Goal: Information Seeking & Learning: Check status

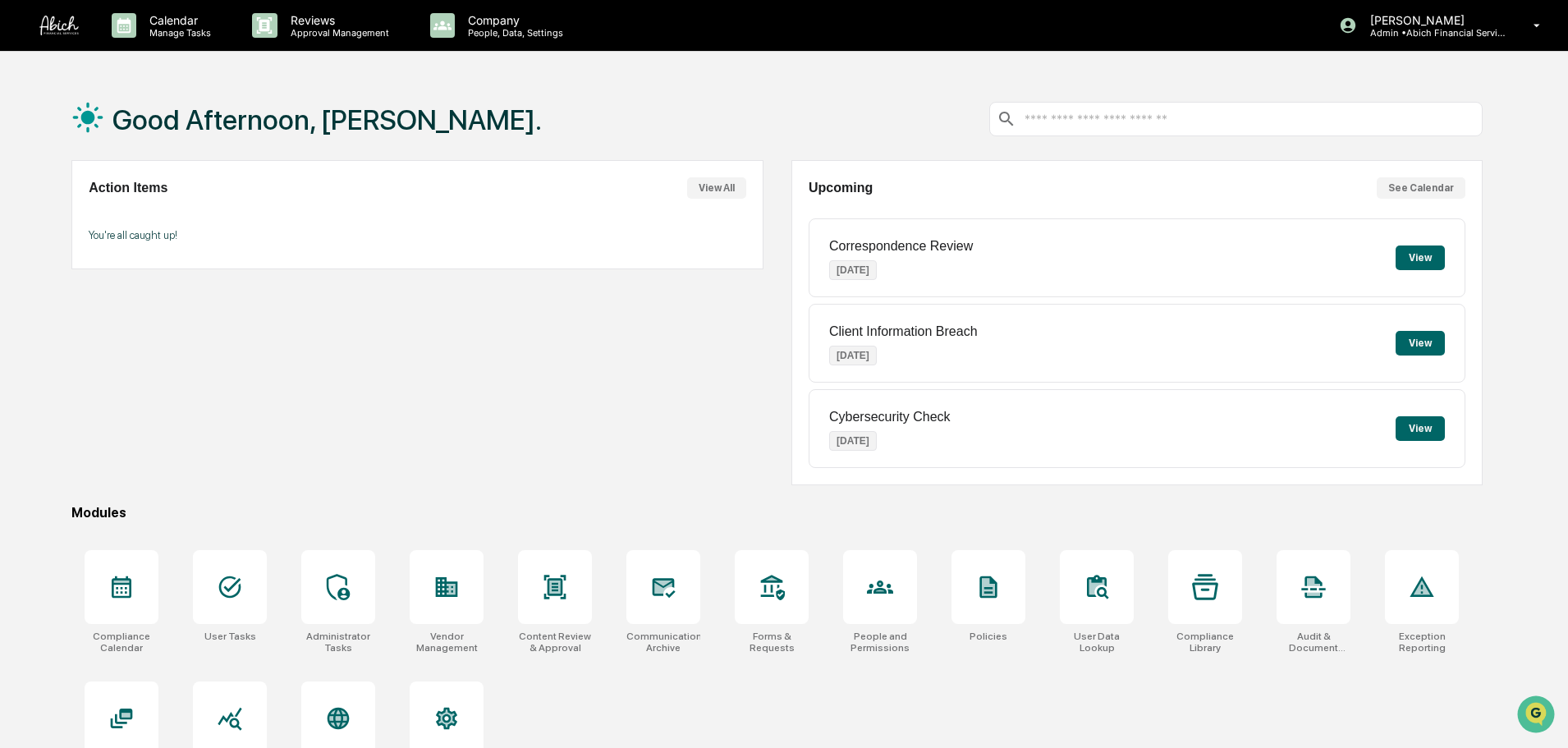
click at [1419, 345] on button "View" at bounding box center [1420, 343] width 49 height 24
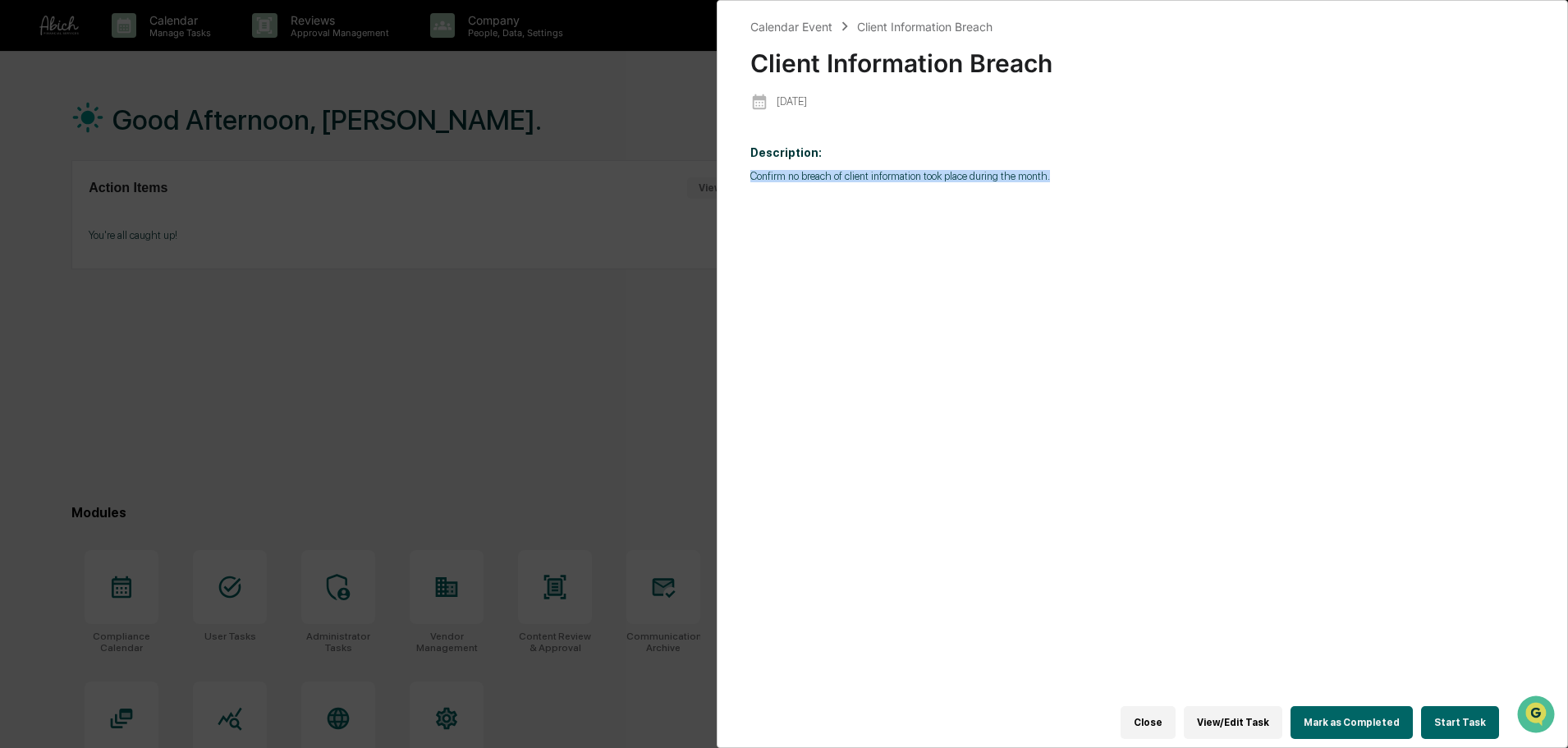
drag, startPoint x: 754, startPoint y: 174, endPoint x: 1057, endPoint y: 188, distance: 303.3
click at [1057, 188] on div "Description: Confirm no breach of client information took place during the mont…" at bounding box center [1142, 429] width 784 height 588
click at [1072, 184] on div "Description: Confirm no breach of client information took place during the mont…" at bounding box center [1142, 429] width 784 height 588
click at [497, 240] on div "Calendar Event Client Information Breach Client Information Breach [DATE] Descr…" at bounding box center [784, 374] width 1568 height 748
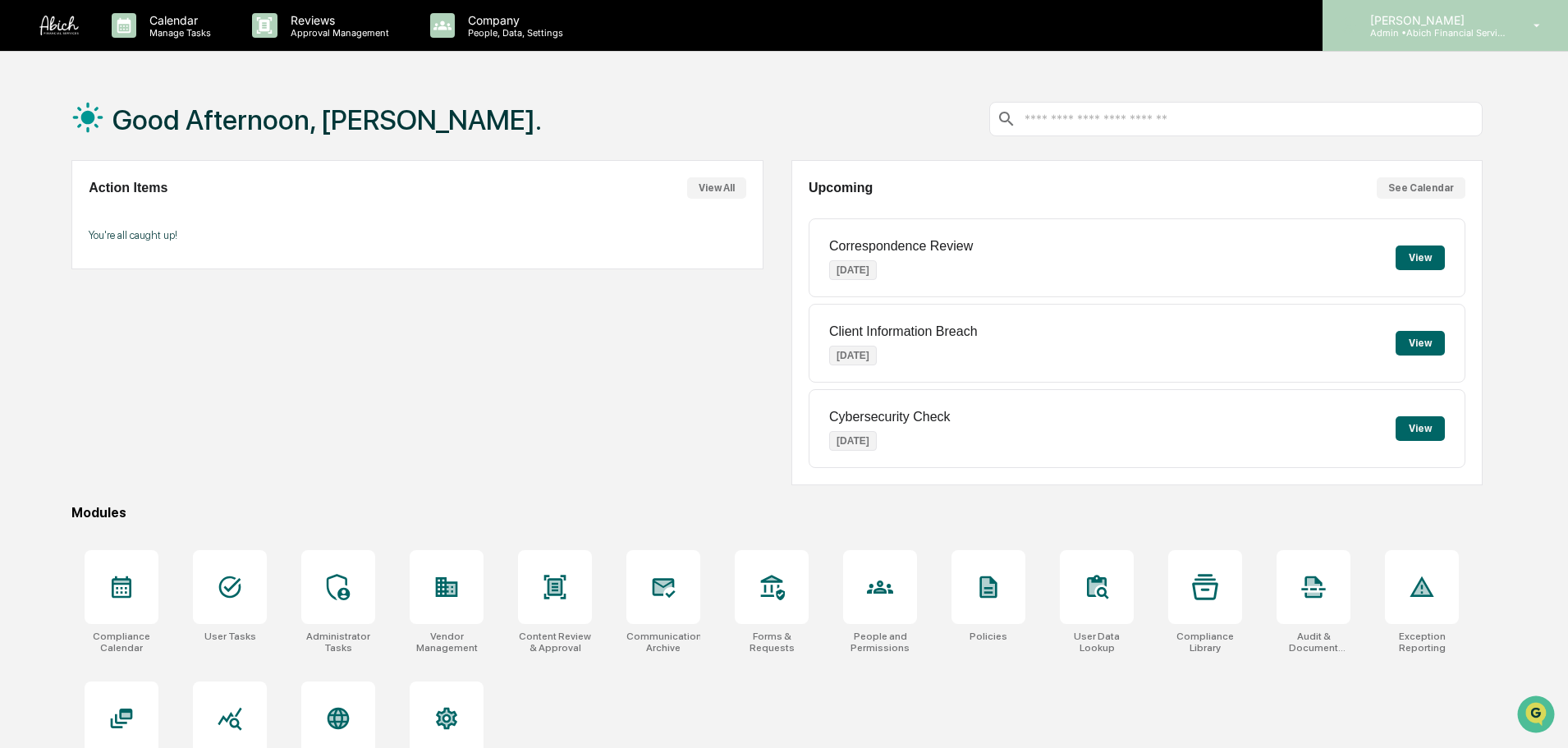
click at [1509, 41] on div "[PERSON_NAME] Admin • Abich Financial Services" at bounding box center [1446, 25] width 246 height 51
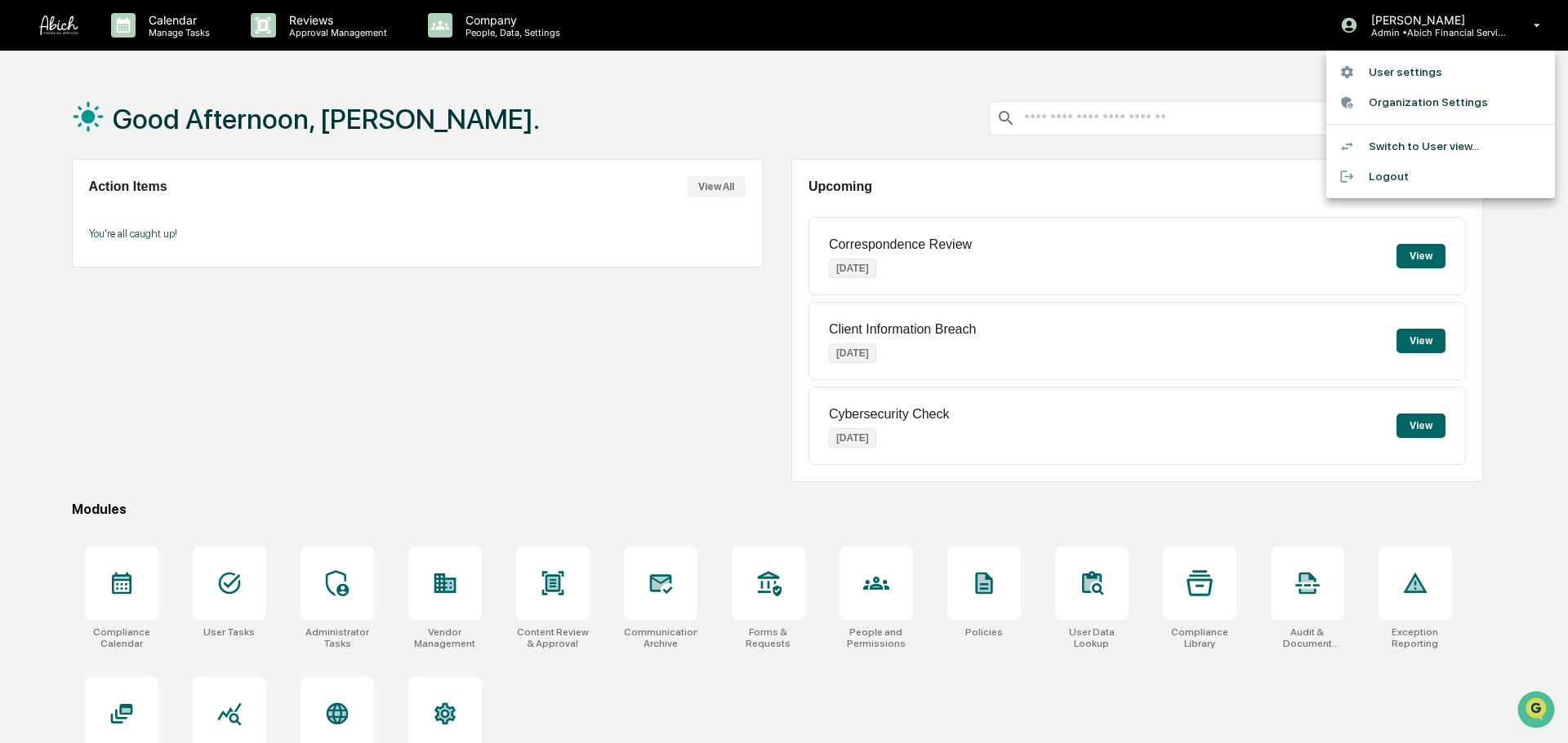
click at [1431, 147] on li "Switch to User view..." at bounding box center [1440, 147] width 229 height 31
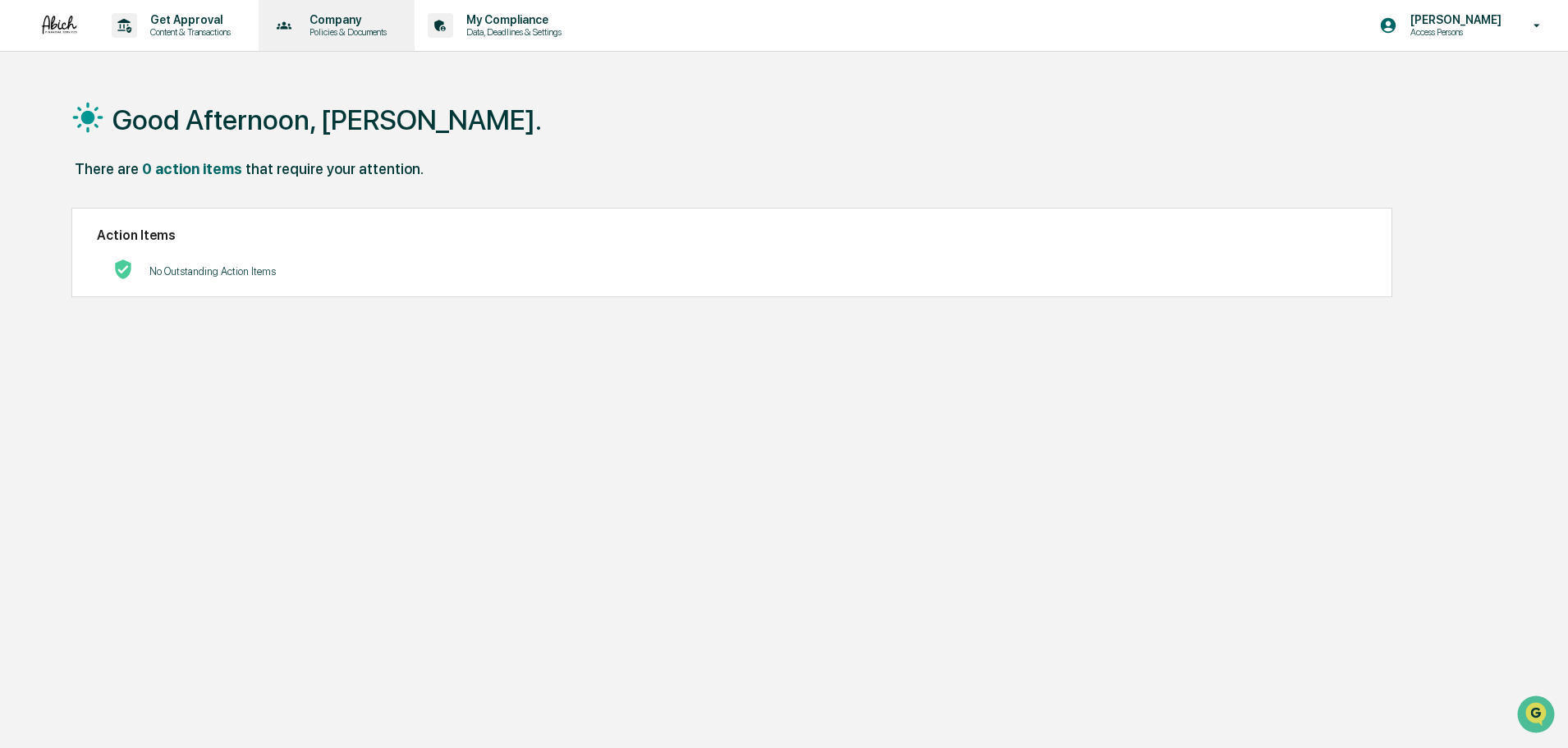
click at [360, 35] on p "Policies & Documents" at bounding box center [345, 32] width 99 height 12
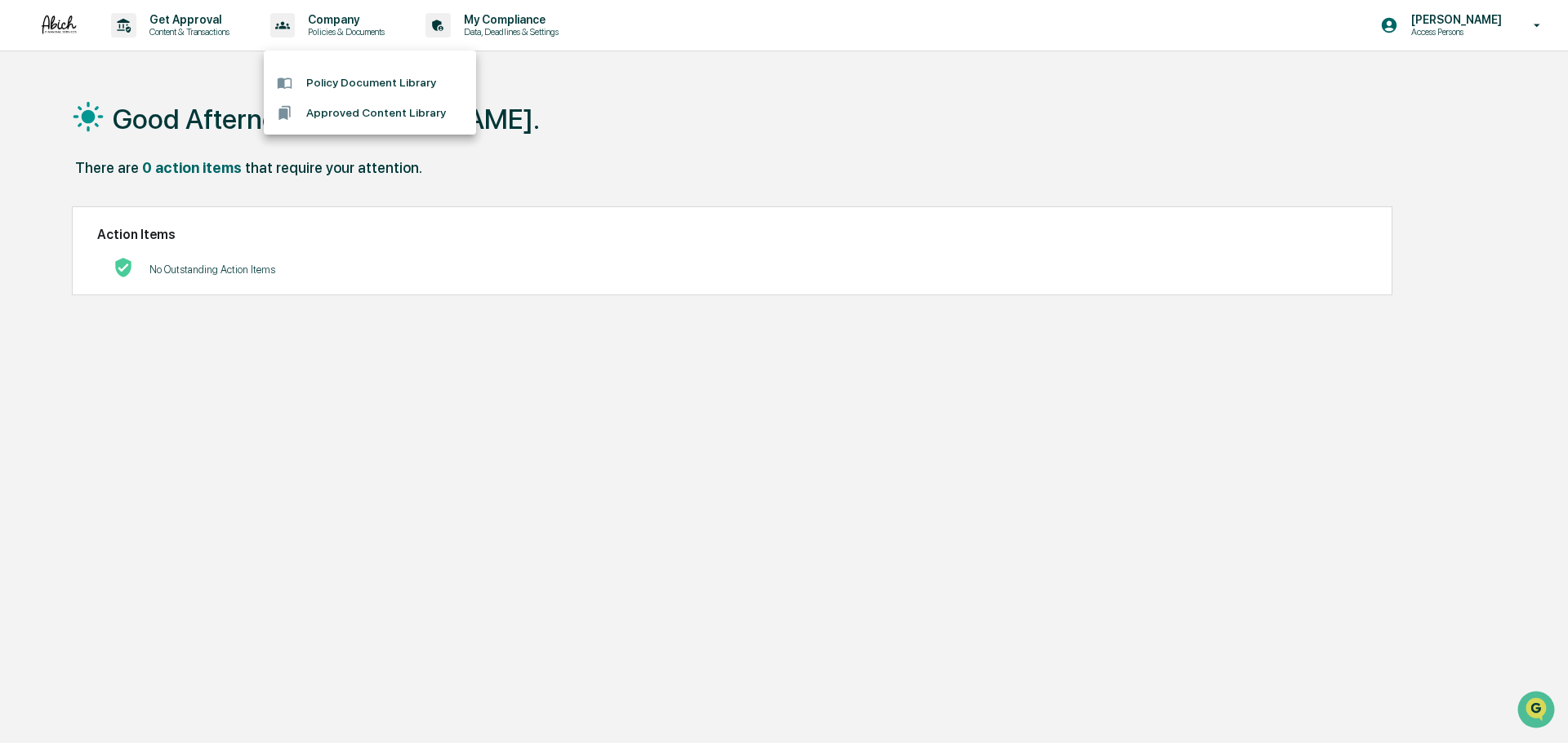
click at [502, 28] on div at bounding box center [784, 371] width 1568 height 743
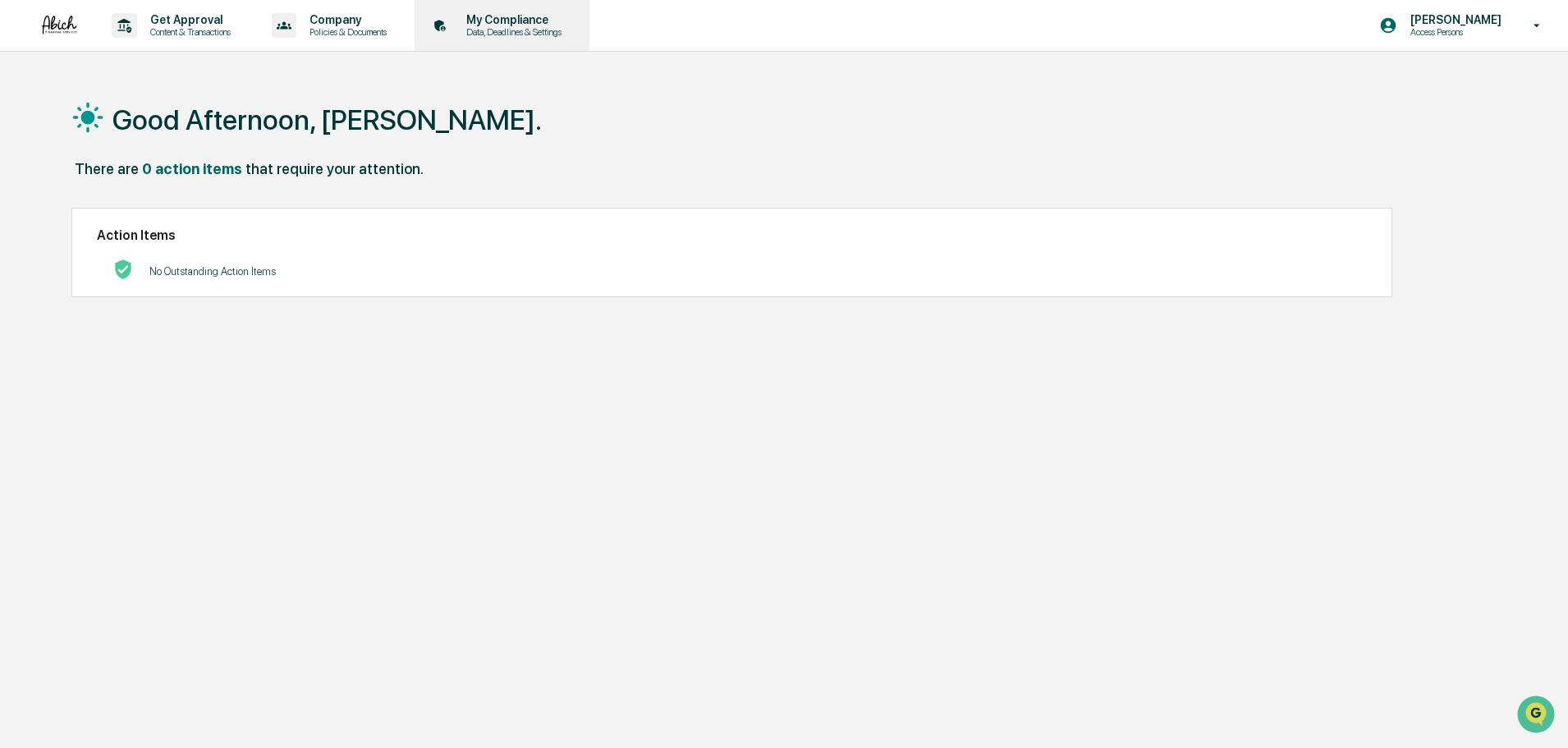
click at [518, 15] on p "My Compliance" at bounding box center [511, 19] width 117 height 13
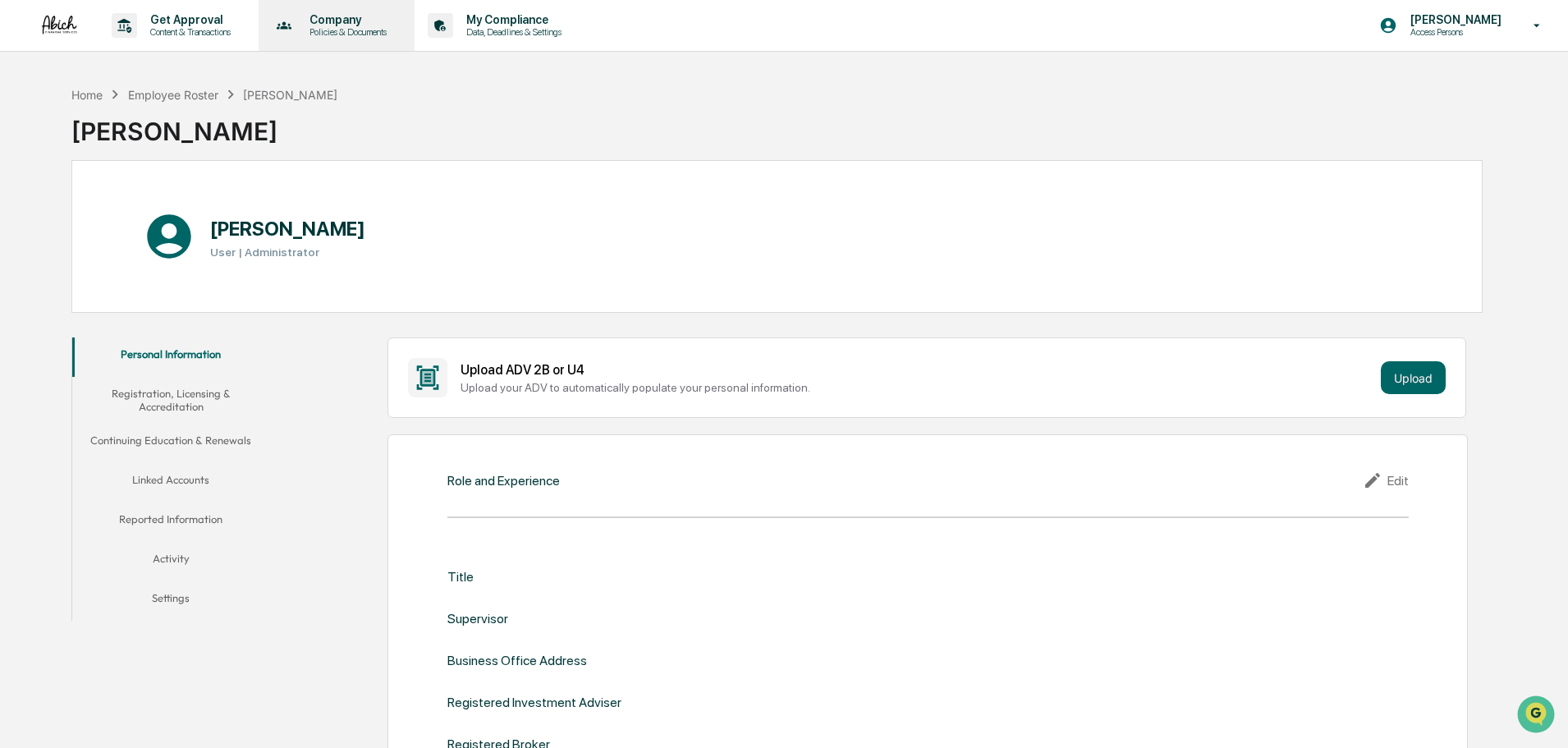
click at [320, 24] on p "Company" at bounding box center [345, 19] width 99 height 13
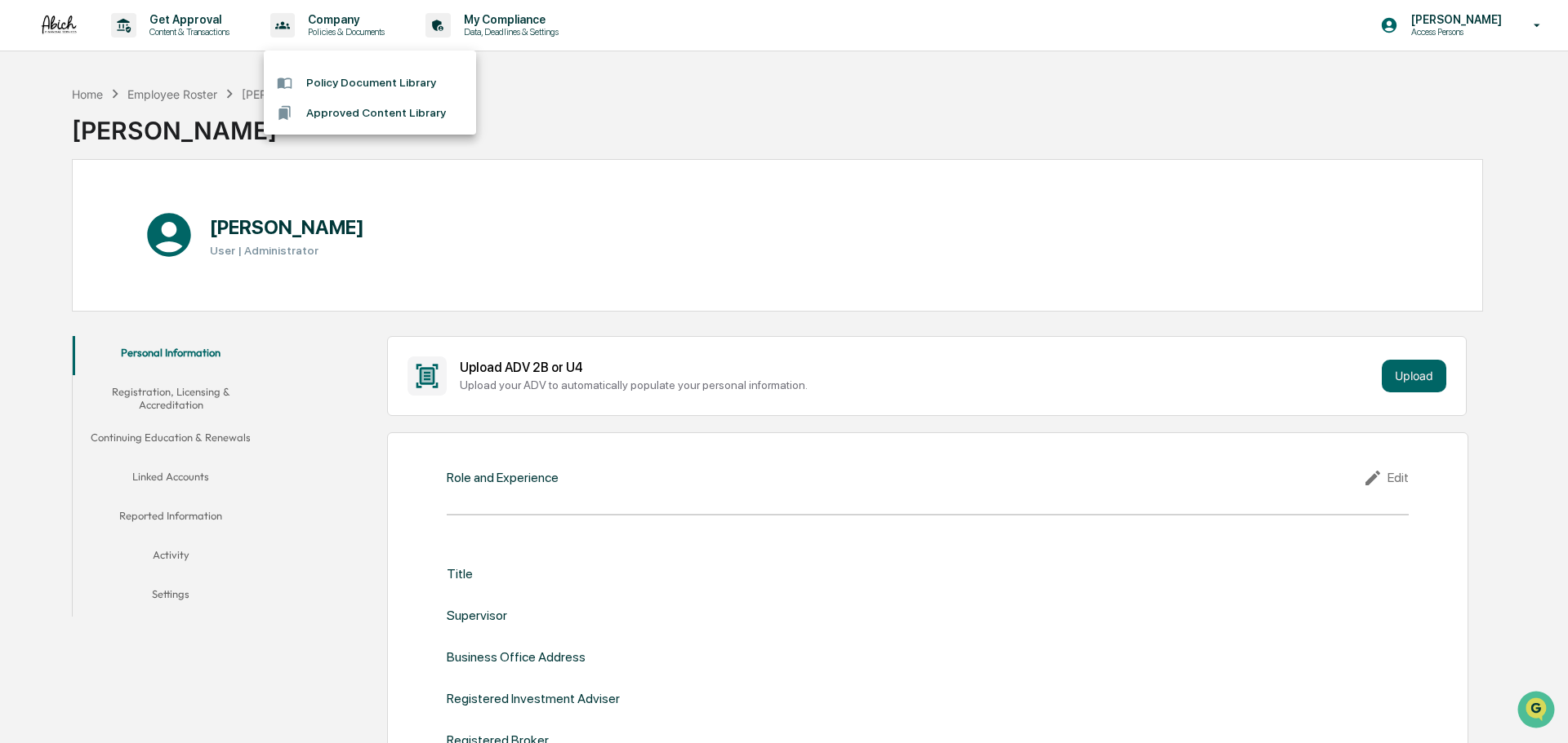
click at [223, 32] on div at bounding box center [784, 371] width 1568 height 743
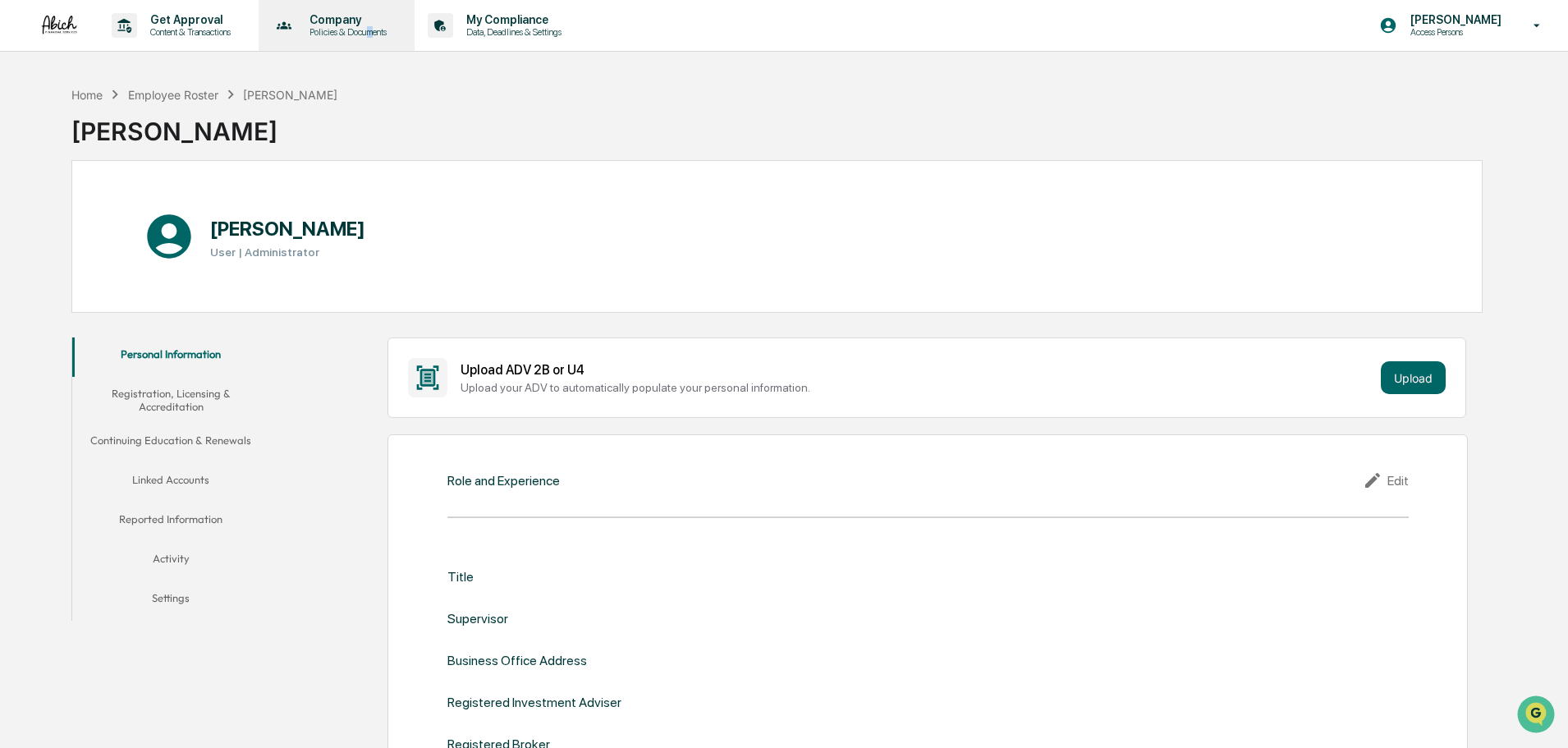
click at [378, 39] on div "Company Policies & Documents" at bounding box center [335, 25] width 140 height 51
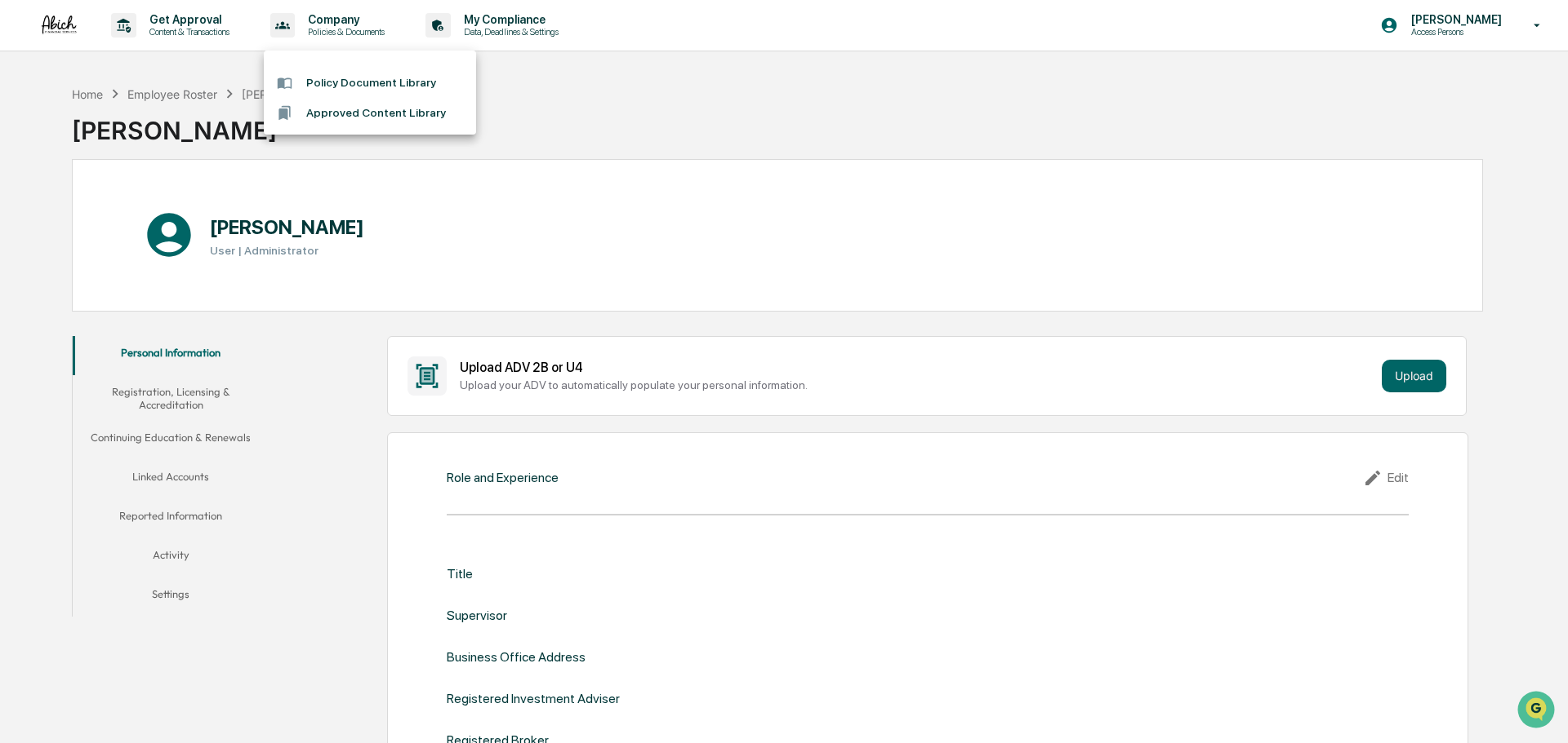
click at [215, 17] on div at bounding box center [784, 371] width 1568 height 743
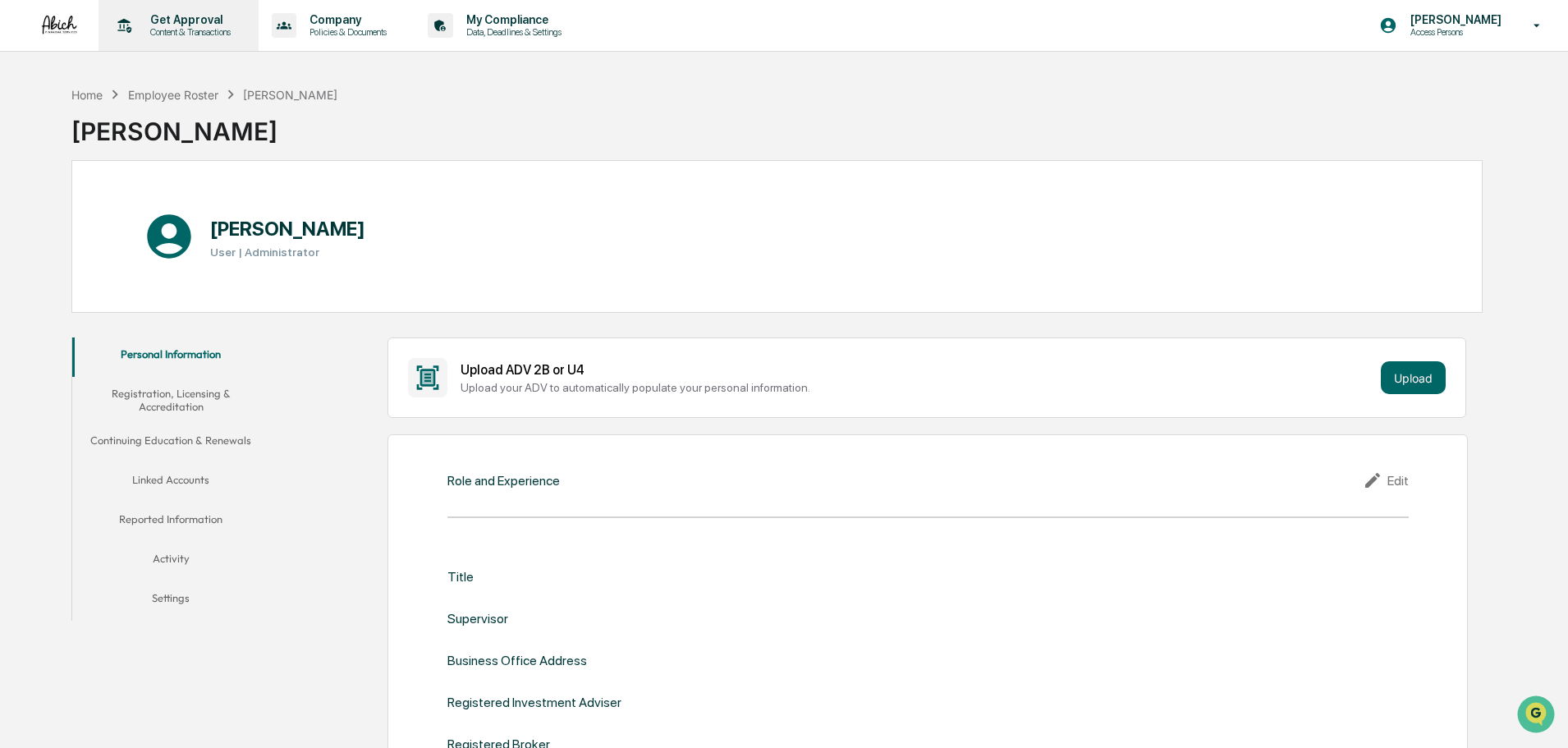
click at [134, 28] on icon at bounding box center [124, 25] width 25 height 25
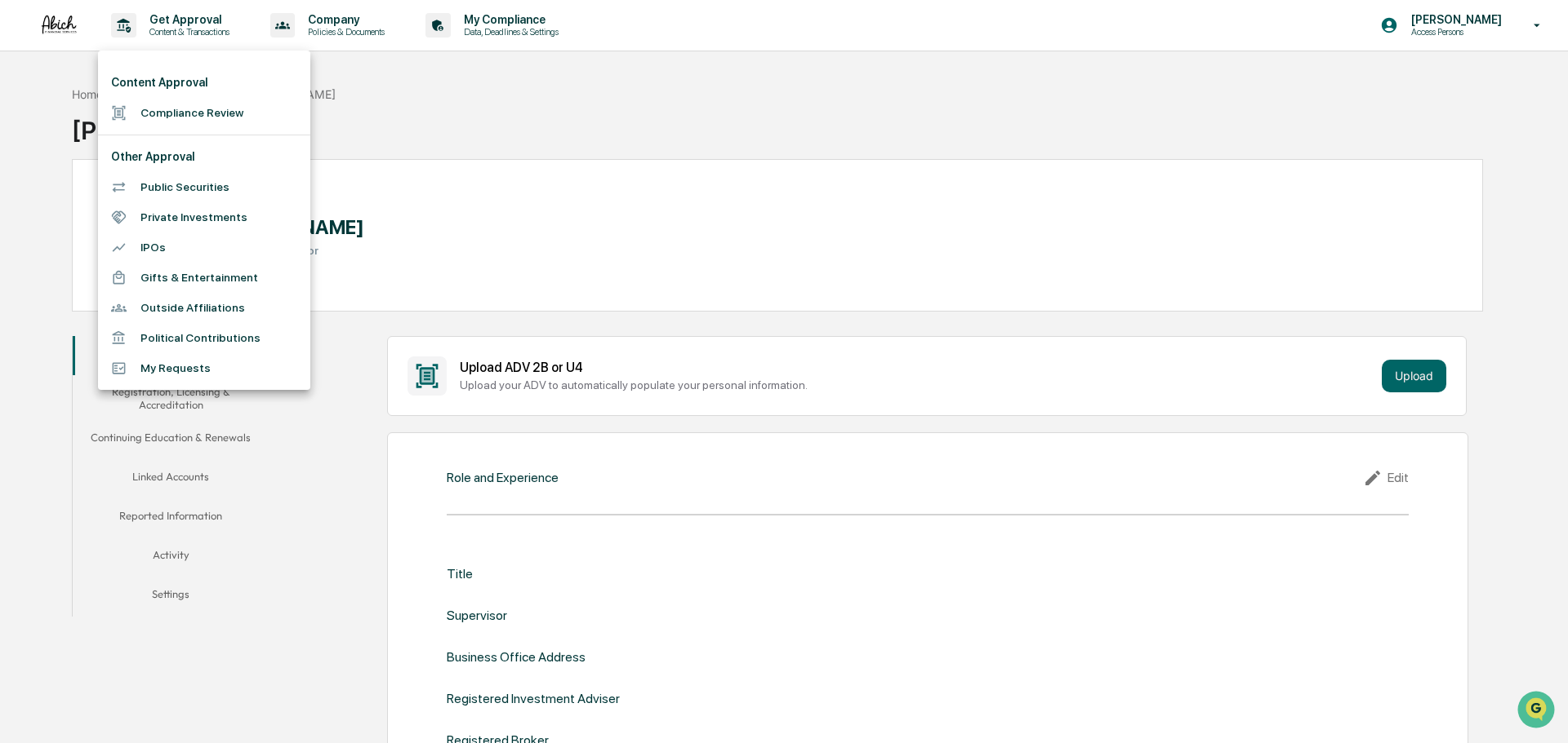
click at [371, 20] on div at bounding box center [784, 371] width 1568 height 743
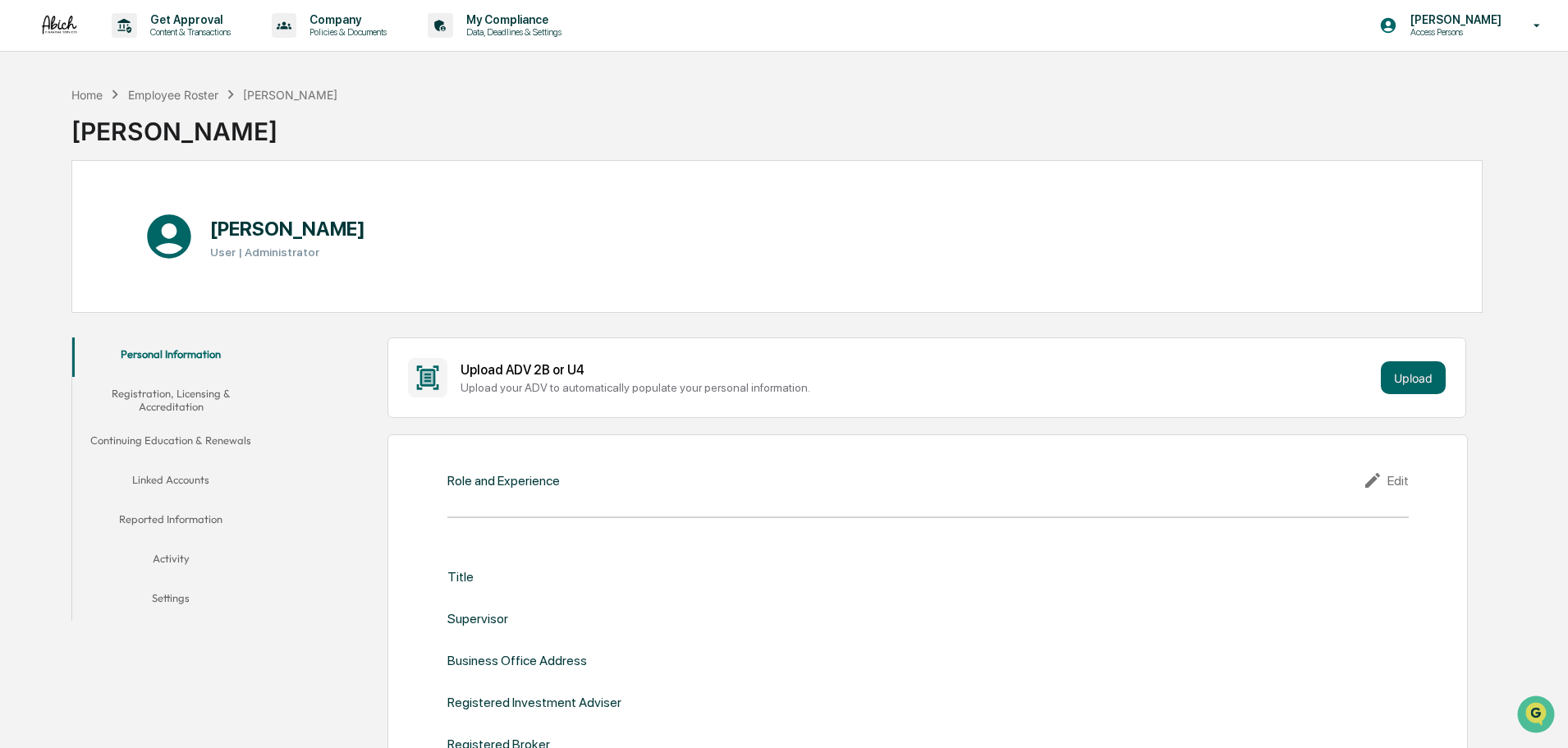
click at [367, 31] on div "Content Approval Compliance Review Other Approval Public Securities Private Inv…" at bounding box center [784, 374] width 1568 height 748
click at [518, 31] on p "Data, Deadlines & Settings" at bounding box center [511, 32] width 117 height 12
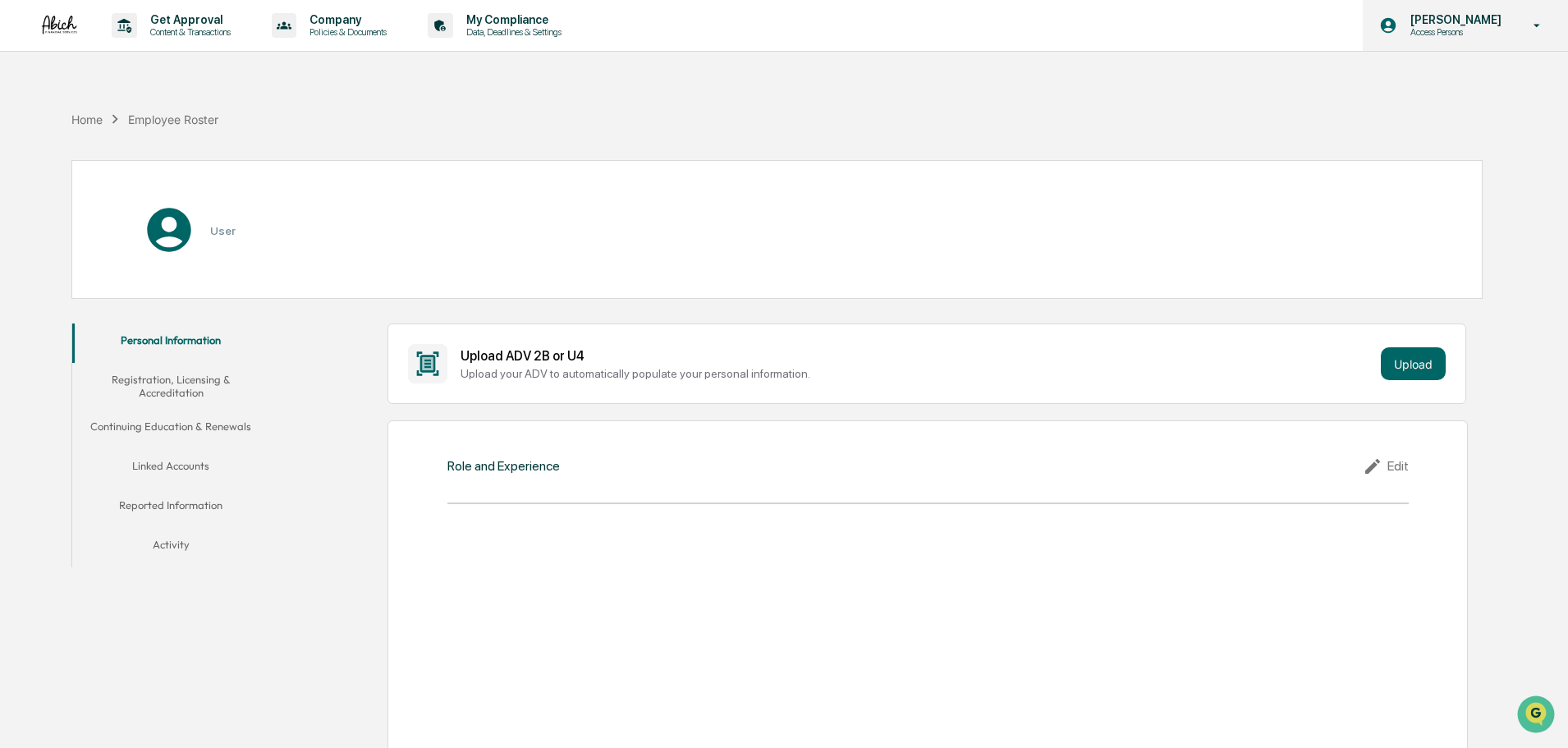
click at [1478, 16] on p "[PERSON_NAME]" at bounding box center [1454, 19] width 112 height 13
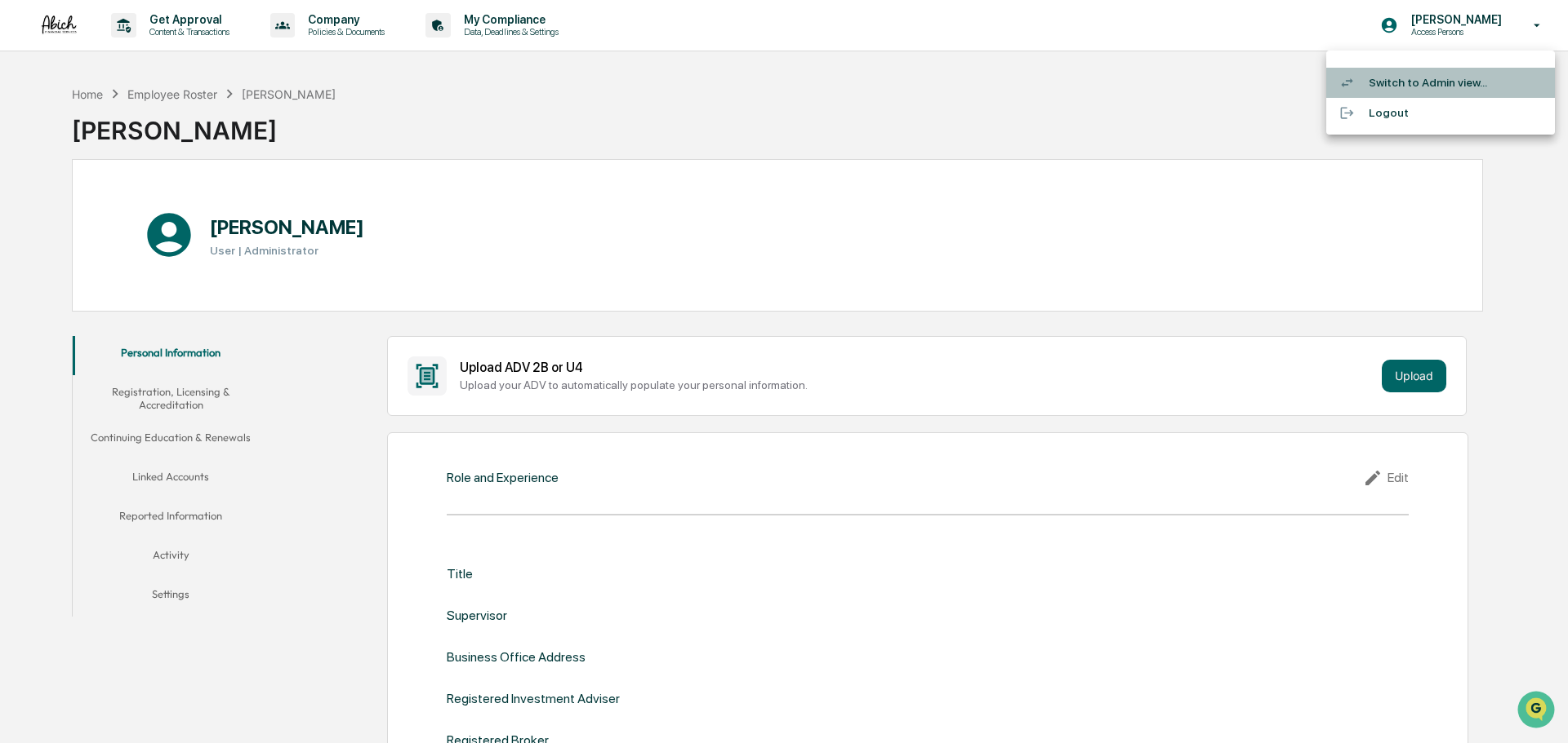
click at [1413, 84] on li "Switch to Admin view..." at bounding box center [1440, 83] width 229 height 31
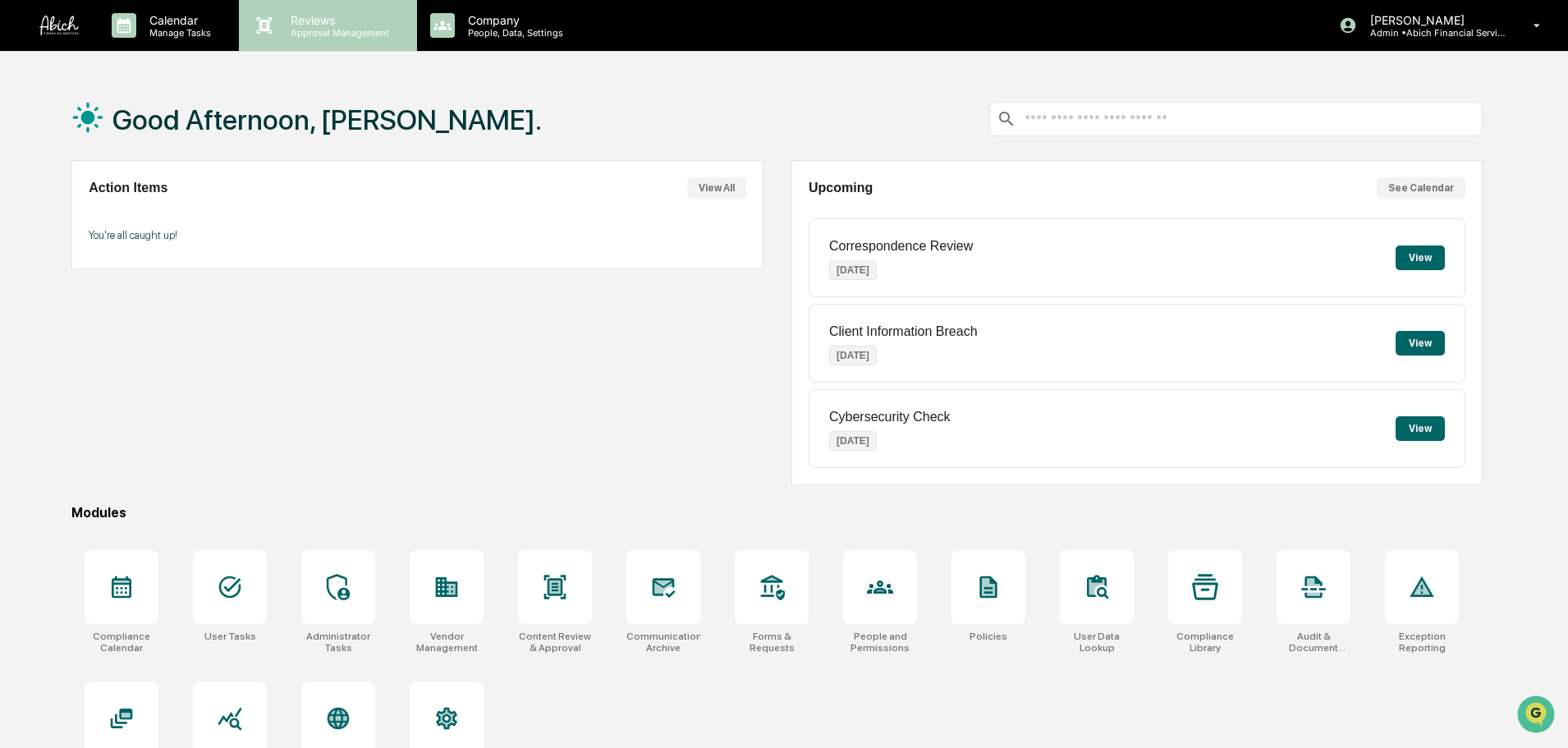
click at [317, 31] on p "Approval Management" at bounding box center [337, 33] width 120 height 12
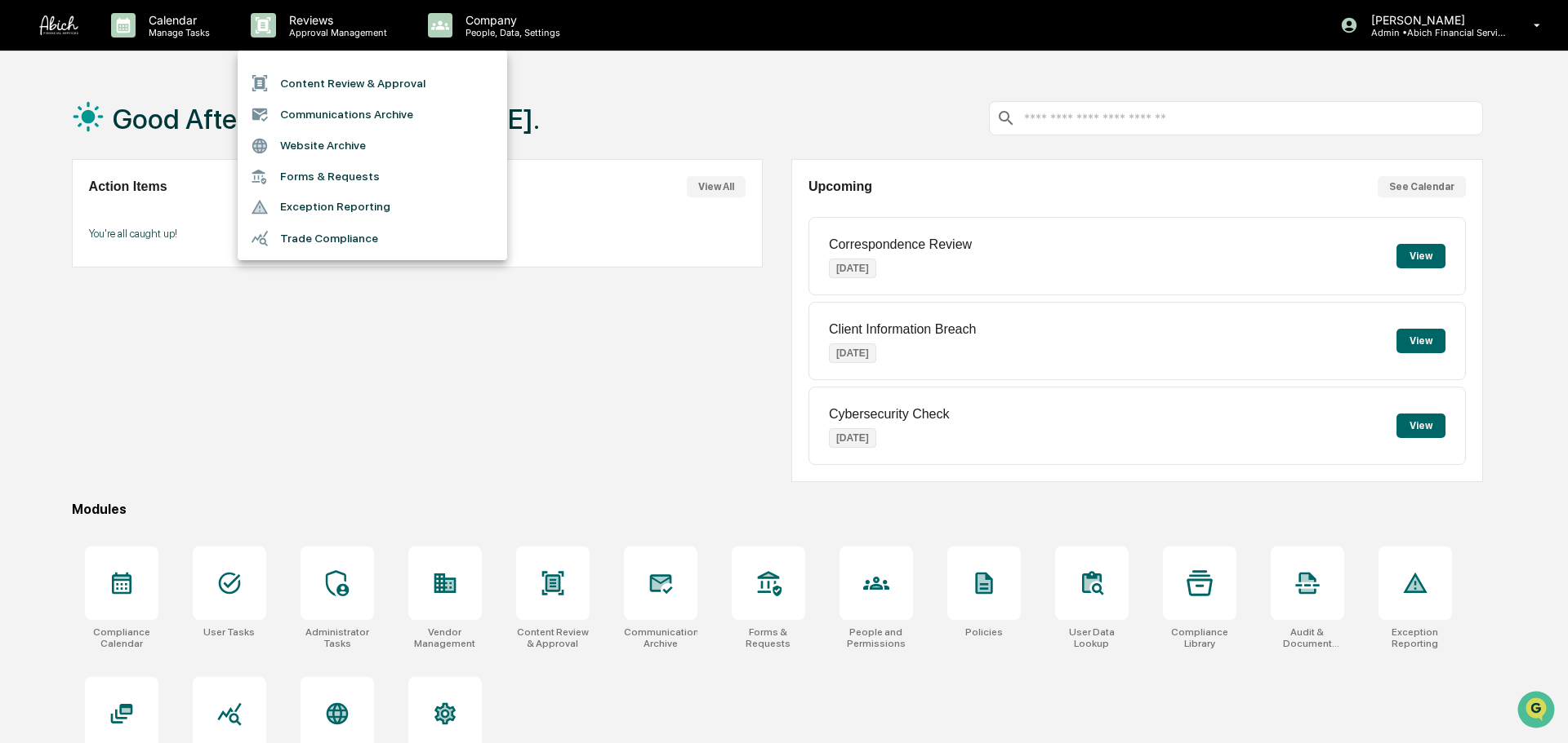
click at [479, 29] on div at bounding box center [784, 371] width 1568 height 743
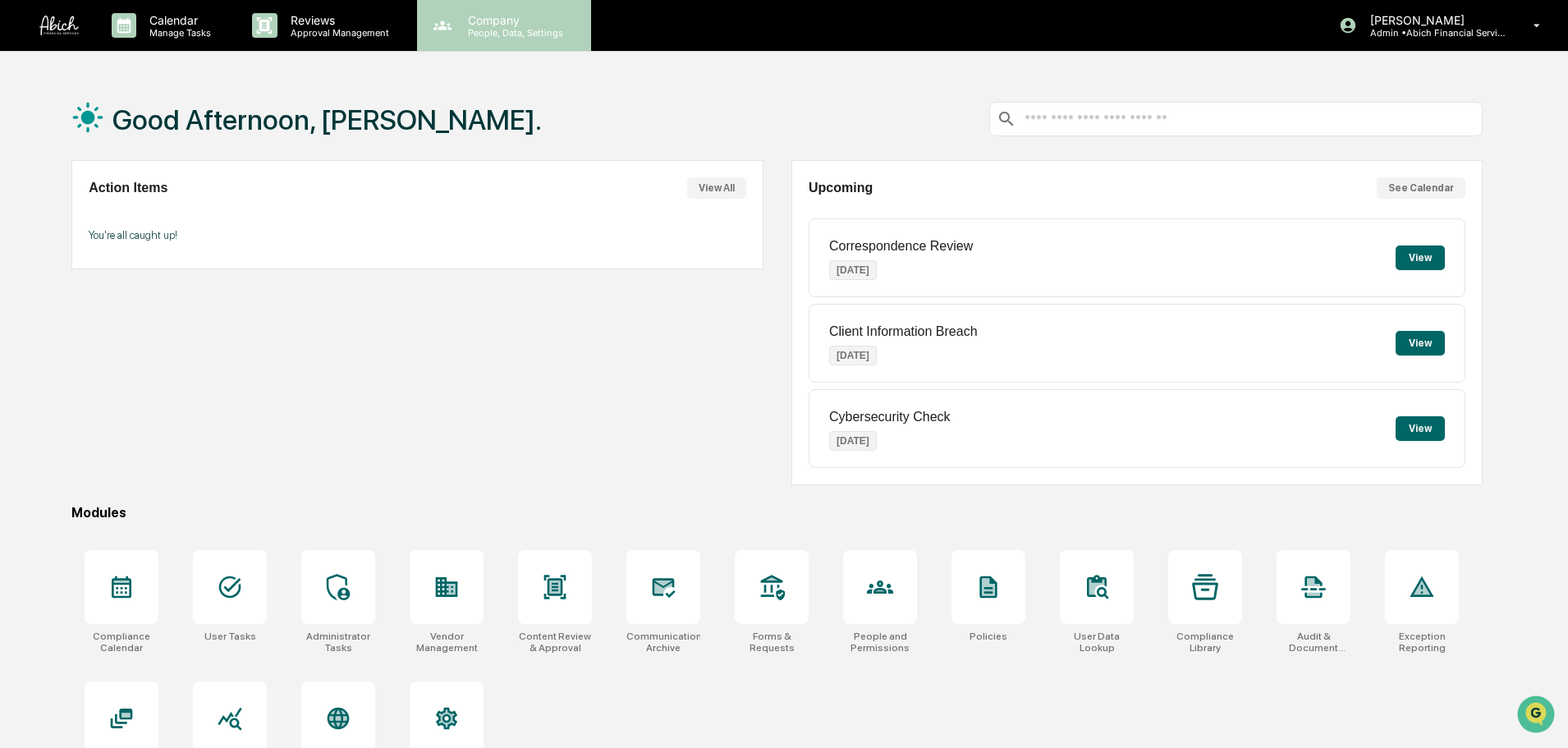
click at [458, 21] on p "Company" at bounding box center [513, 19] width 117 height 14
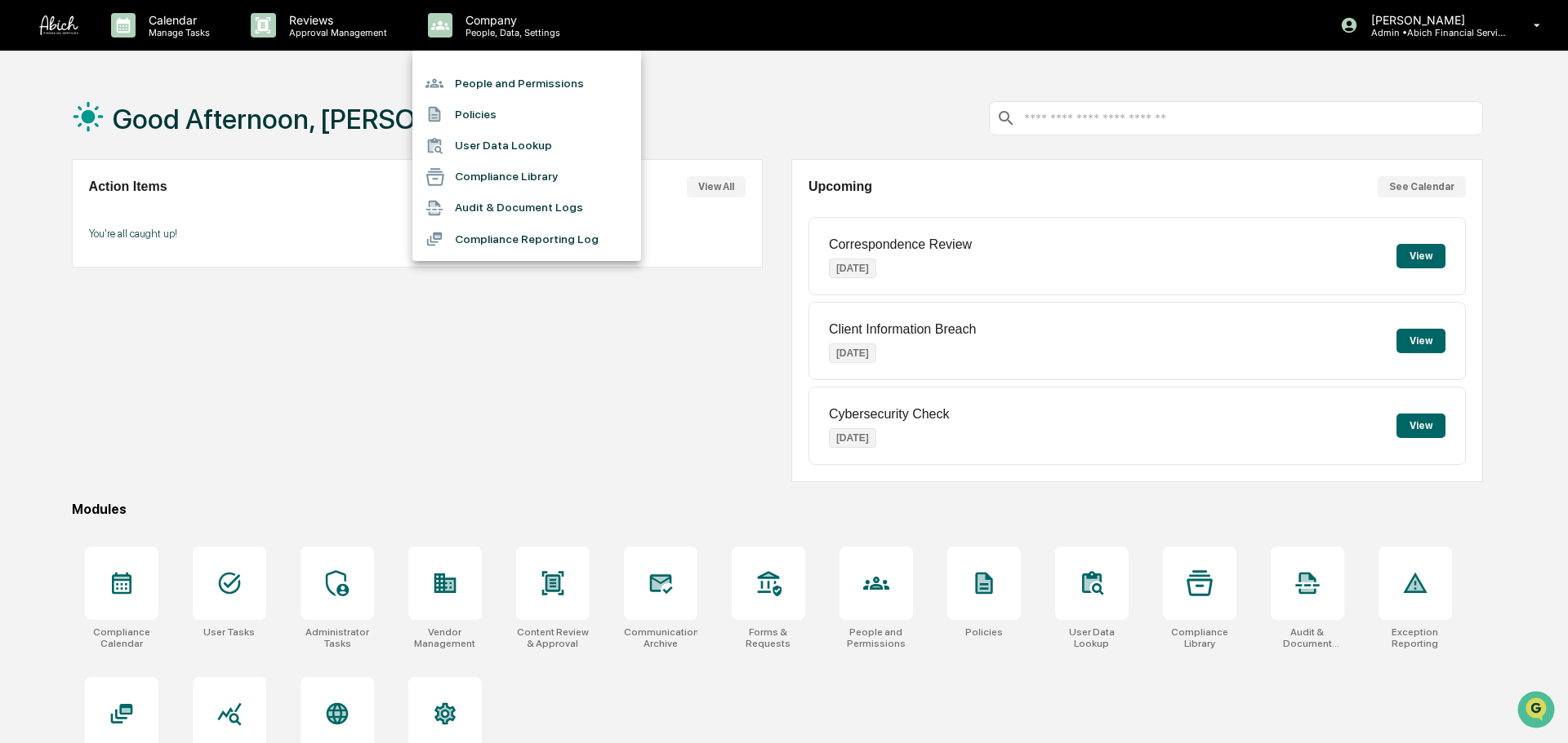
click at [351, 21] on div at bounding box center [784, 371] width 1568 height 743
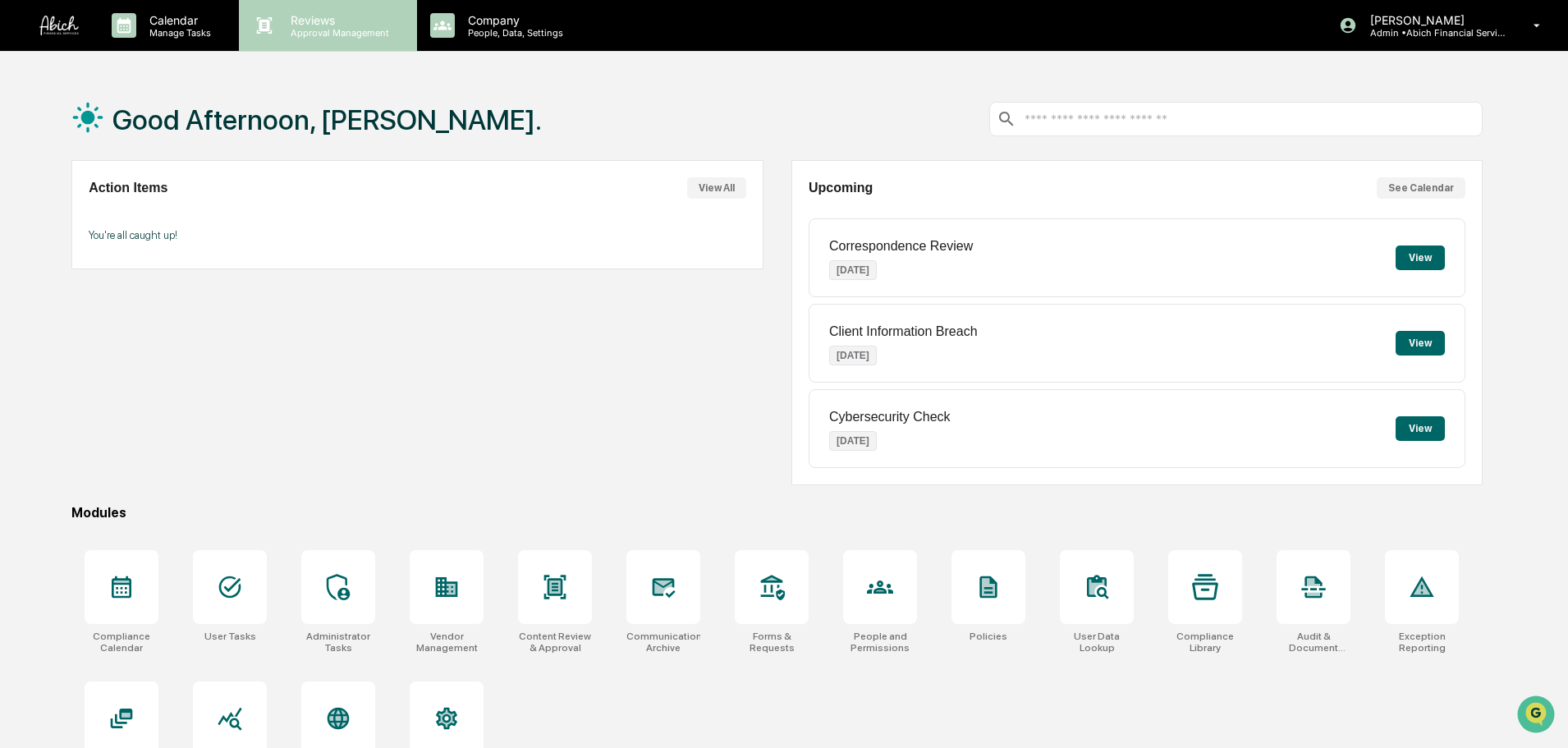
click at [353, 20] on p "Reviews" at bounding box center [337, 19] width 120 height 14
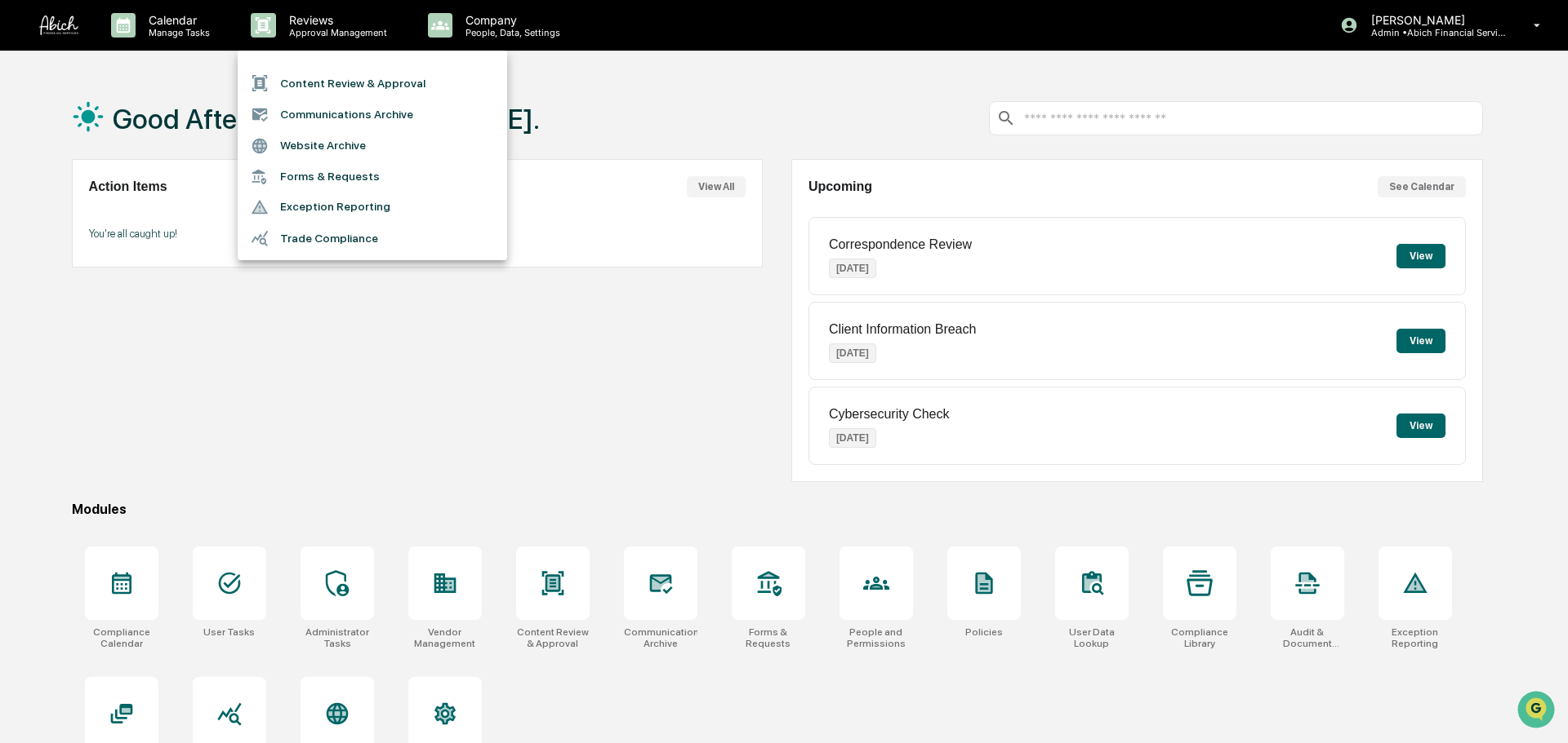
click at [337, 78] on li "Content Review & Approval" at bounding box center [372, 83] width 269 height 31
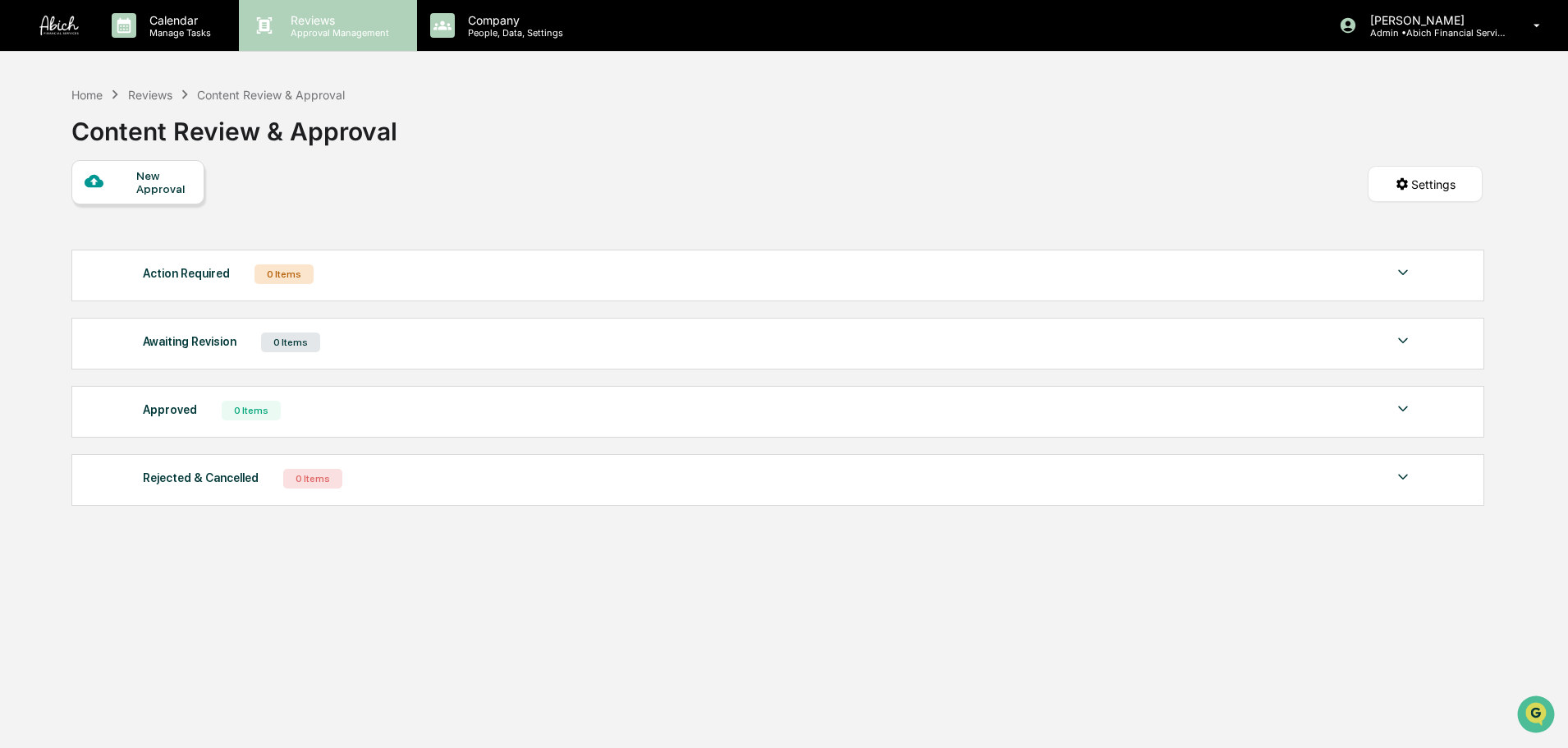
click at [337, 30] on p "Approval Management" at bounding box center [337, 33] width 120 height 12
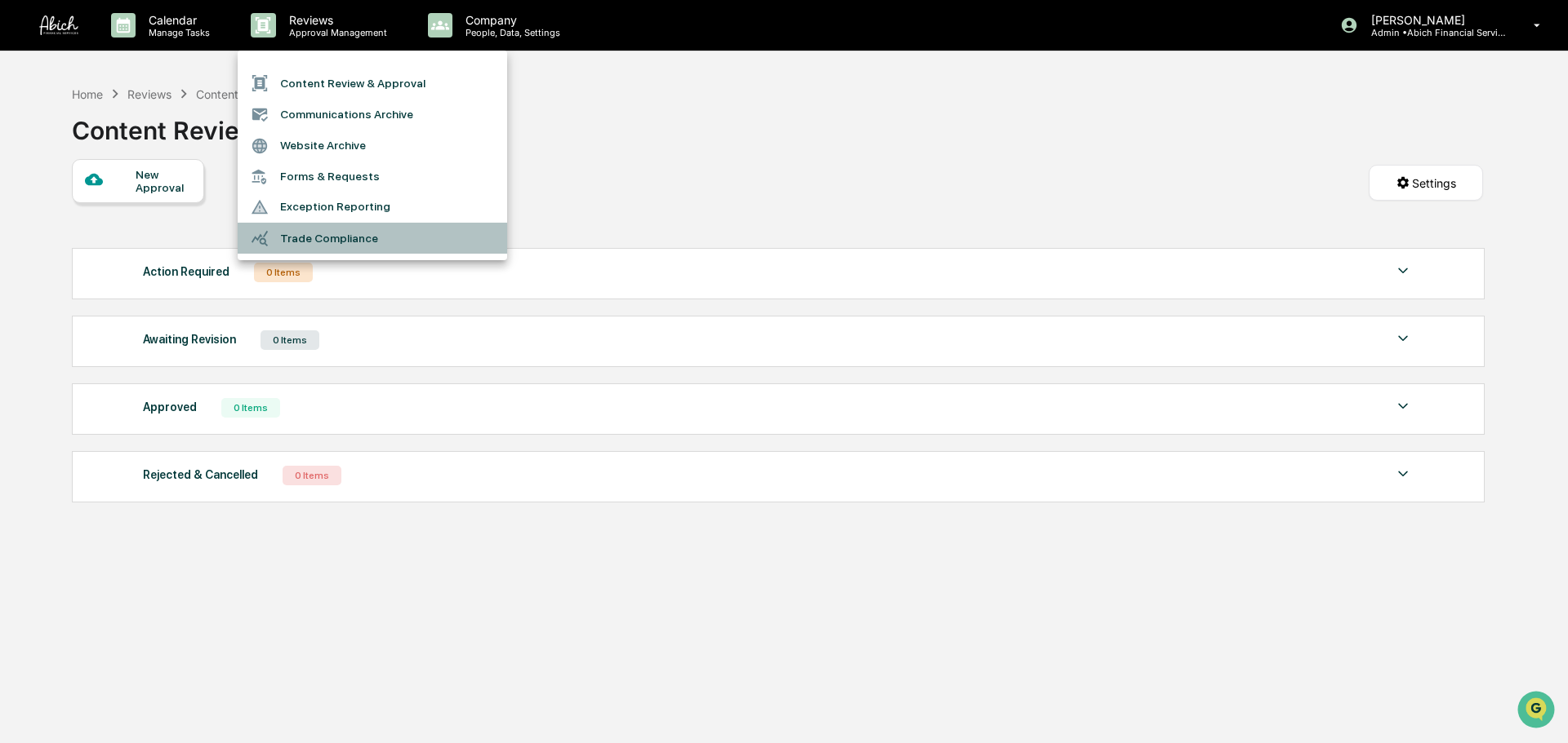
click at [351, 231] on li "Trade Compliance" at bounding box center [372, 238] width 269 height 31
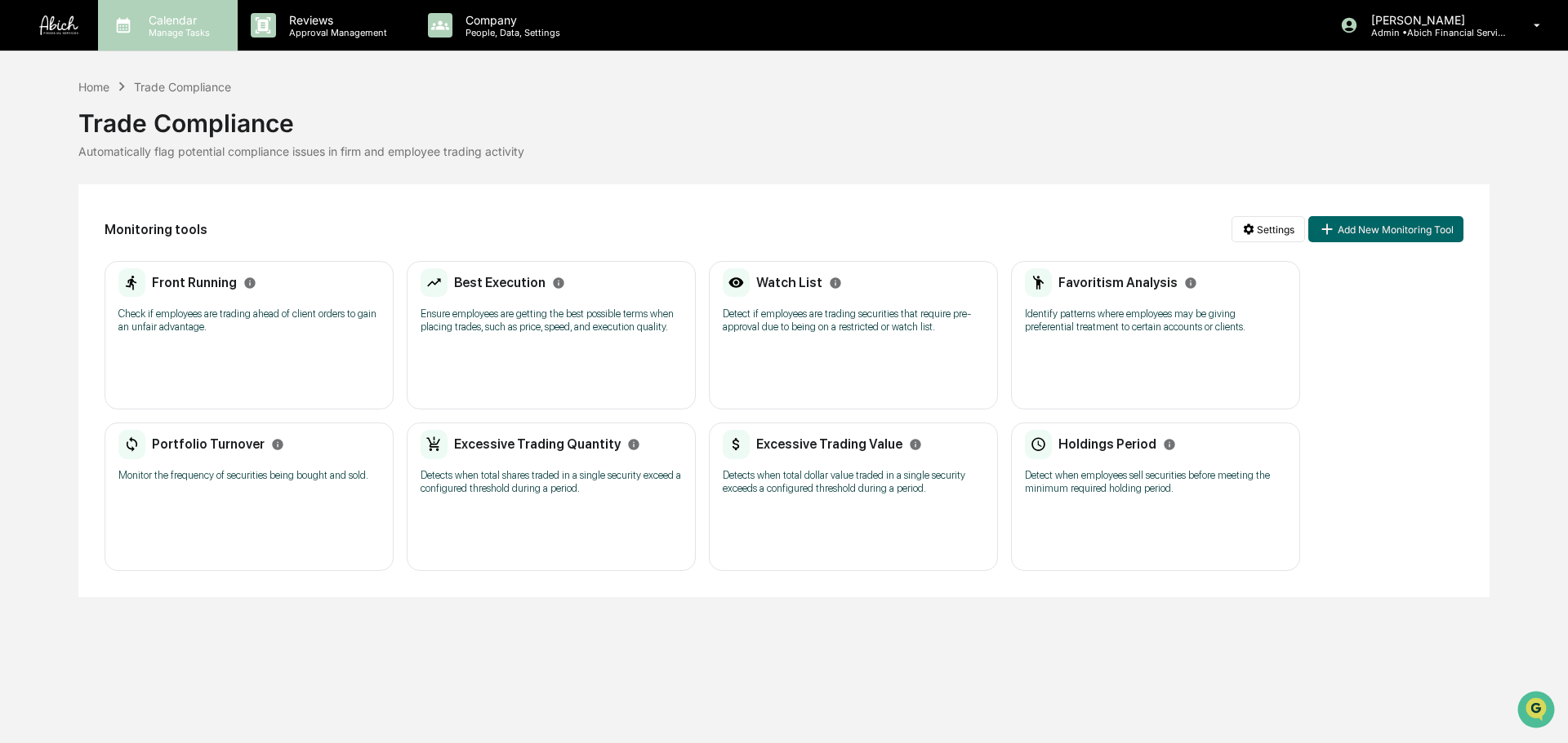
click at [184, 28] on p "Manage Tasks" at bounding box center [177, 32] width 83 height 12
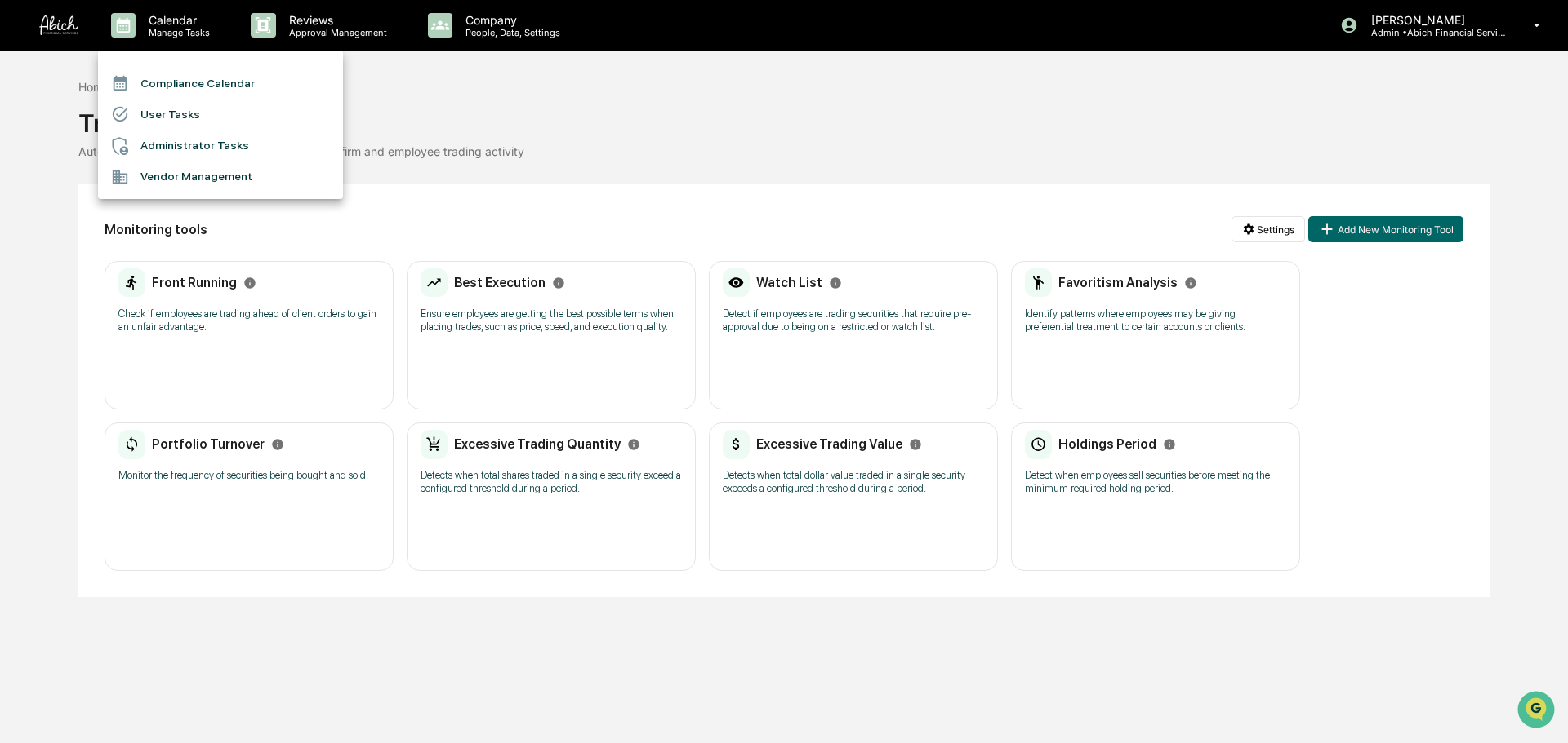
click at [325, 37] on div at bounding box center [784, 371] width 1568 height 743
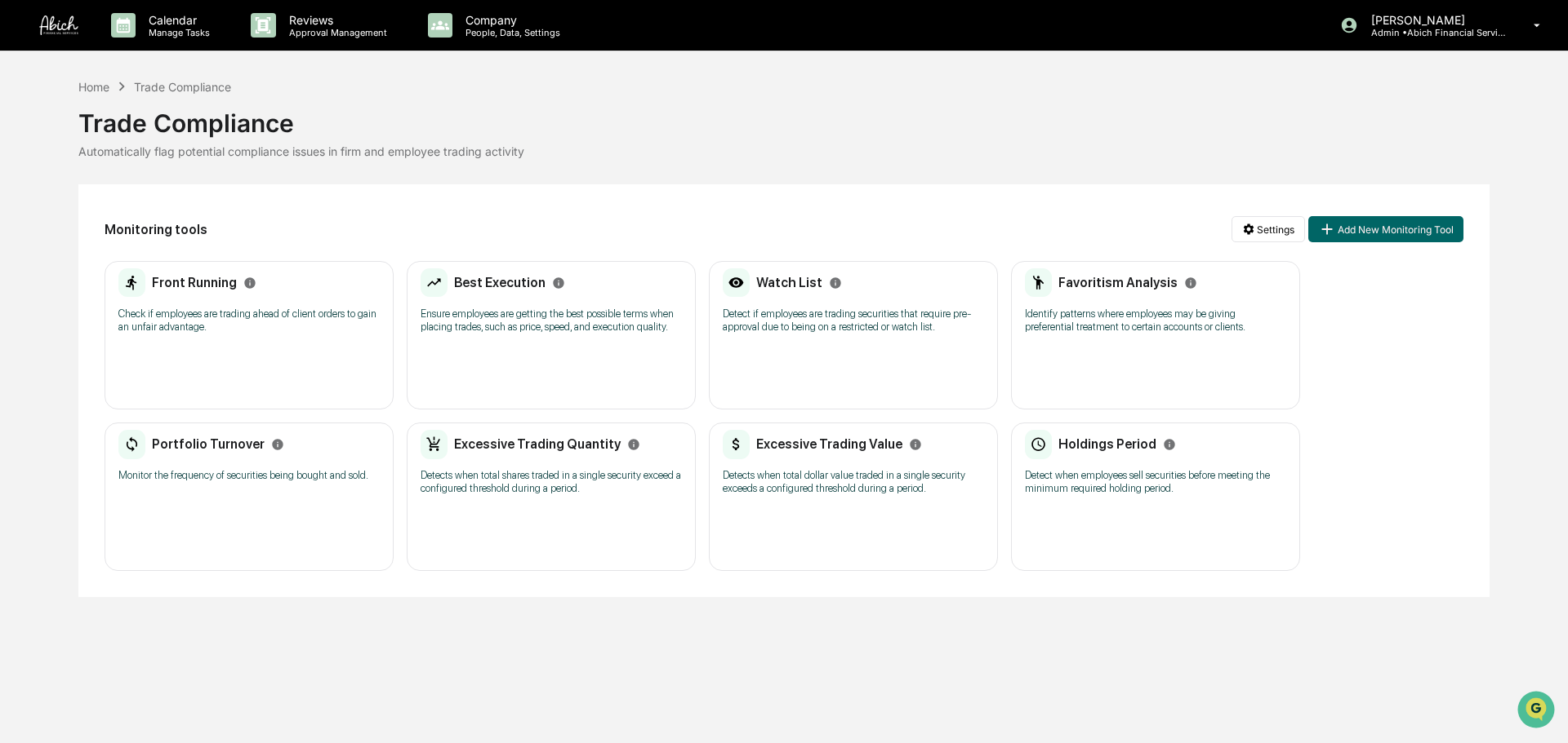
click at [336, 29] on p "Approval Management" at bounding box center [335, 32] width 119 height 12
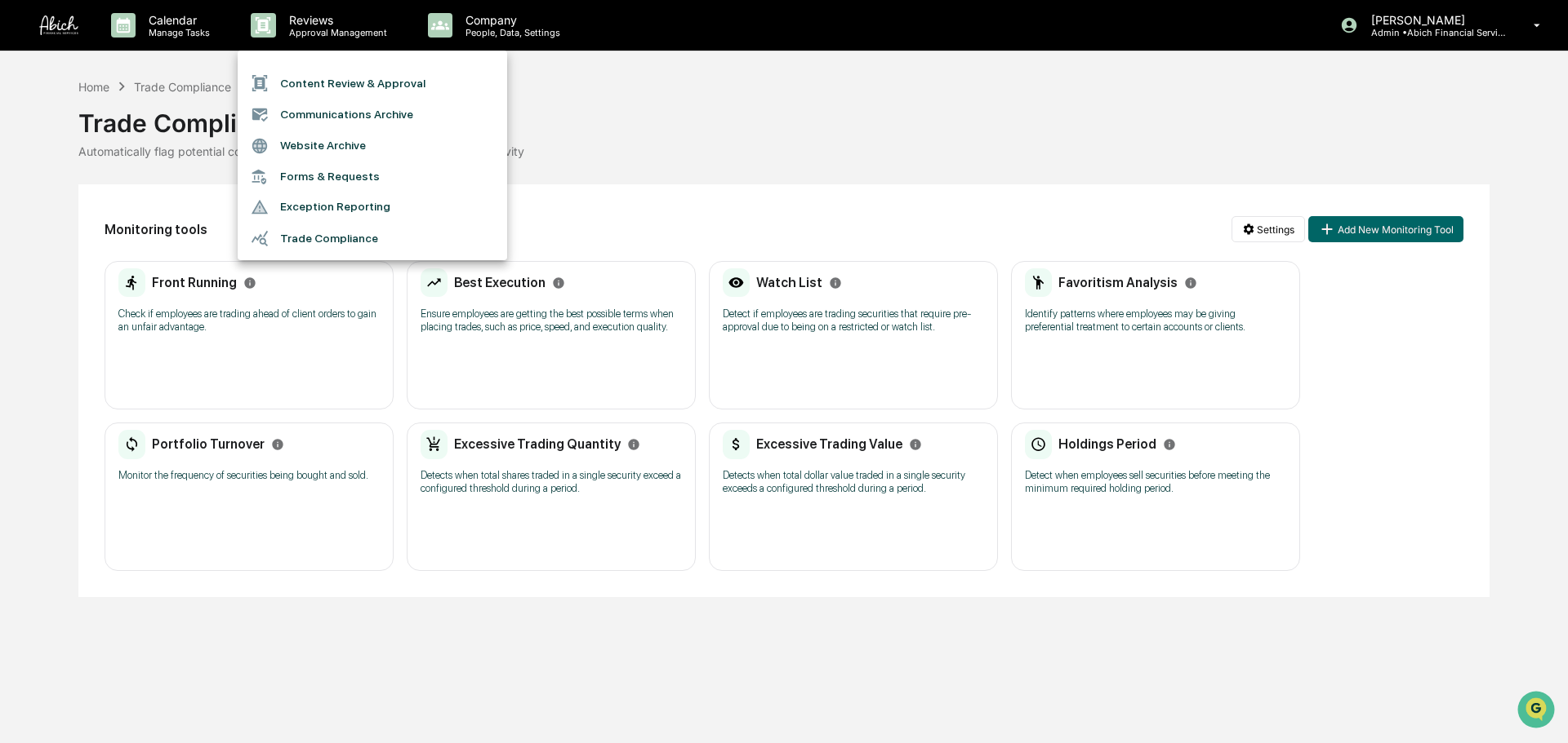
click at [208, 34] on div at bounding box center [784, 371] width 1568 height 743
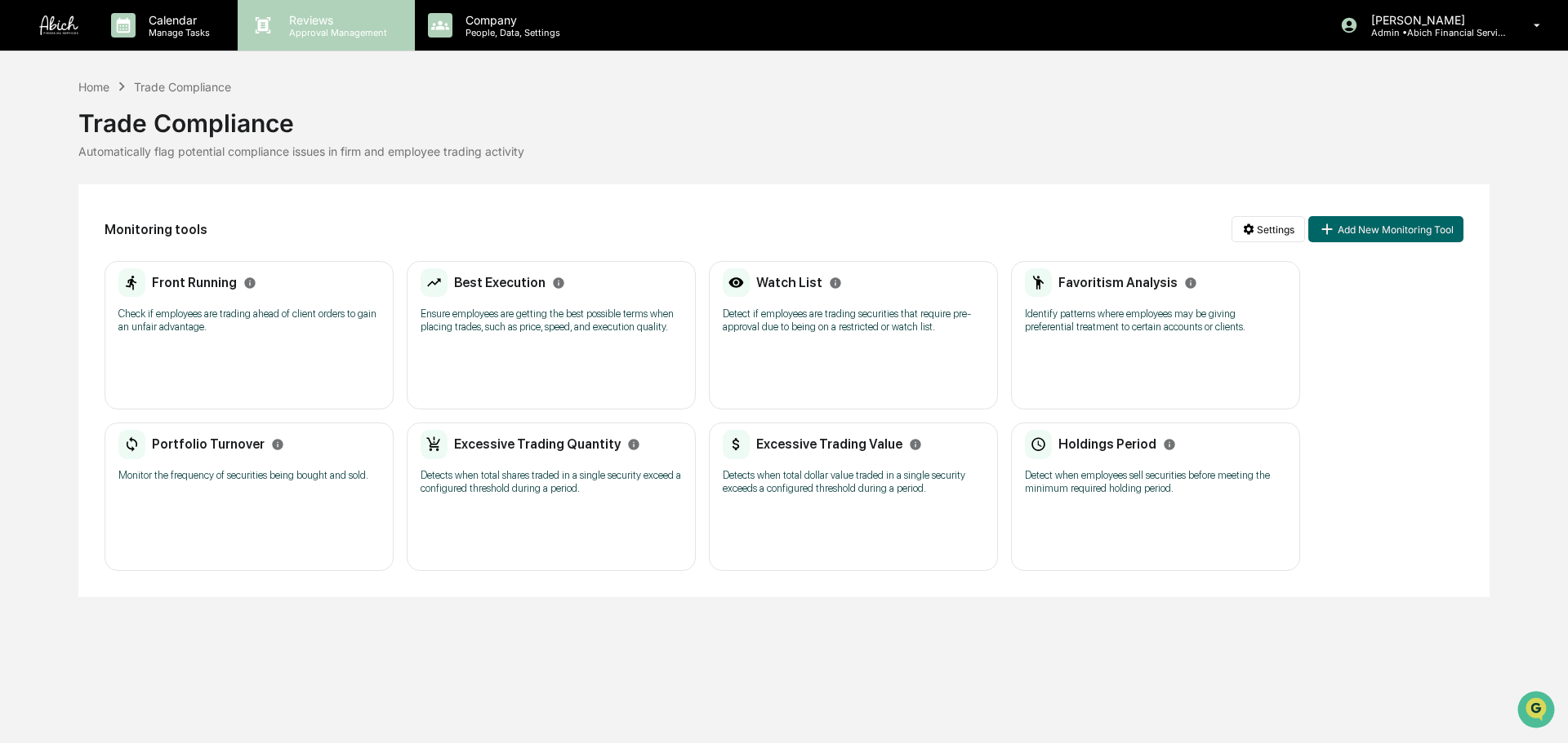
click at [307, 38] on p "Approval Management" at bounding box center [335, 32] width 119 height 12
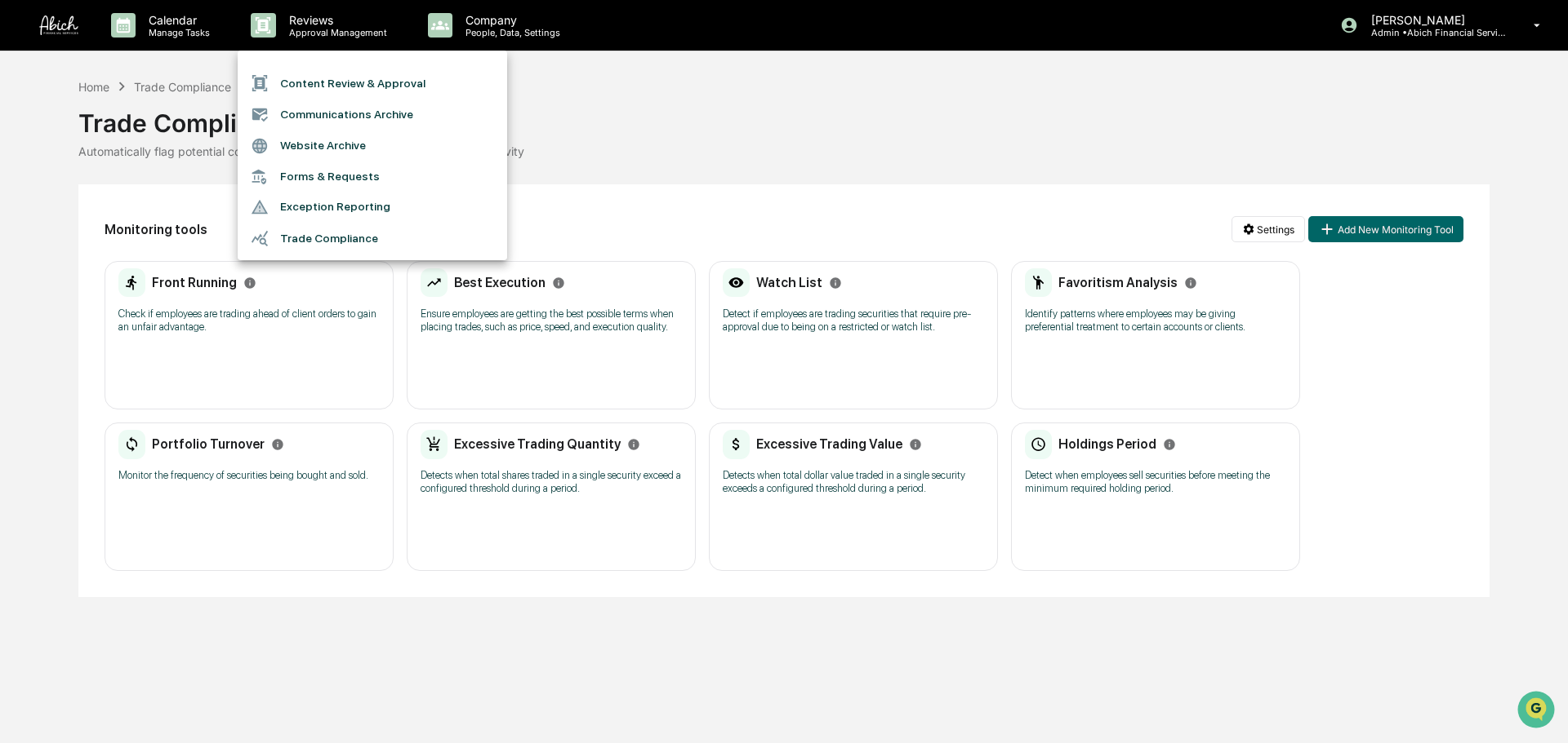
click at [479, 33] on div at bounding box center [784, 371] width 1568 height 743
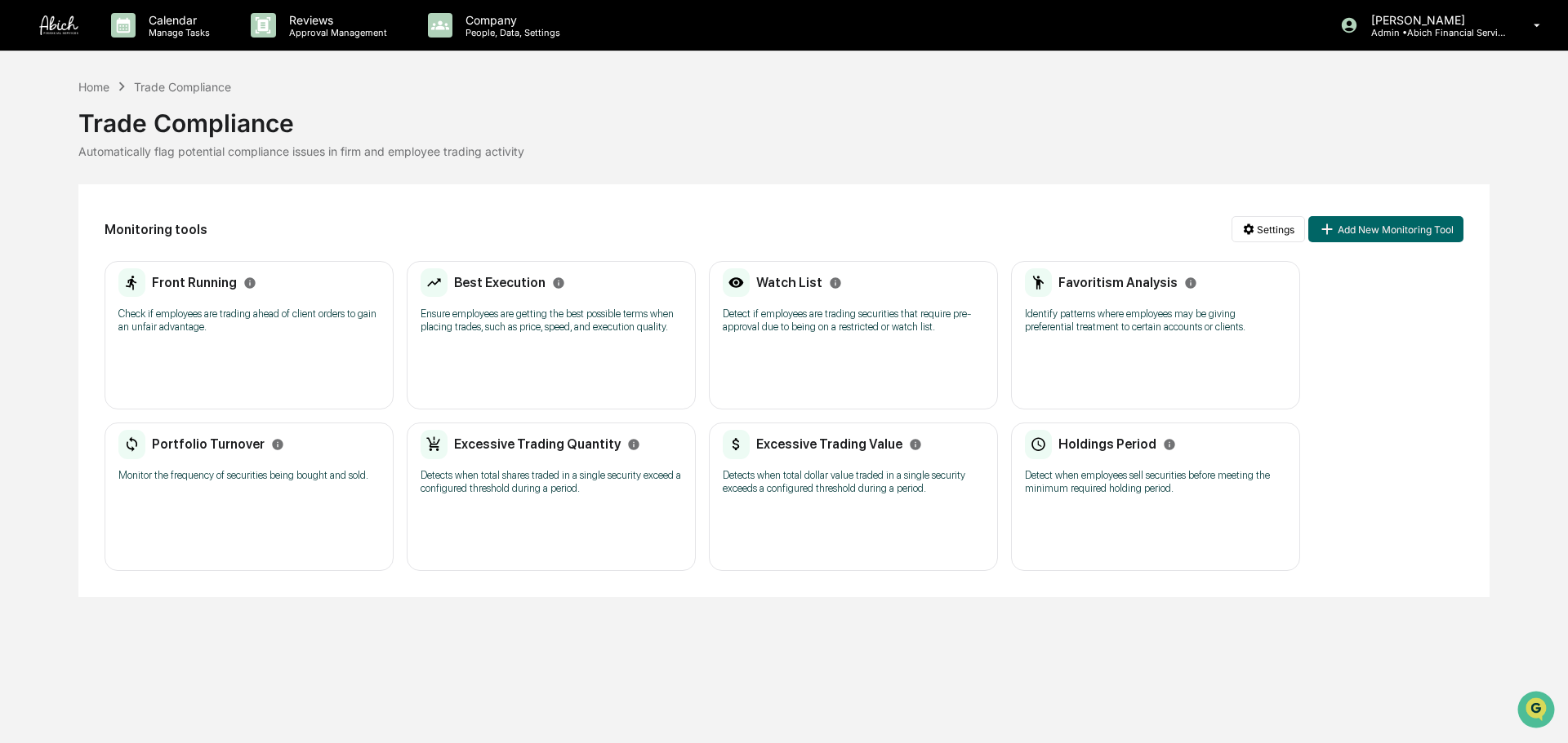
click at [479, 33] on p "People, Data, Settings" at bounding box center [510, 32] width 116 height 12
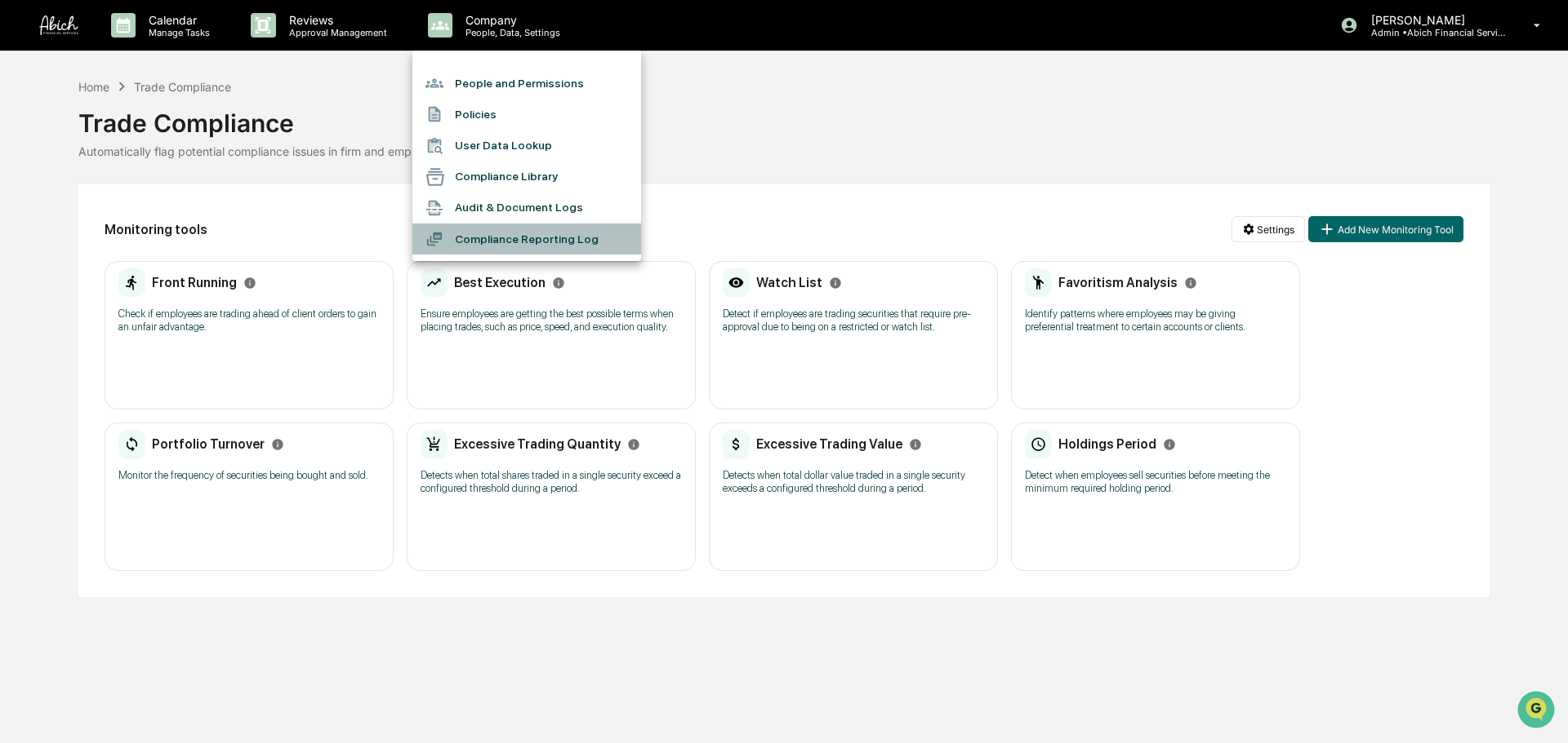
click at [542, 231] on li "Compliance Reporting Log" at bounding box center [527, 239] width 229 height 31
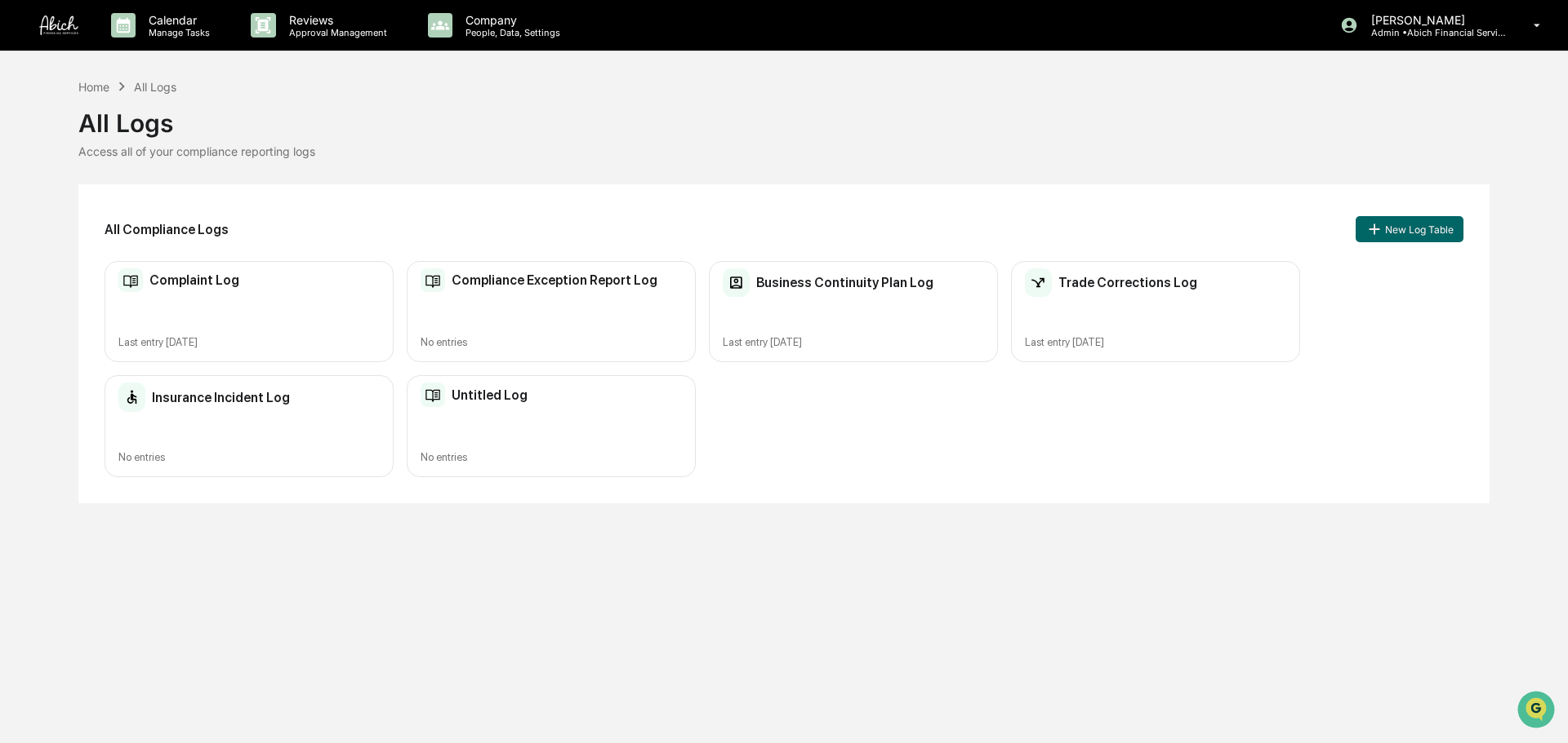
click at [541, 285] on h2 "Compliance Exception Report Log" at bounding box center [554, 280] width 205 height 15
click at [907, 328] on div "Business Continuity Plan Log Last entry [DATE]" at bounding box center [852, 312] width 289 height 102
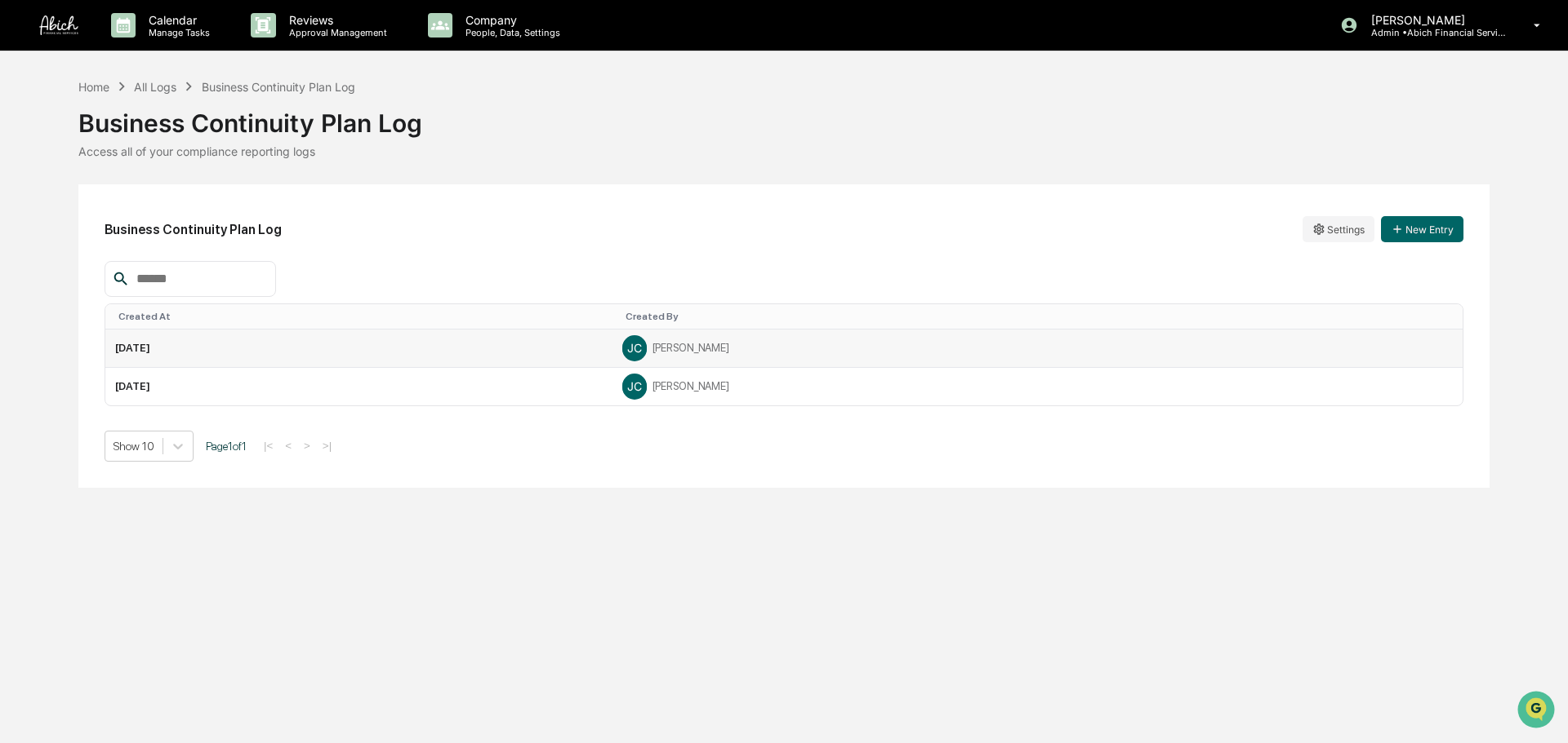
click at [539, 342] on td "[DATE]" at bounding box center [359, 349] width 507 height 39
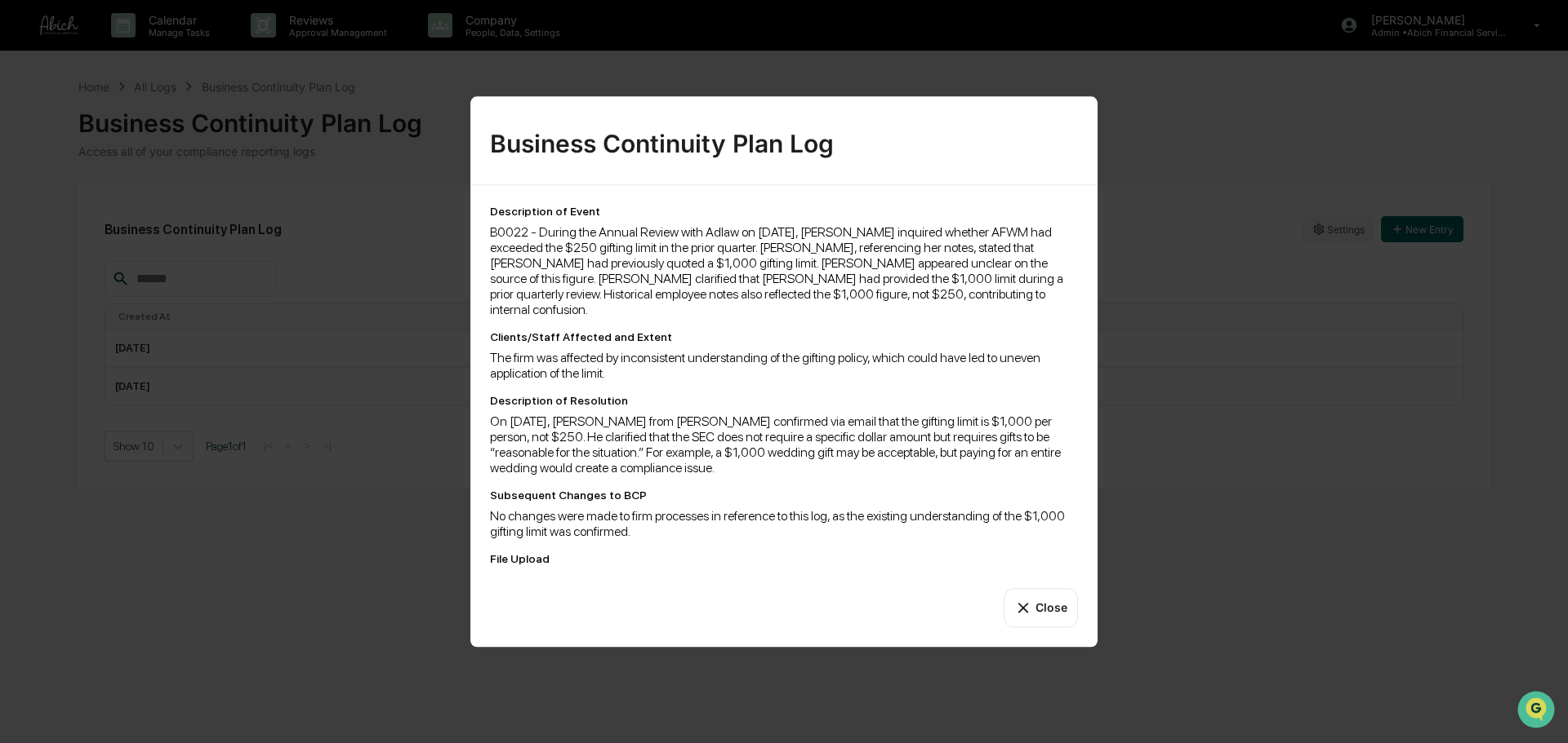
click at [1162, 503] on div "Business Continuity Plan Log Description of Event B0022 - During the Annual Rev…" at bounding box center [784, 371] width 1568 height 743
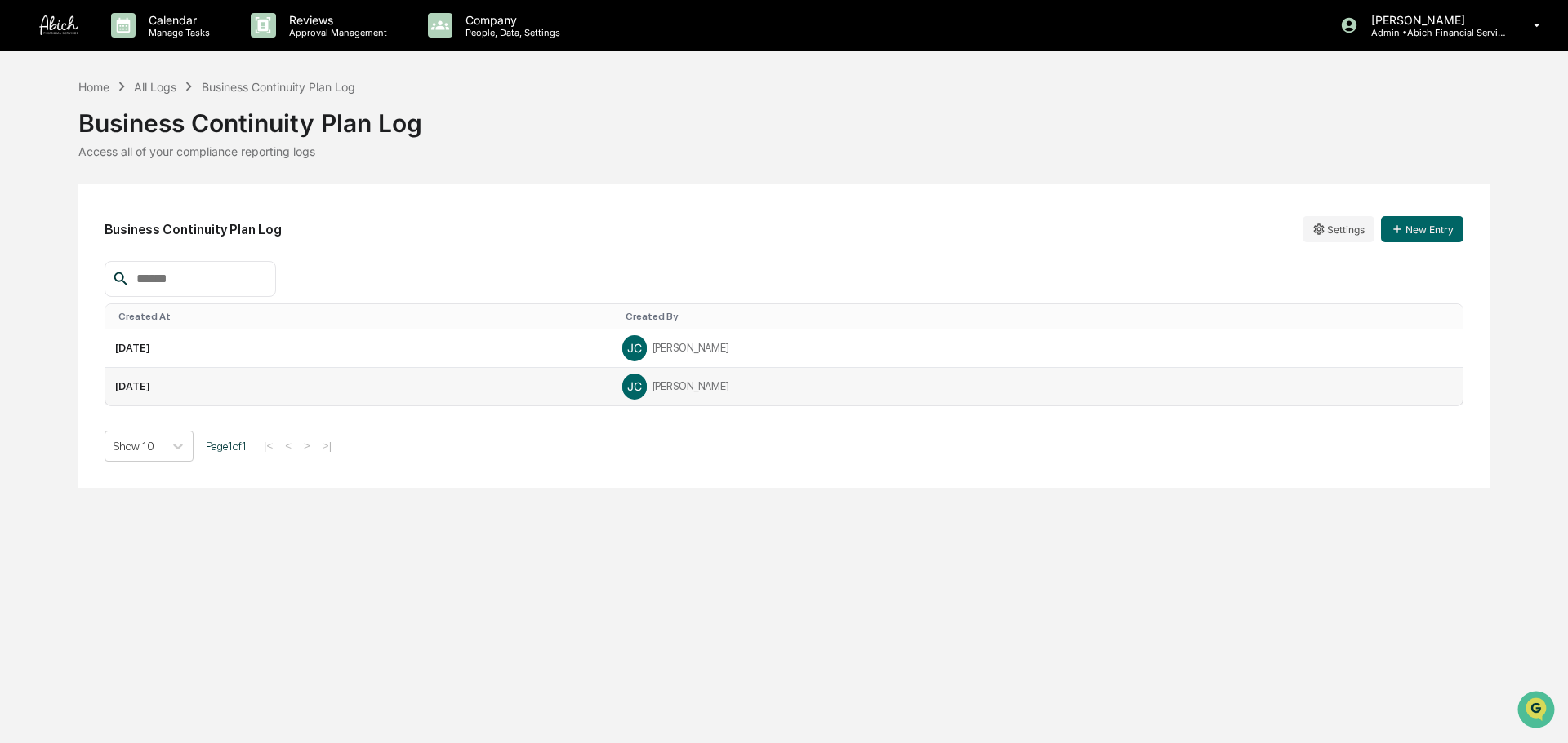
click at [768, 394] on div "[PERSON_NAME]" at bounding box center [1036, 386] width 830 height 24
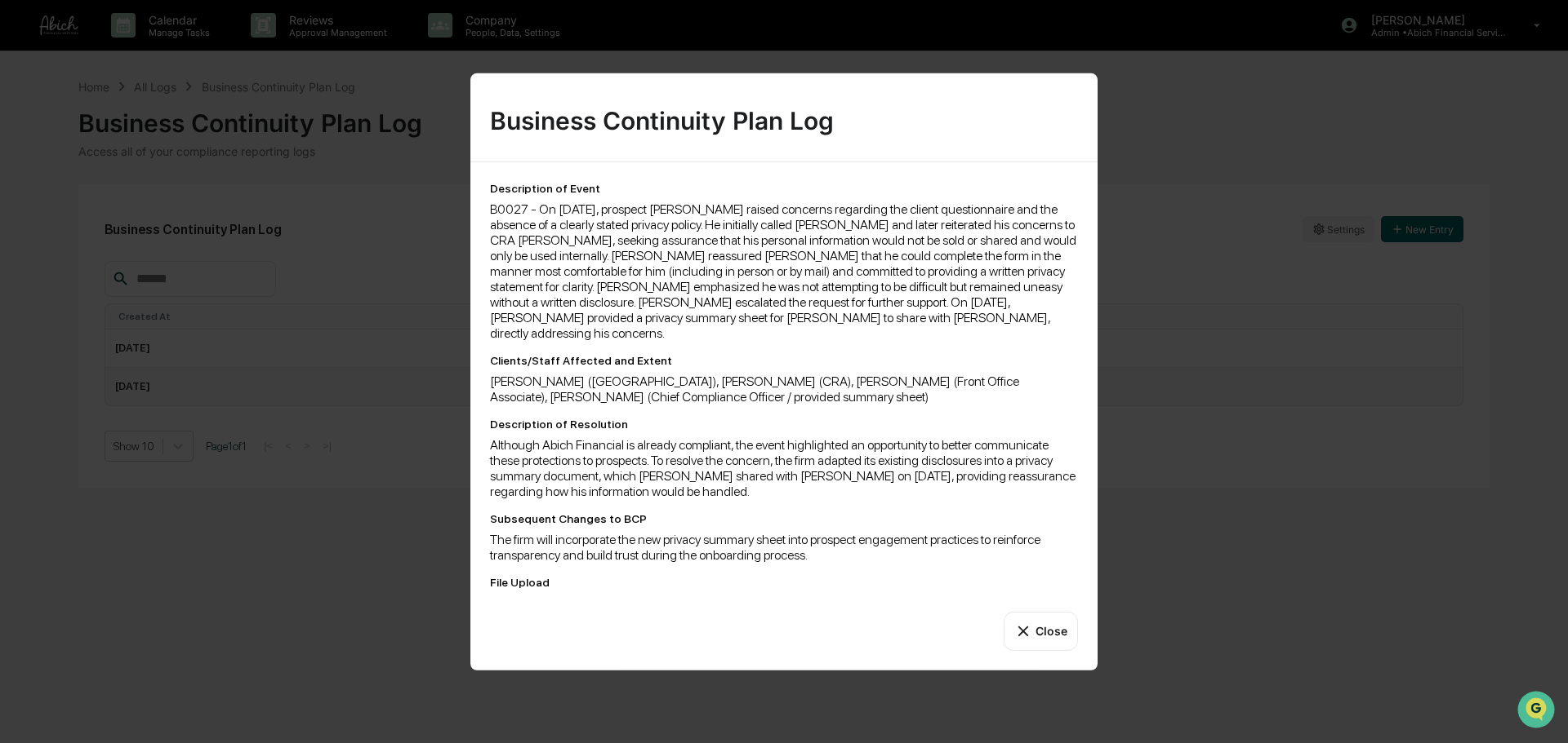
click at [1199, 482] on div "Business Continuity Plan Log Description of Event B0027 - On [DATE], prospect […" at bounding box center [784, 371] width 1568 height 743
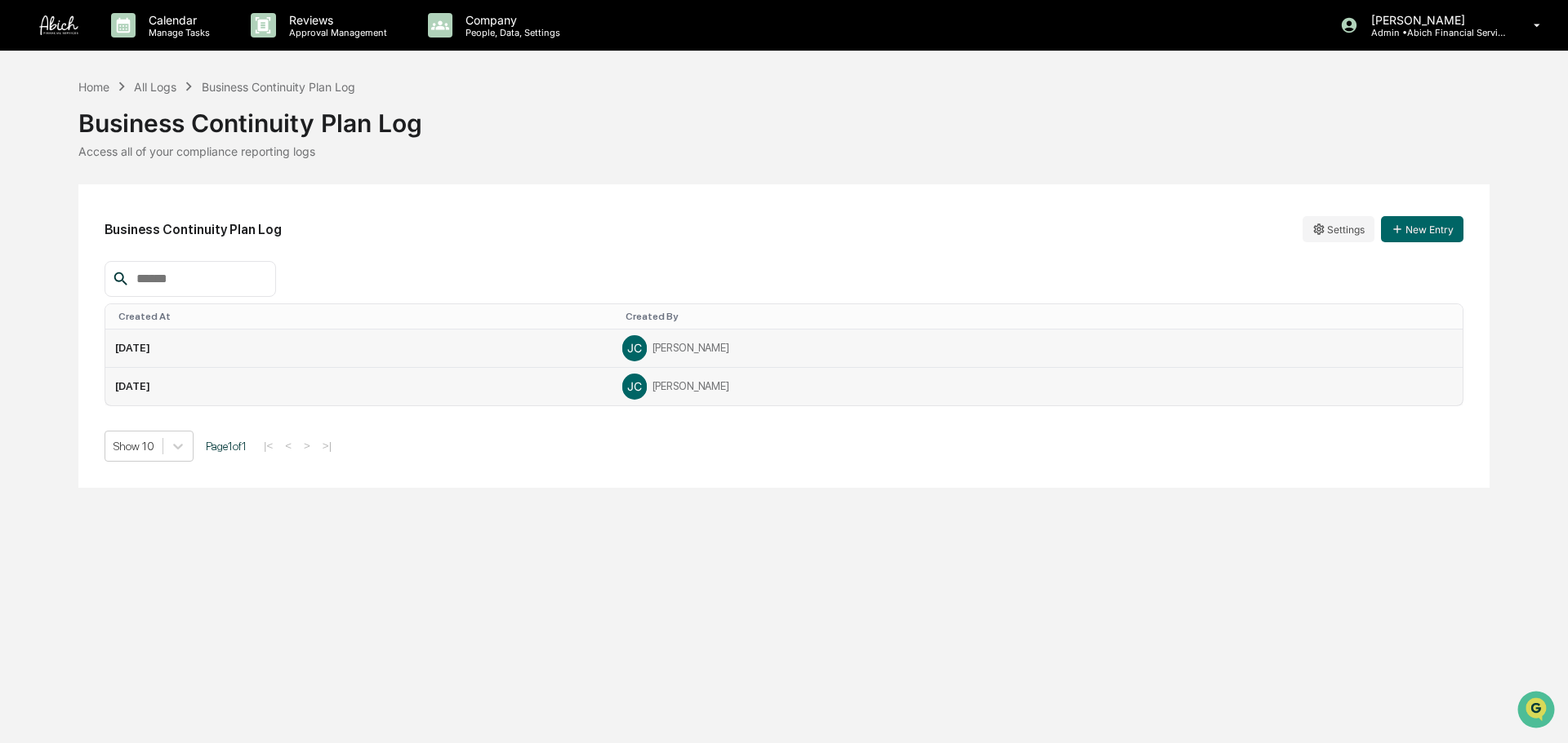
click at [862, 332] on td "[PERSON_NAME]" at bounding box center [1036, 349] width 850 height 39
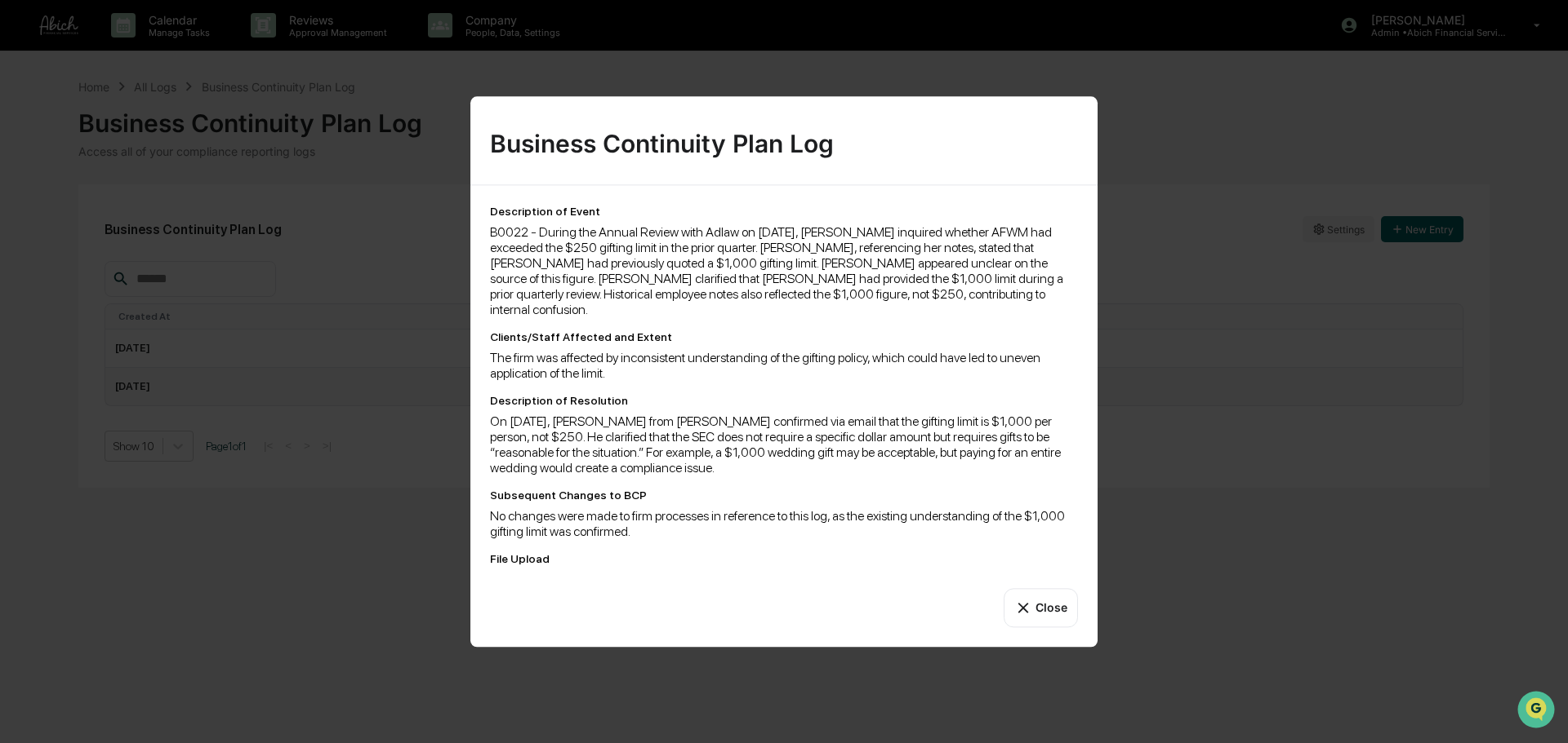
click at [1190, 427] on div "Business Continuity Plan Log Description of Event B0022 - During the Annual Rev…" at bounding box center [784, 371] width 1568 height 743
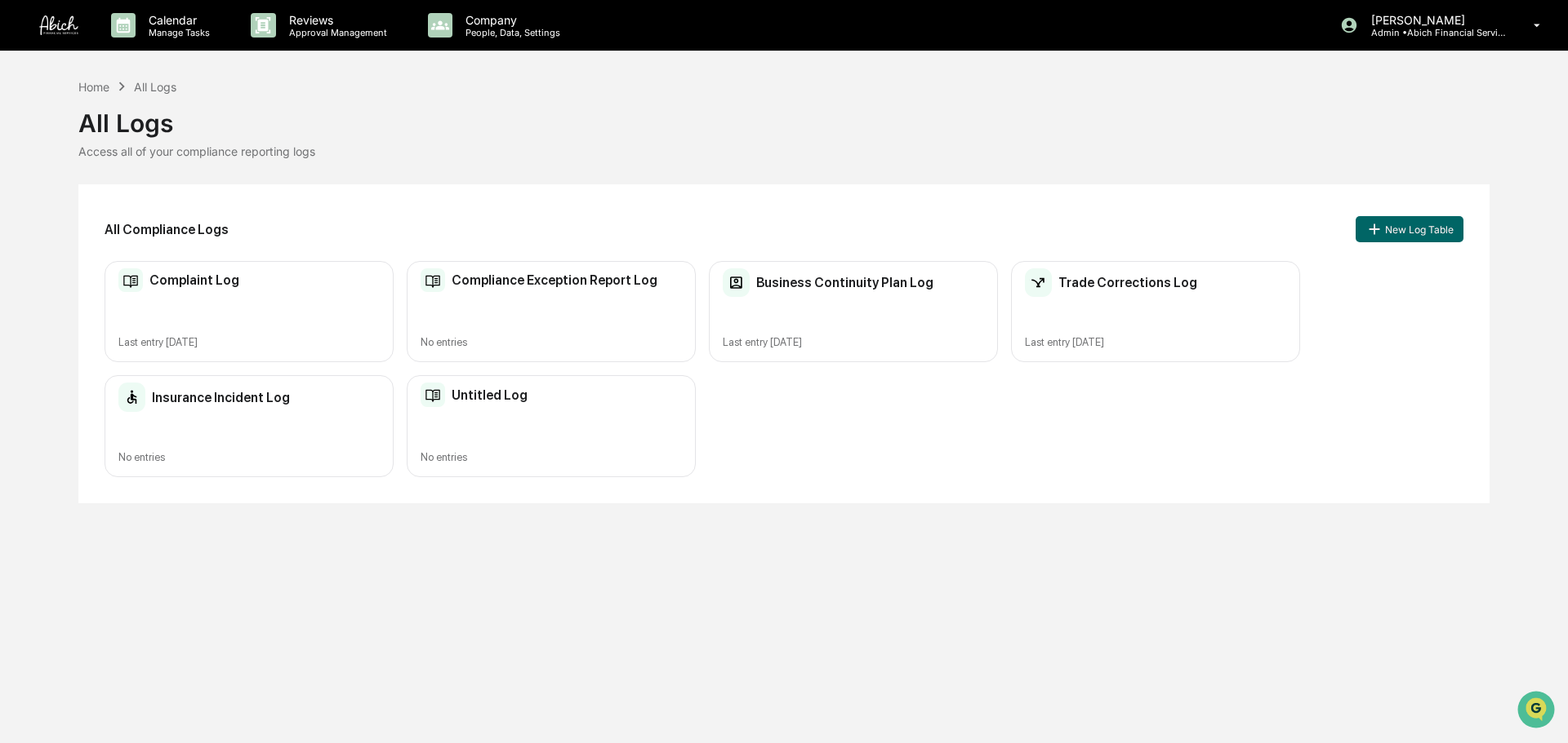
click at [1088, 313] on div "Trade Corrections Log Last entry [DATE]" at bounding box center [1155, 312] width 289 height 102
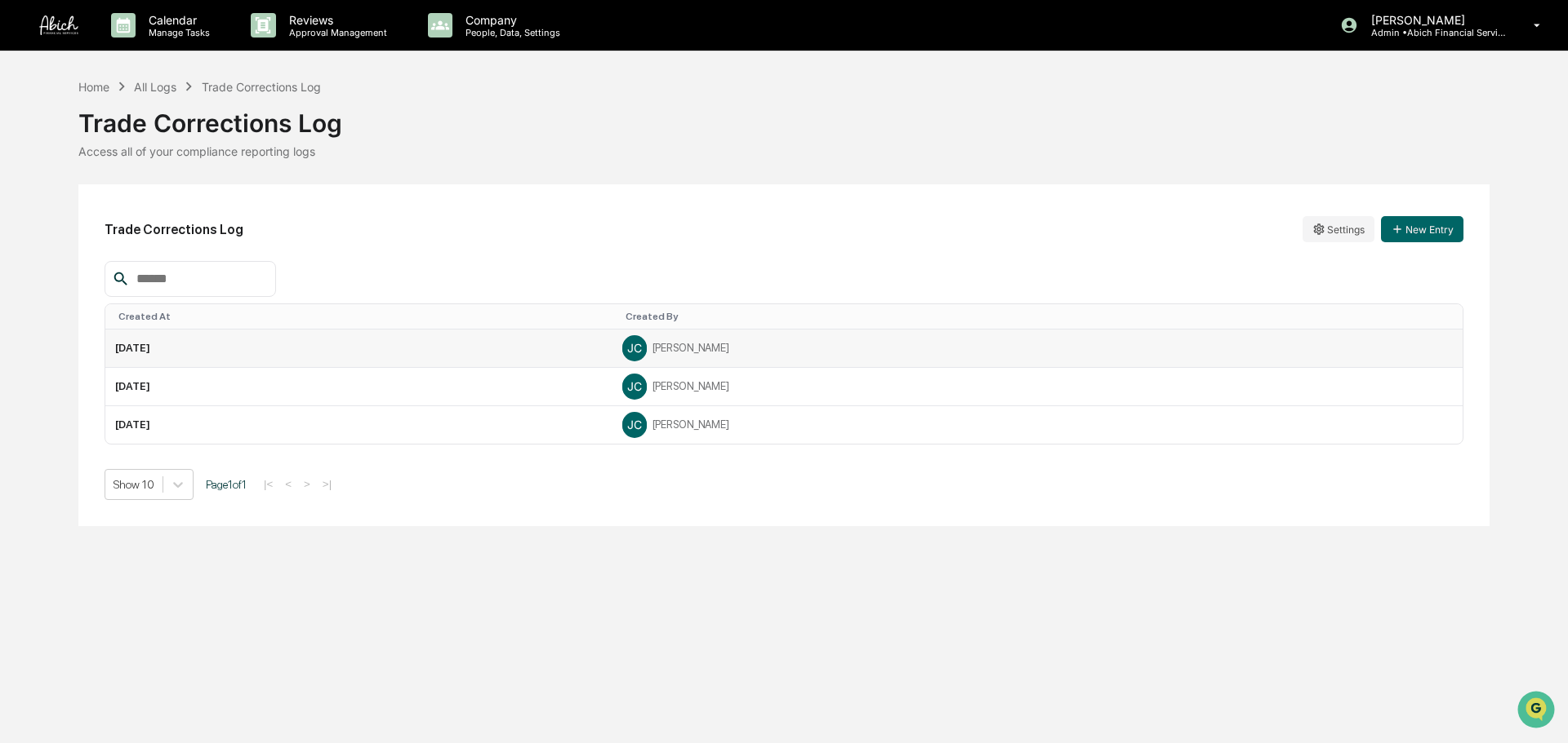
click at [580, 353] on td "[DATE]" at bounding box center [359, 349] width 507 height 39
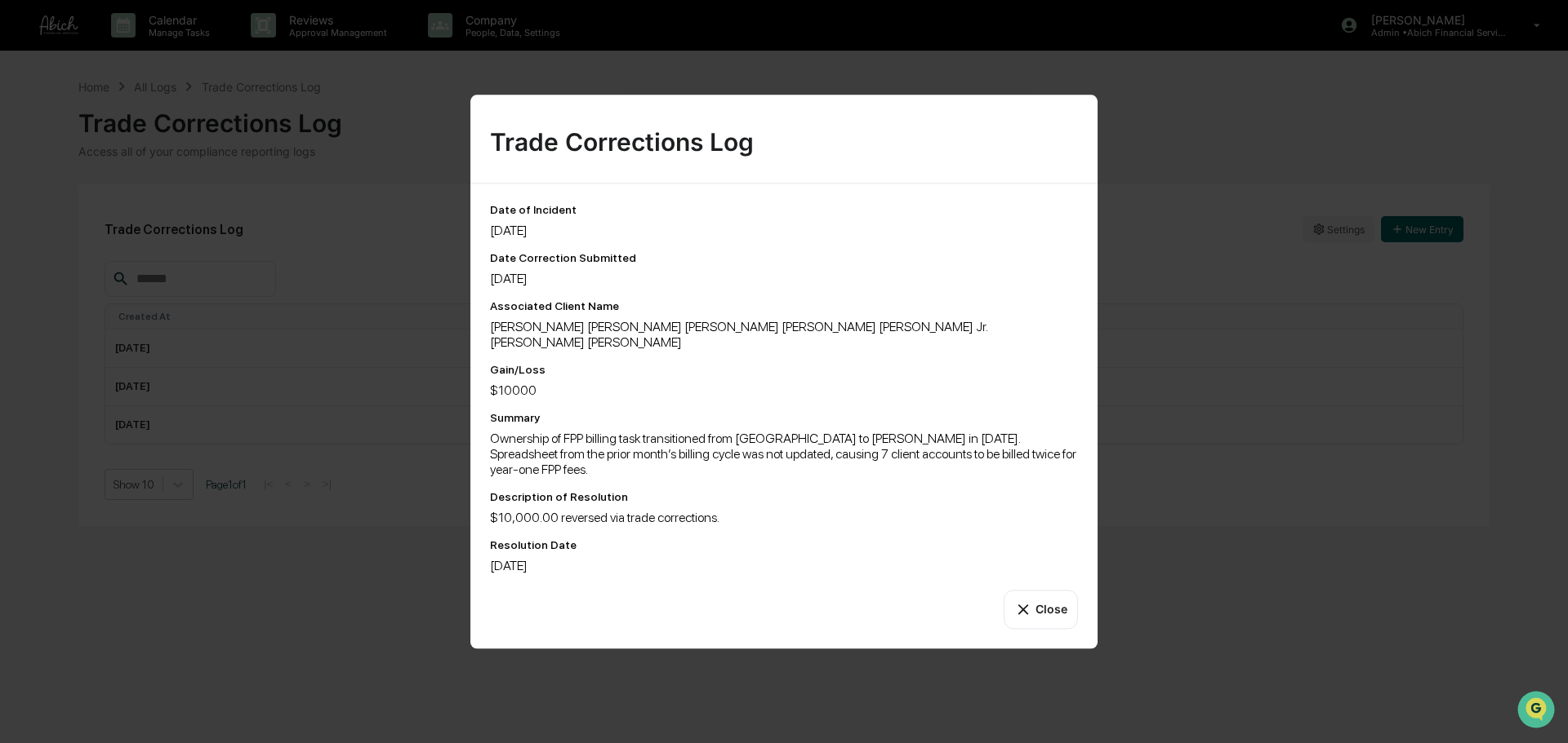
click at [1148, 503] on div "Trade Corrections Log Date of Incident [DATE] Date Correction Submitted [DATE] …" at bounding box center [784, 371] width 1568 height 743
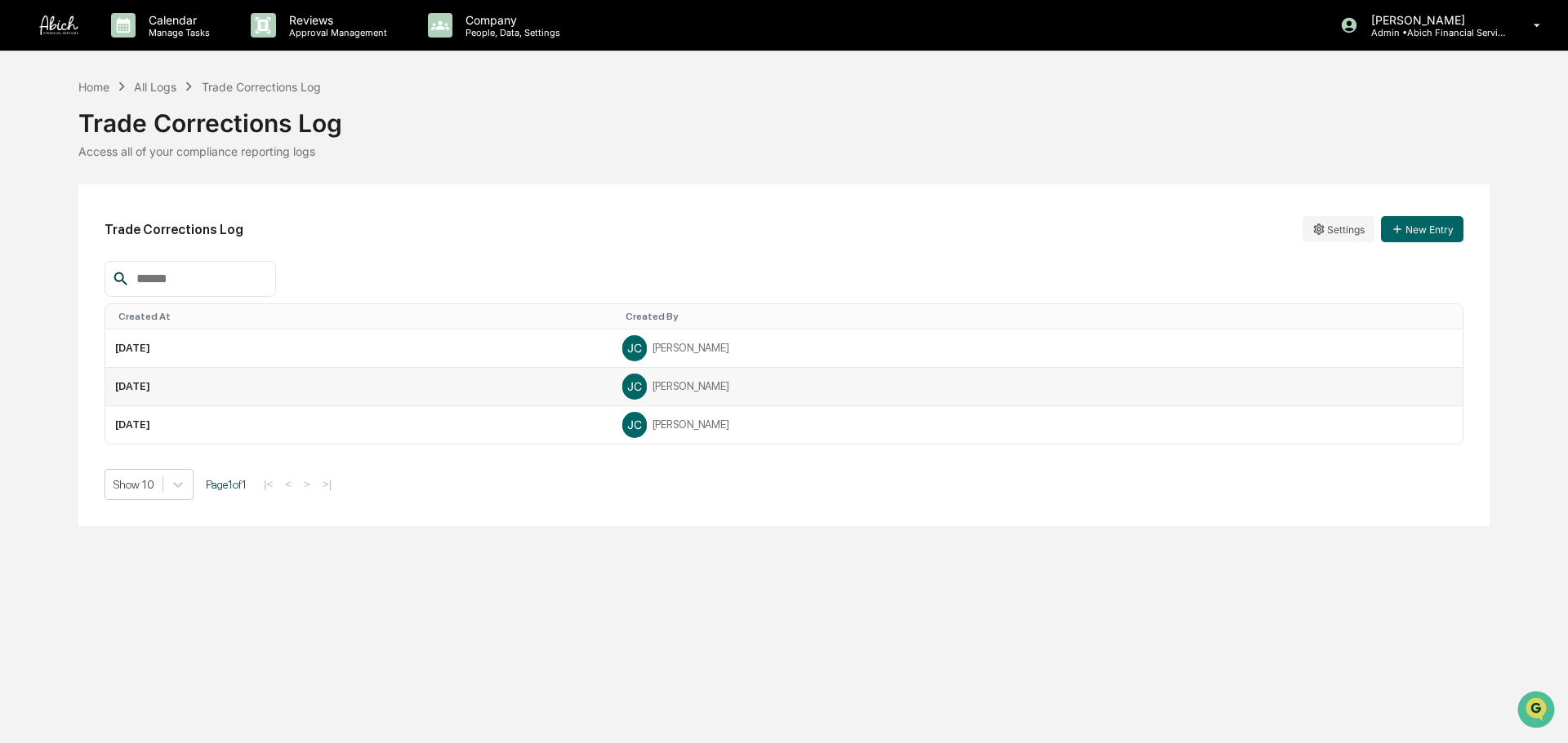
click at [862, 377] on div "[PERSON_NAME]" at bounding box center [1036, 386] width 830 height 24
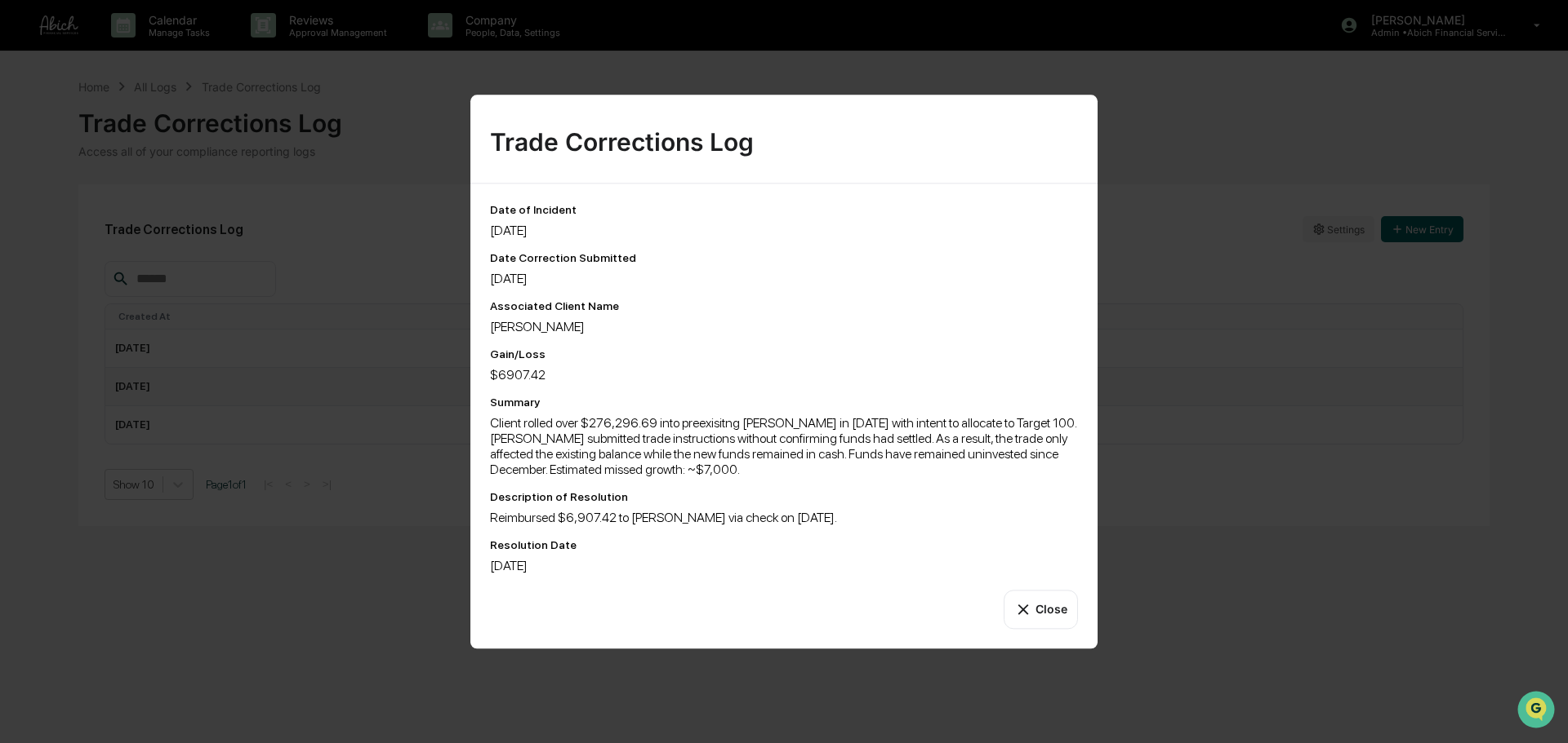
click at [1180, 412] on div "Trade Corrections Log Date of Incident [DATE] Date Correction Submitted [DATE] …" at bounding box center [784, 371] width 1568 height 743
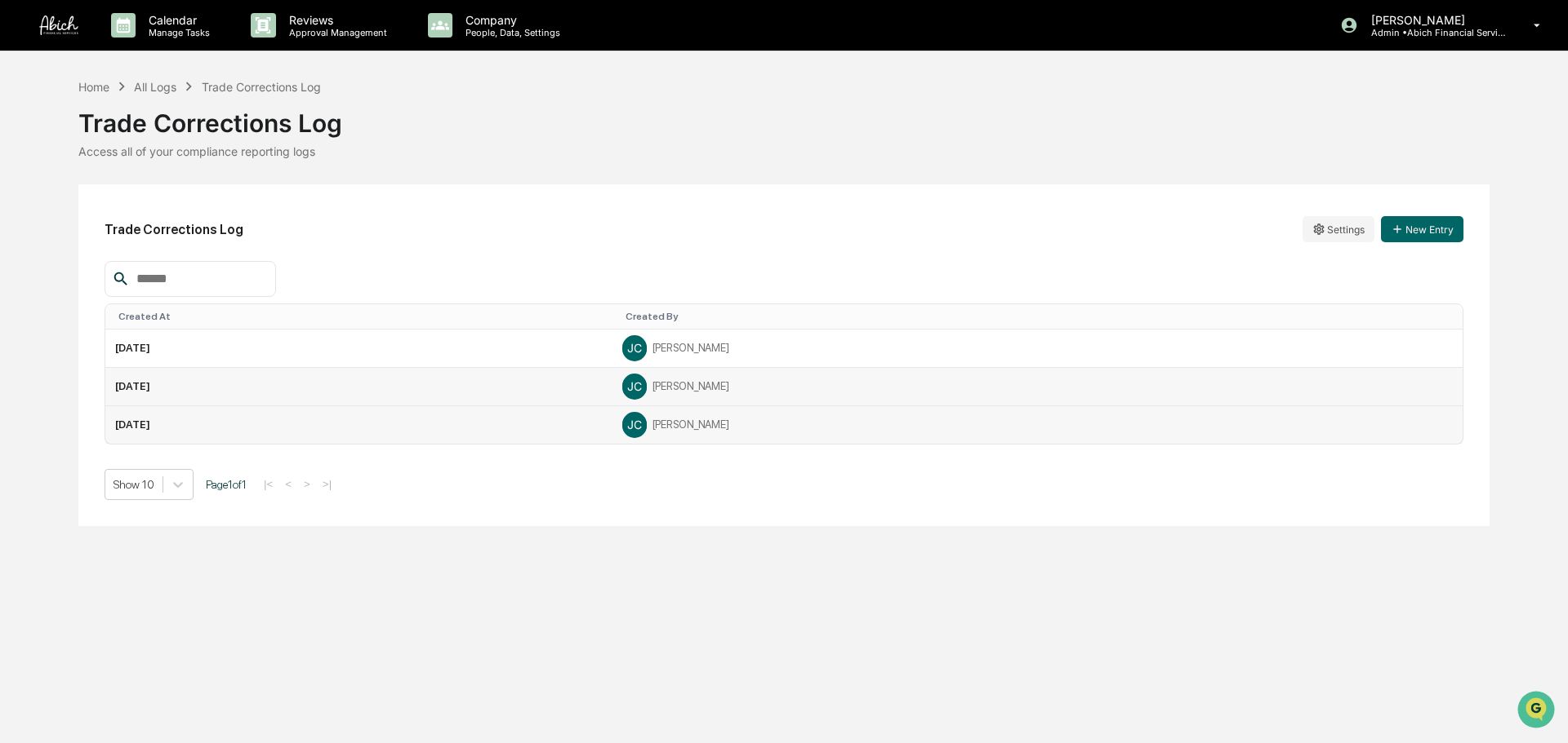
click at [955, 407] on td "[PERSON_NAME]" at bounding box center [1036, 425] width 850 height 38
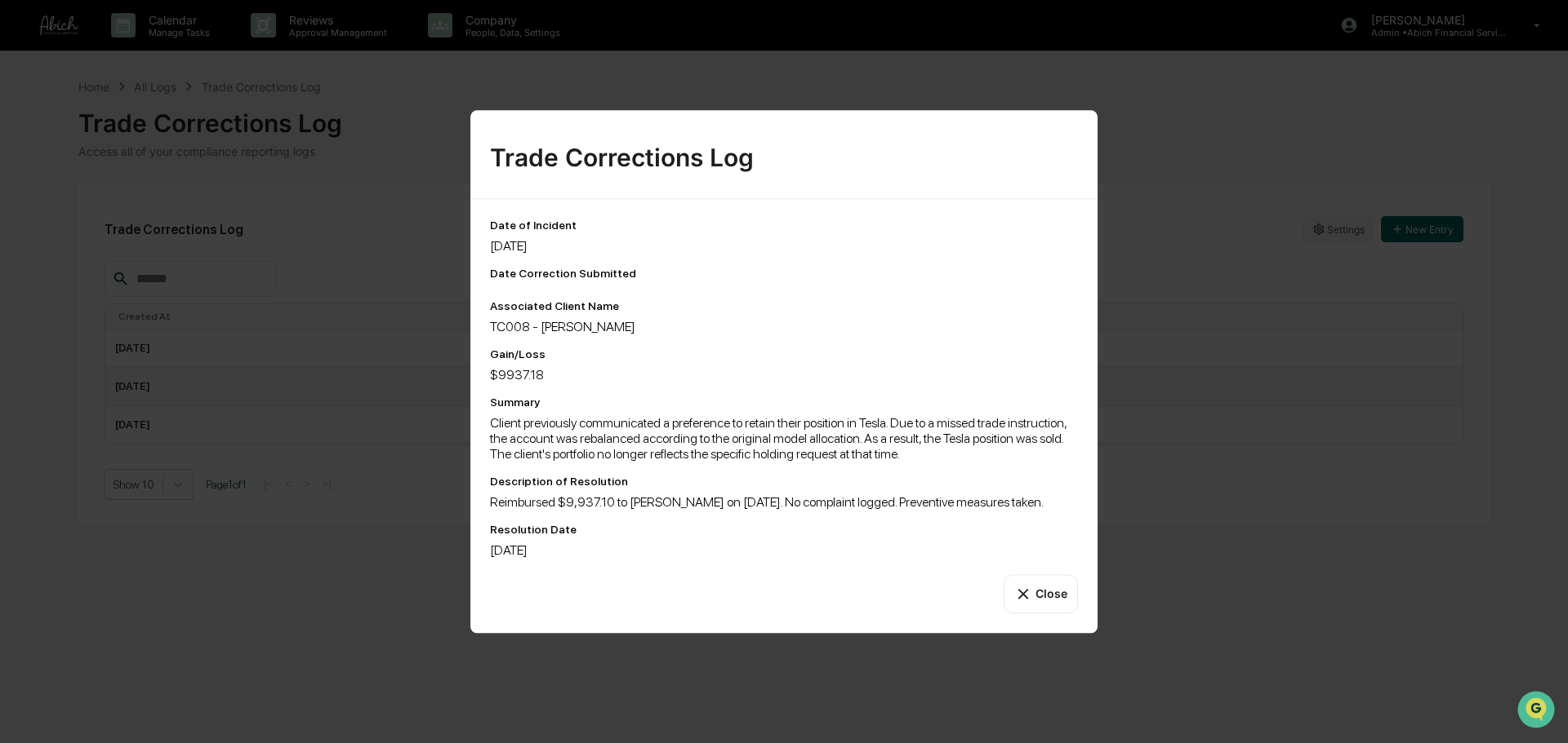
click at [1340, 457] on div "Trade Corrections Log Date of Incident [DATE] Date Correction Submitted Associa…" at bounding box center [784, 371] width 1568 height 743
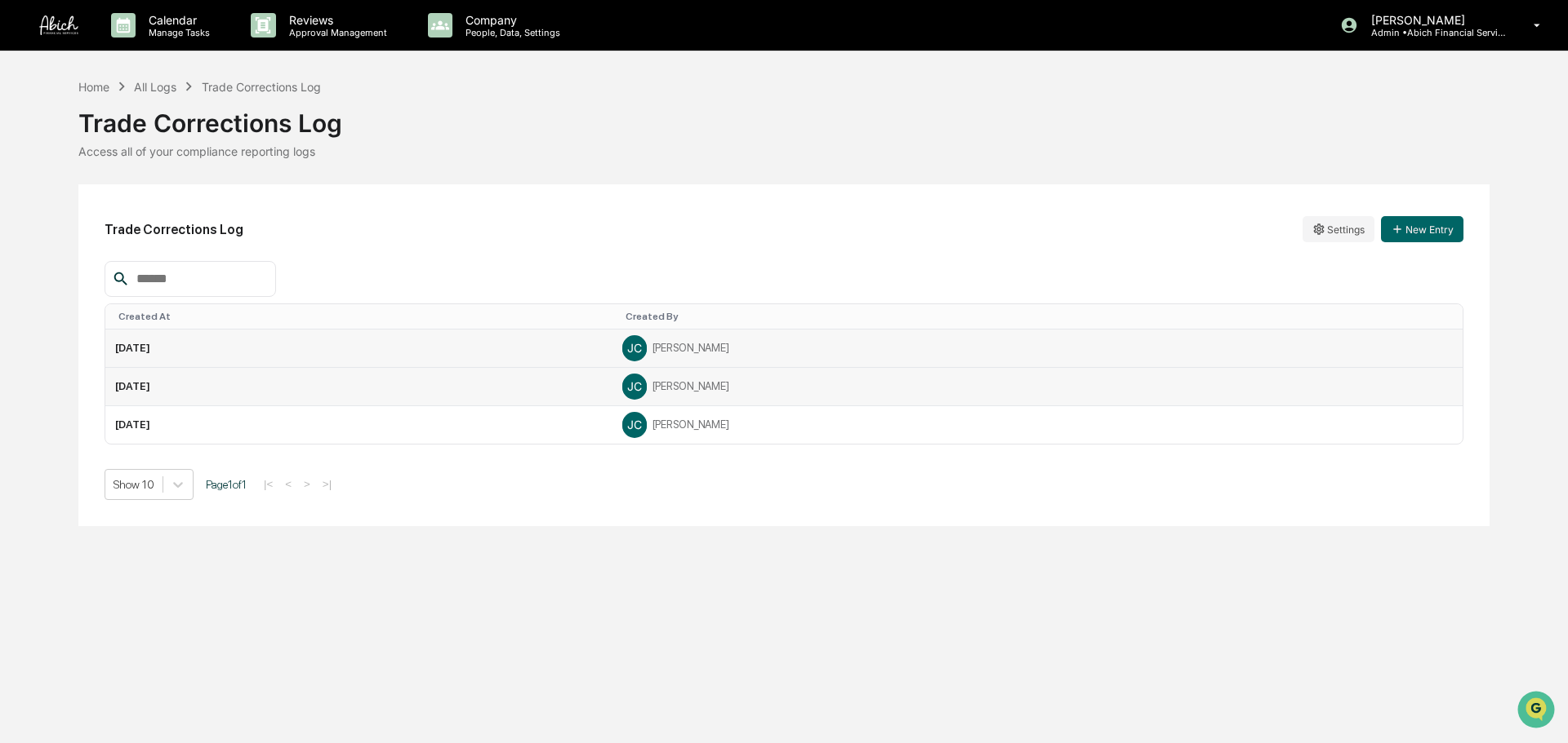
click at [771, 349] on div "[PERSON_NAME]" at bounding box center [1036, 348] width 830 height 24
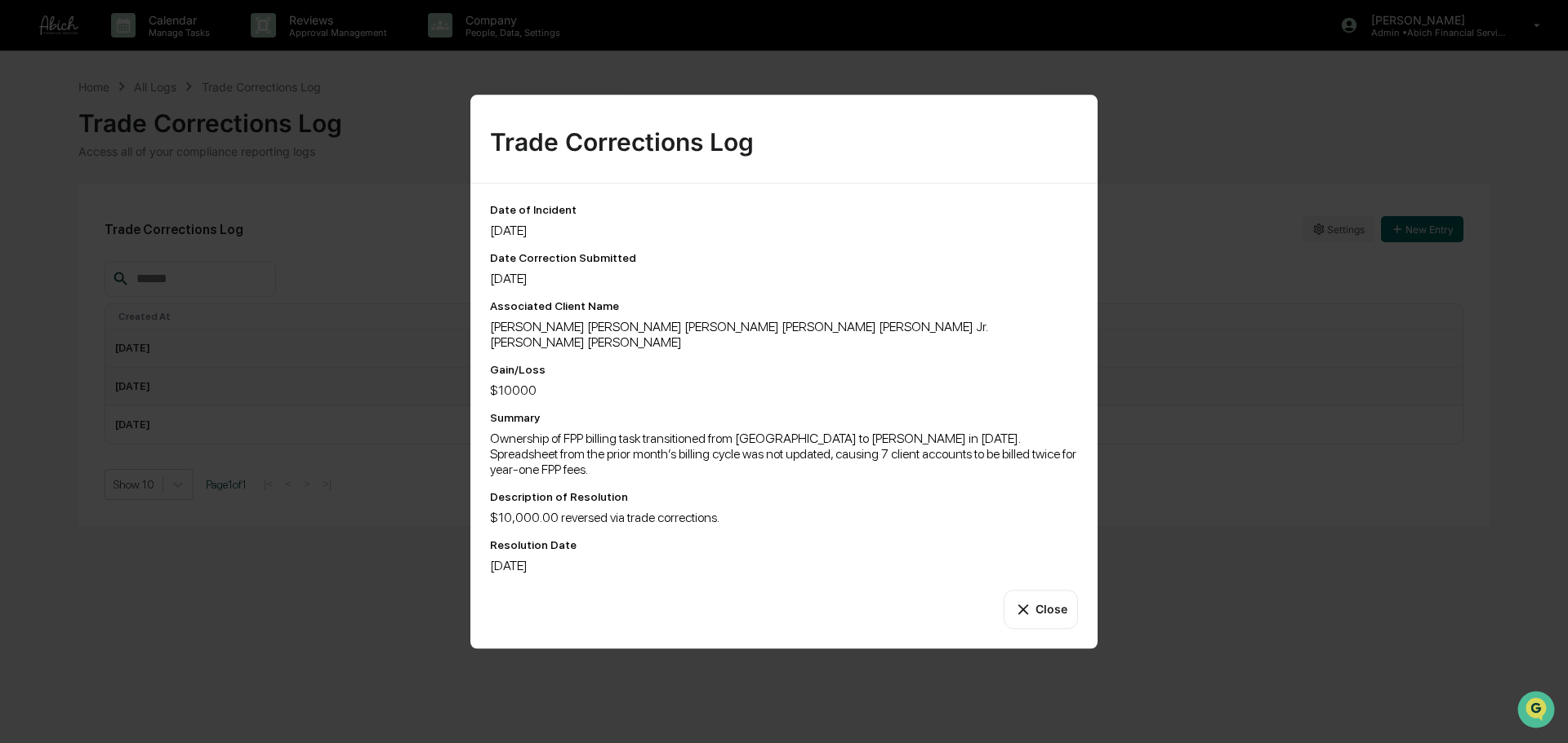
click at [1154, 482] on div "Trade Corrections Log Date of Incident [DATE] Date Correction Submitted [DATE] …" at bounding box center [784, 371] width 1568 height 743
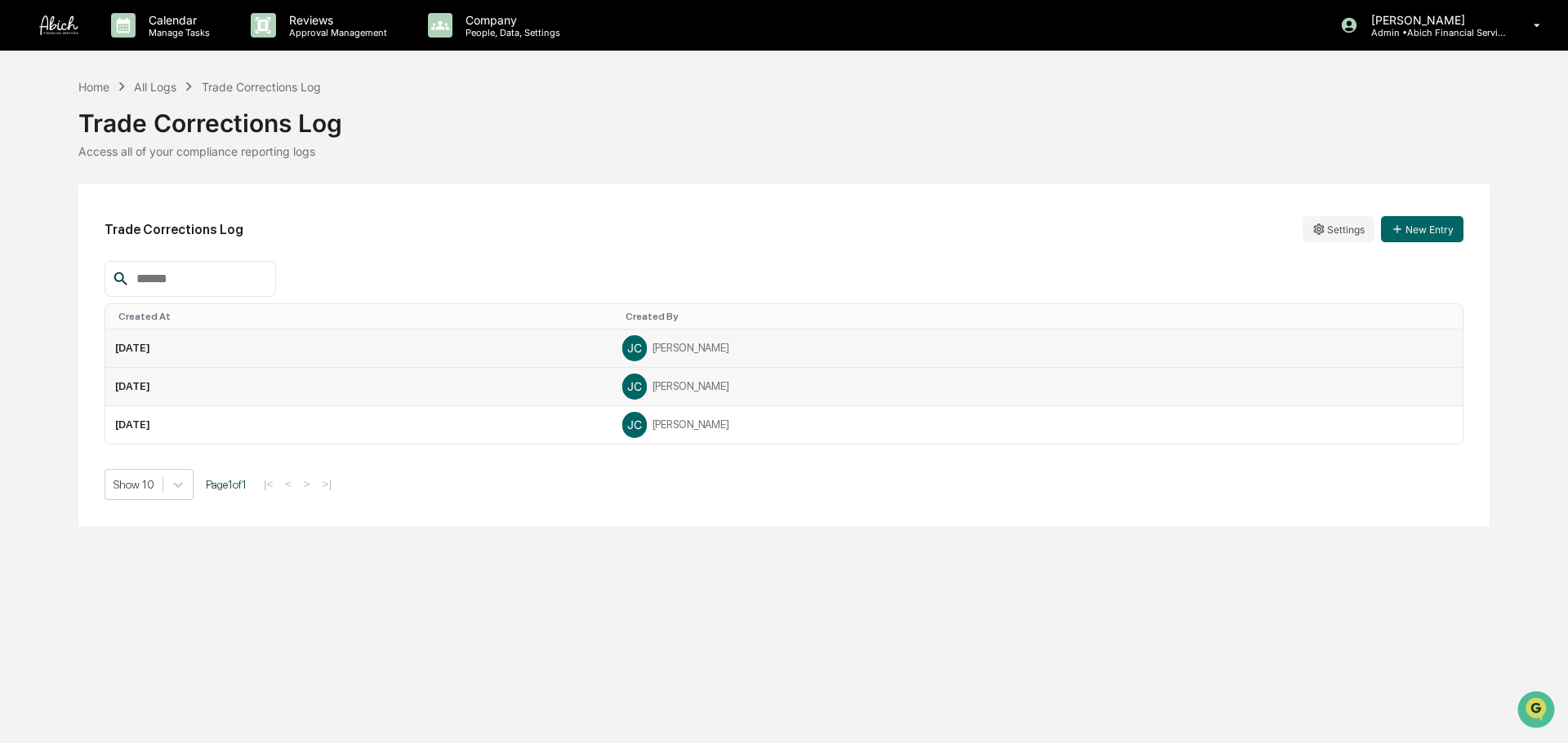
click at [904, 393] on div "[PERSON_NAME]" at bounding box center [1036, 386] width 830 height 24
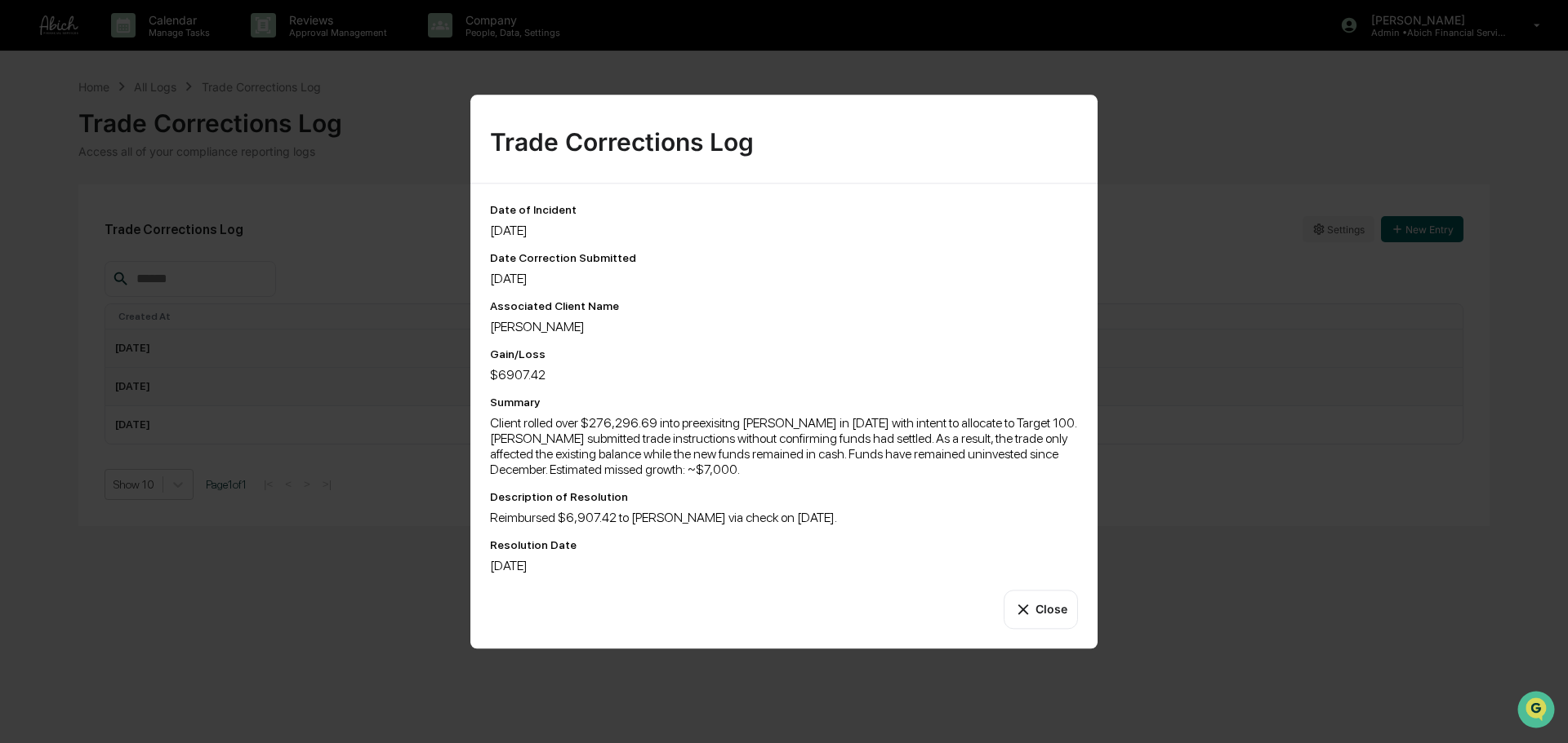
click at [1161, 485] on div "Trade Corrections Log Date of Incident [DATE] Date Correction Submitted [DATE] …" at bounding box center [784, 371] width 1568 height 743
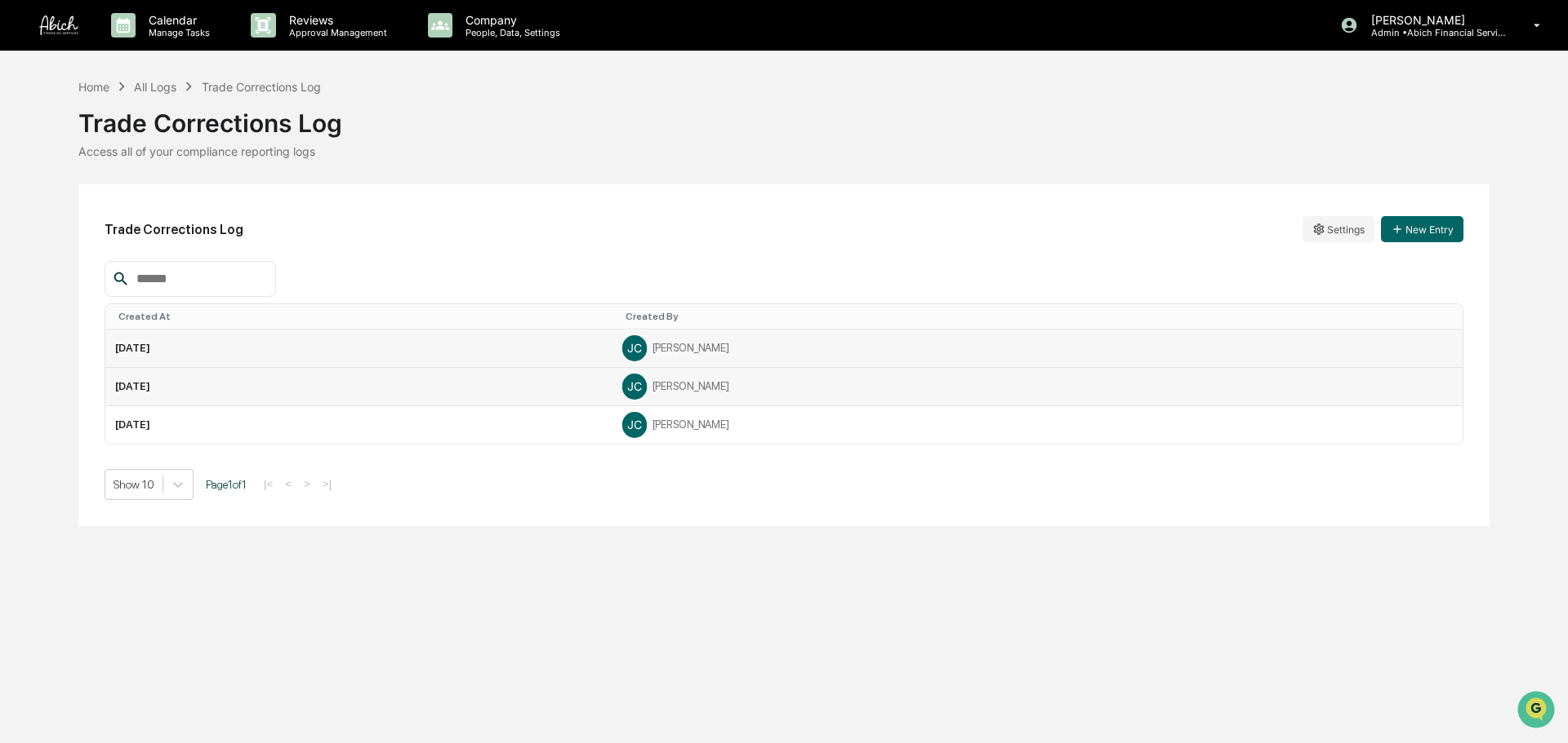
click at [761, 345] on div "[PERSON_NAME]" at bounding box center [1036, 348] width 830 height 24
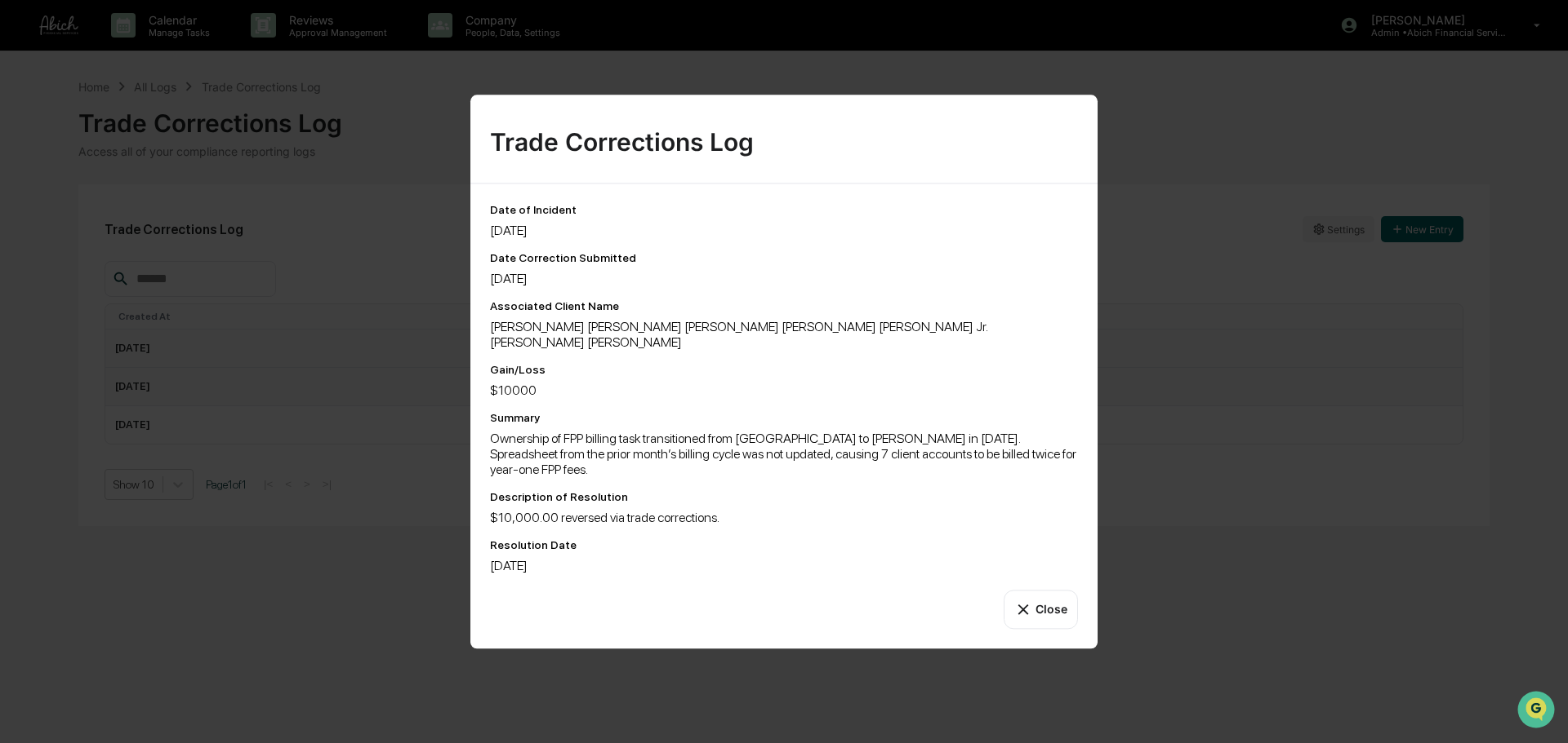
click at [1359, 461] on div "Trade Corrections Log Date of Incident [DATE] Date Correction Submitted [DATE] …" at bounding box center [784, 371] width 1568 height 743
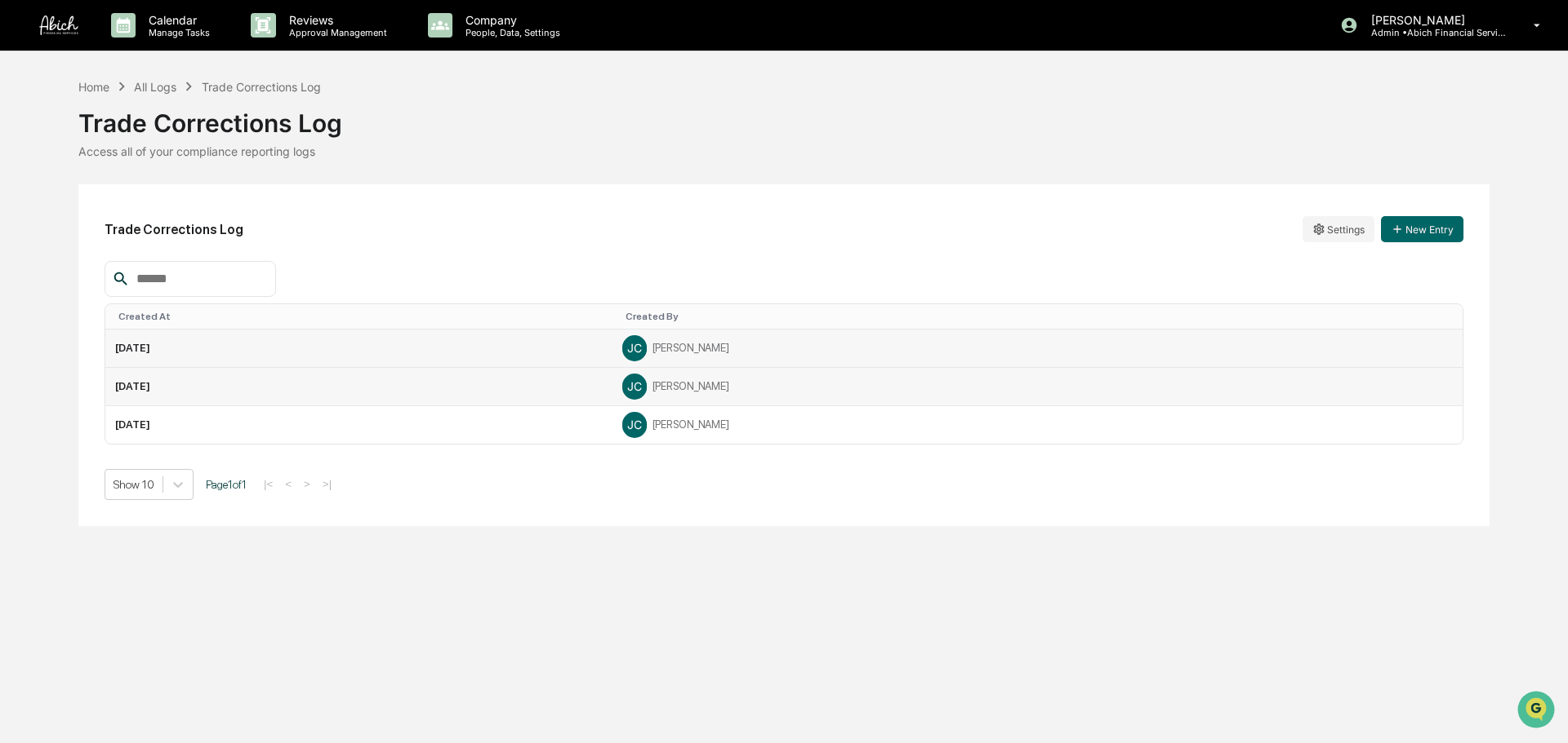
click at [770, 370] on td "[PERSON_NAME]" at bounding box center [1036, 387] width 850 height 39
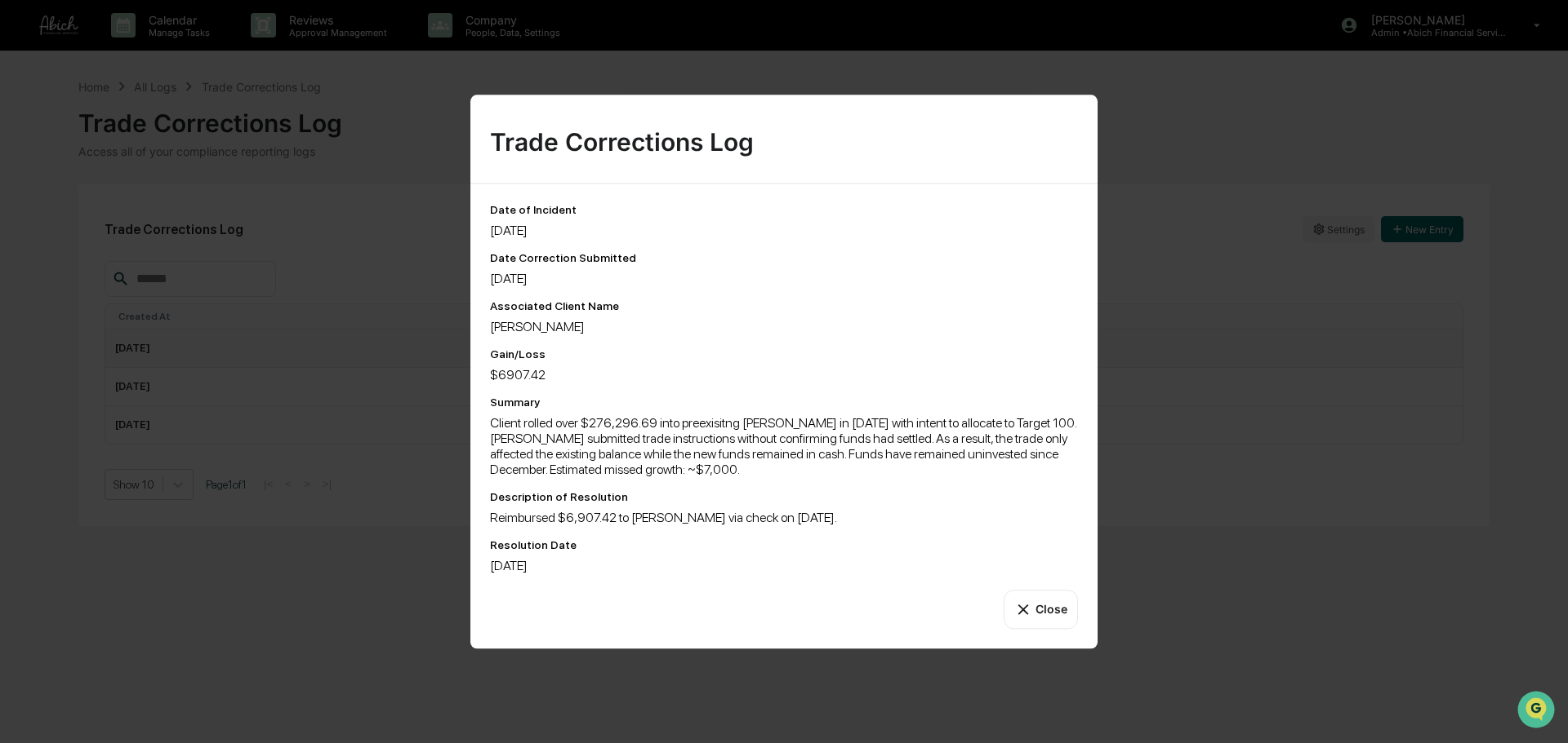
click at [1151, 494] on div "Trade Corrections Log Date of Incident [DATE] Date Correction Submitted [DATE] …" at bounding box center [784, 371] width 1568 height 743
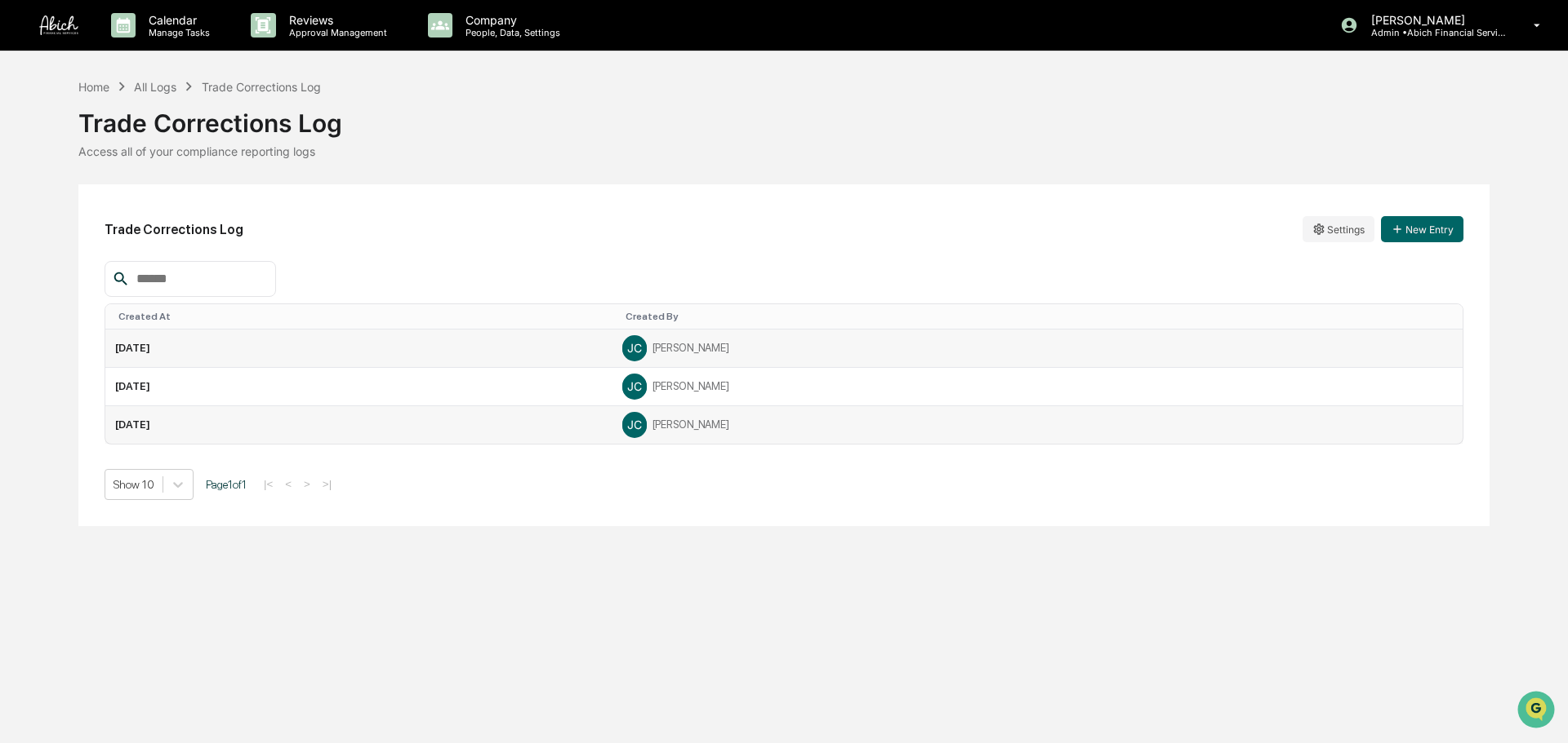
click at [836, 435] on div "[PERSON_NAME]" at bounding box center [1036, 424] width 830 height 24
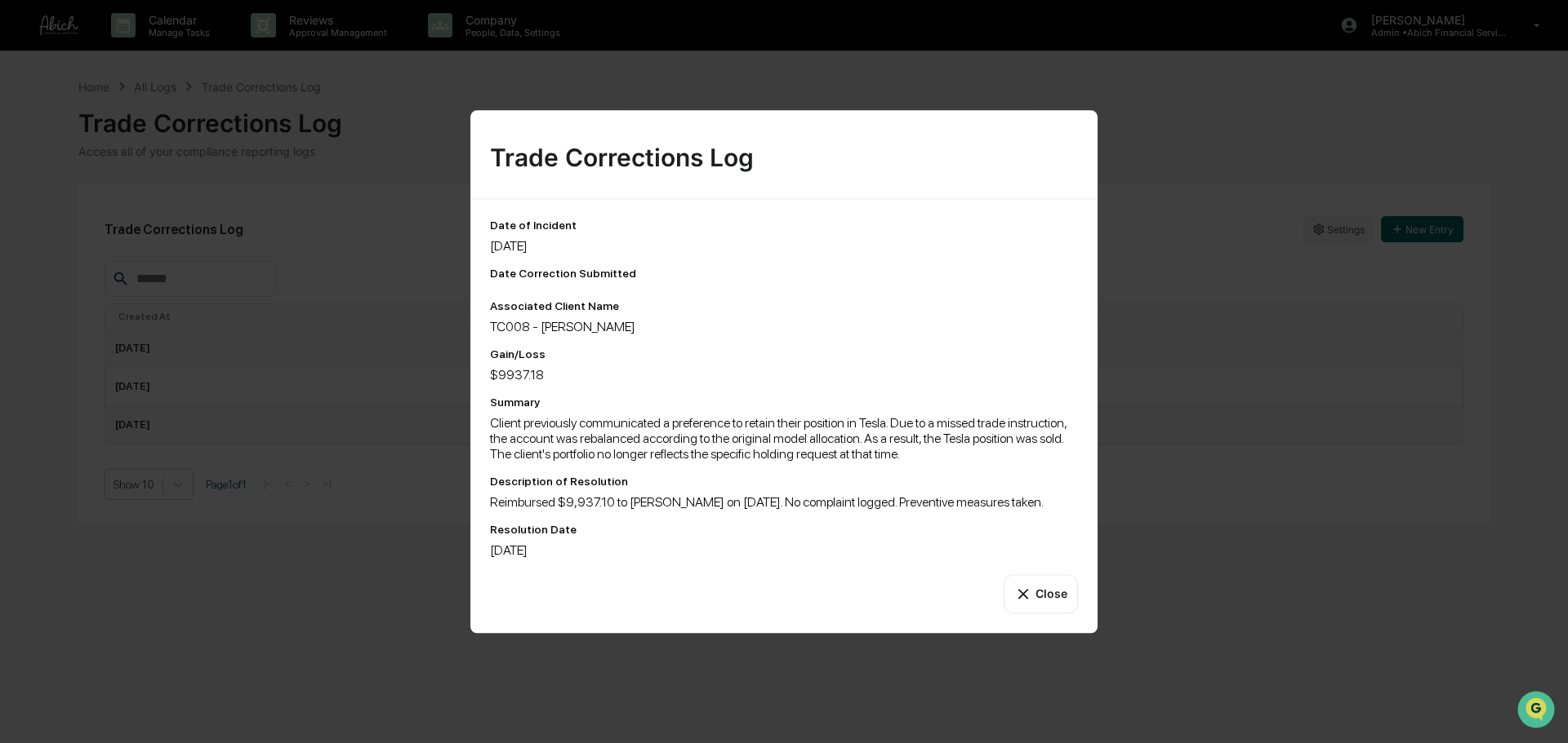
click at [1223, 550] on div "Trade Corrections Log Date of Incident [DATE] Date Correction Submitted Associa…" at bounding box center [784, 371] width 1568 height 743
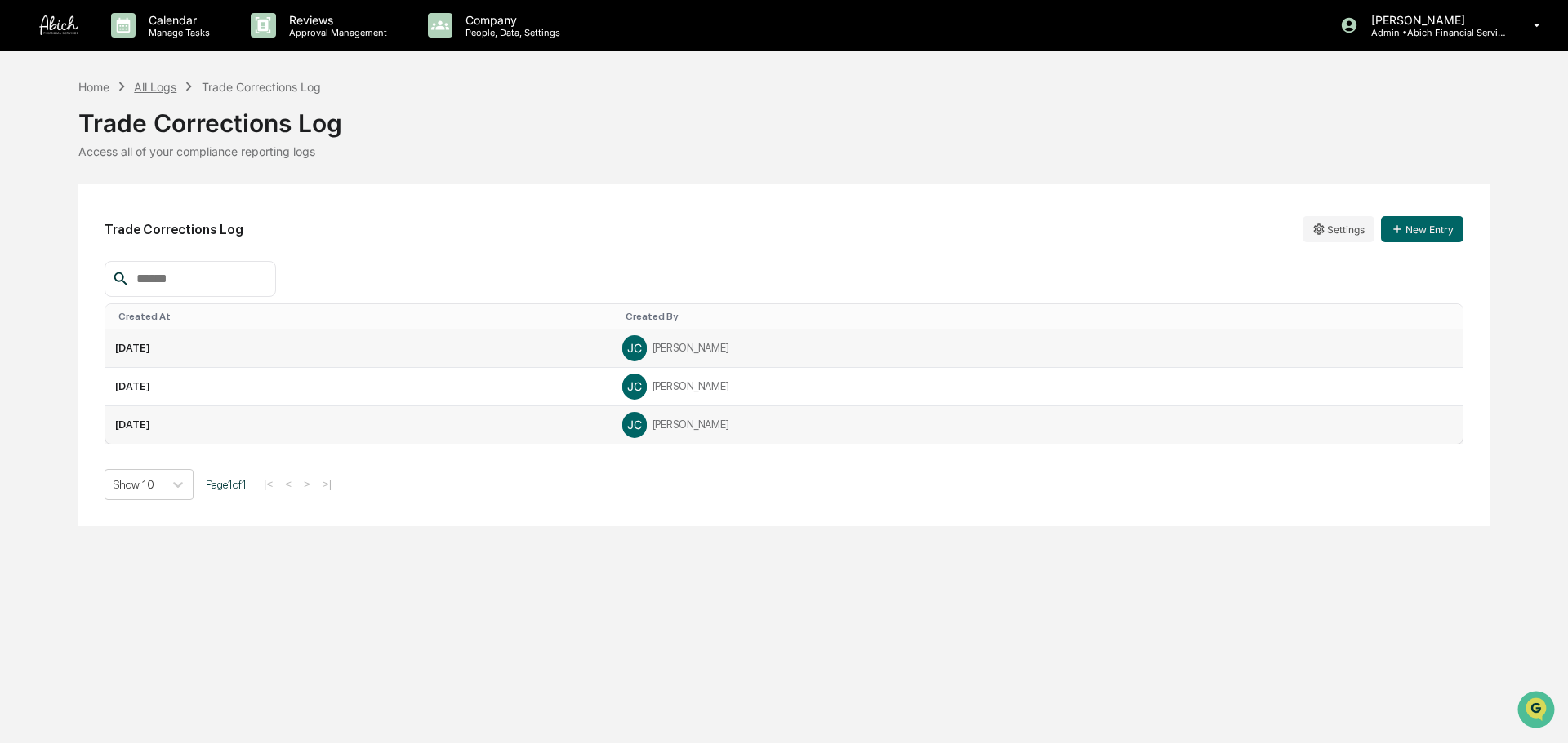
click at [152, 91] on div "All Logs" at bounding box center [155, 86] width 42 height 14
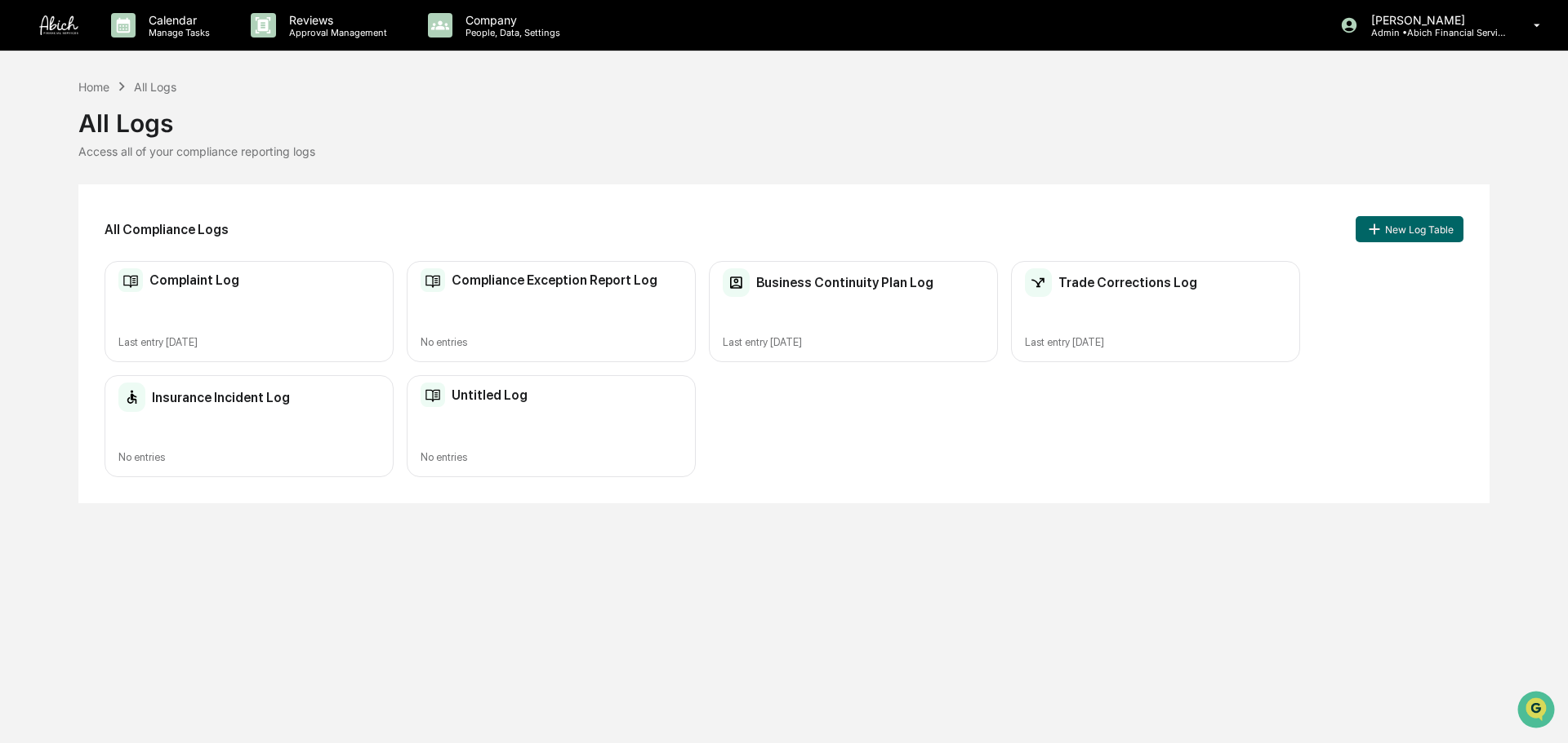
click at [268, 314] on div "Complaint Log Last entry [DATE]" at bounding box center [249, 312] width 289 height 102
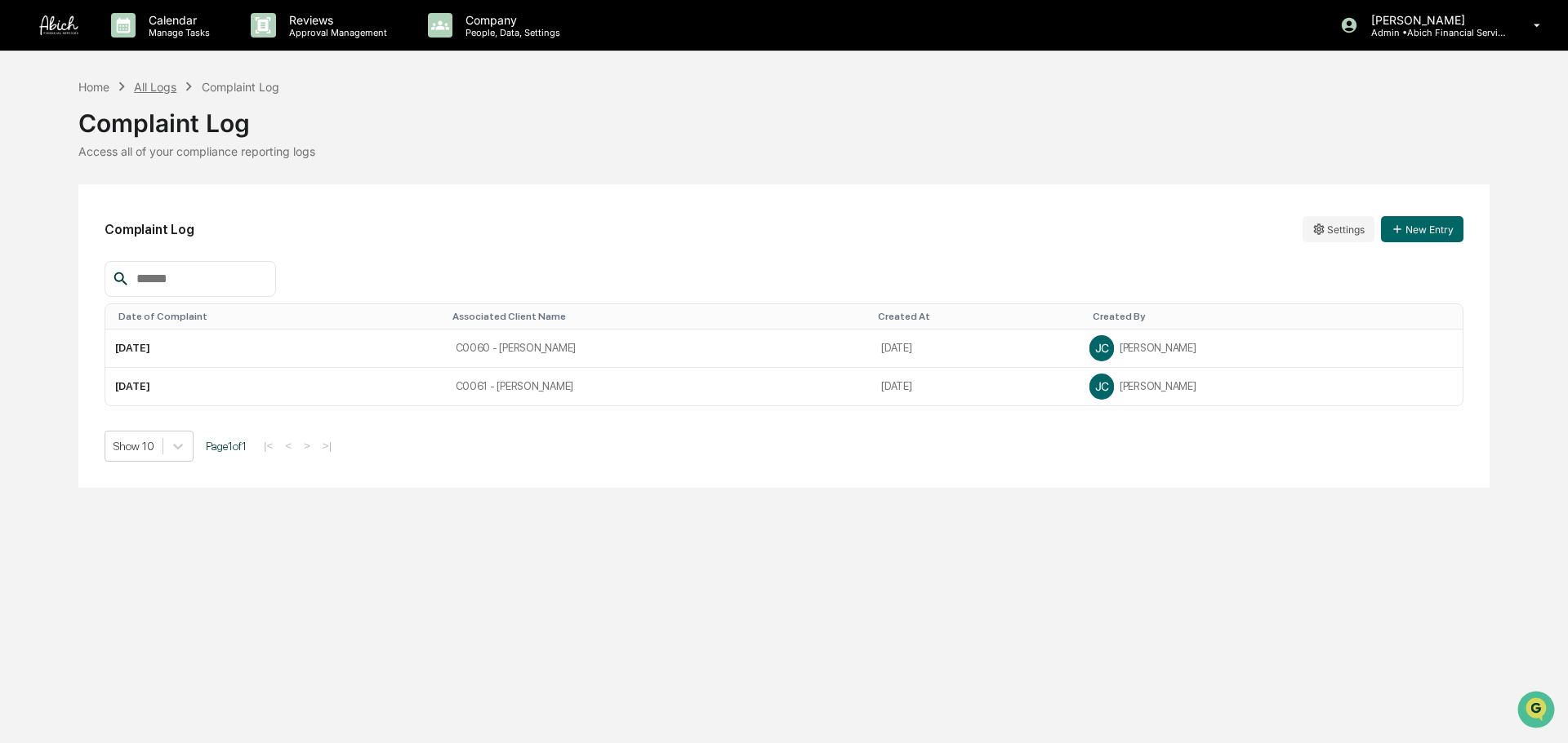
click at [164, 88] on div "All Logs" at bounding box center [155, 86] width 42 height 14
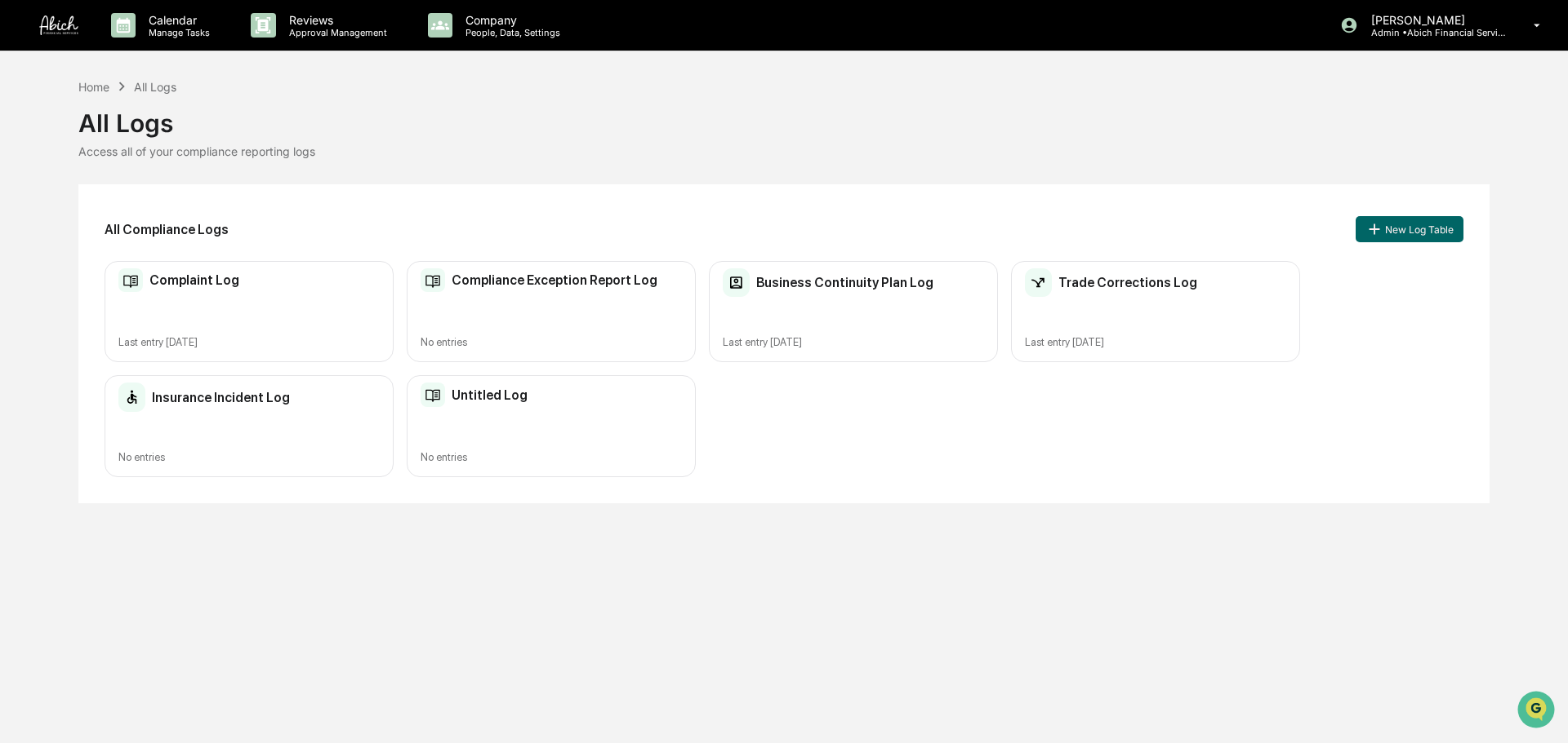
click at [305, 425] on div "Insurance Incident Log No entries" at bounding box center [249, 426] width 289 height 102
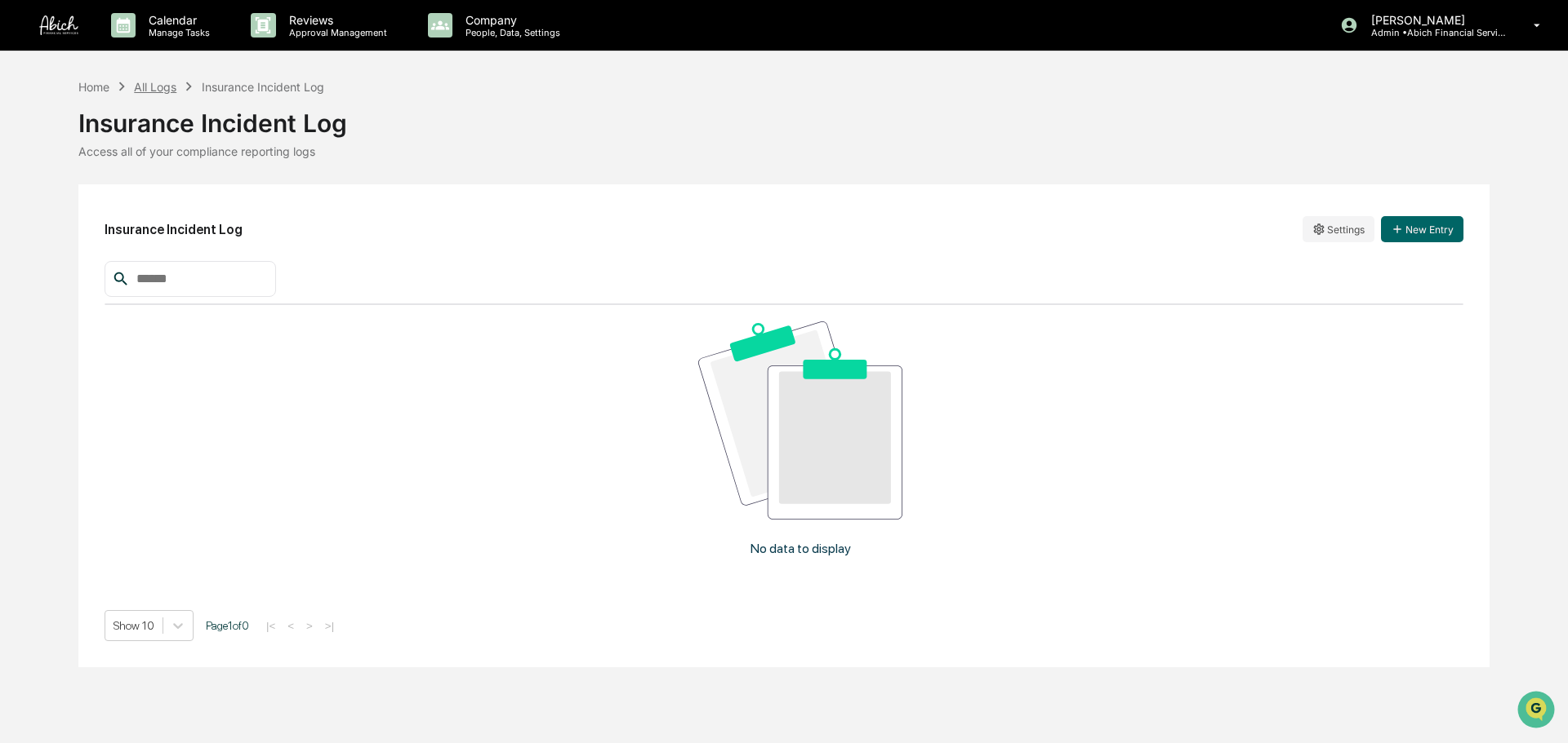
click at [167, 85] on div "All Logs" at bounding box center [155, 86] width 42 height 14
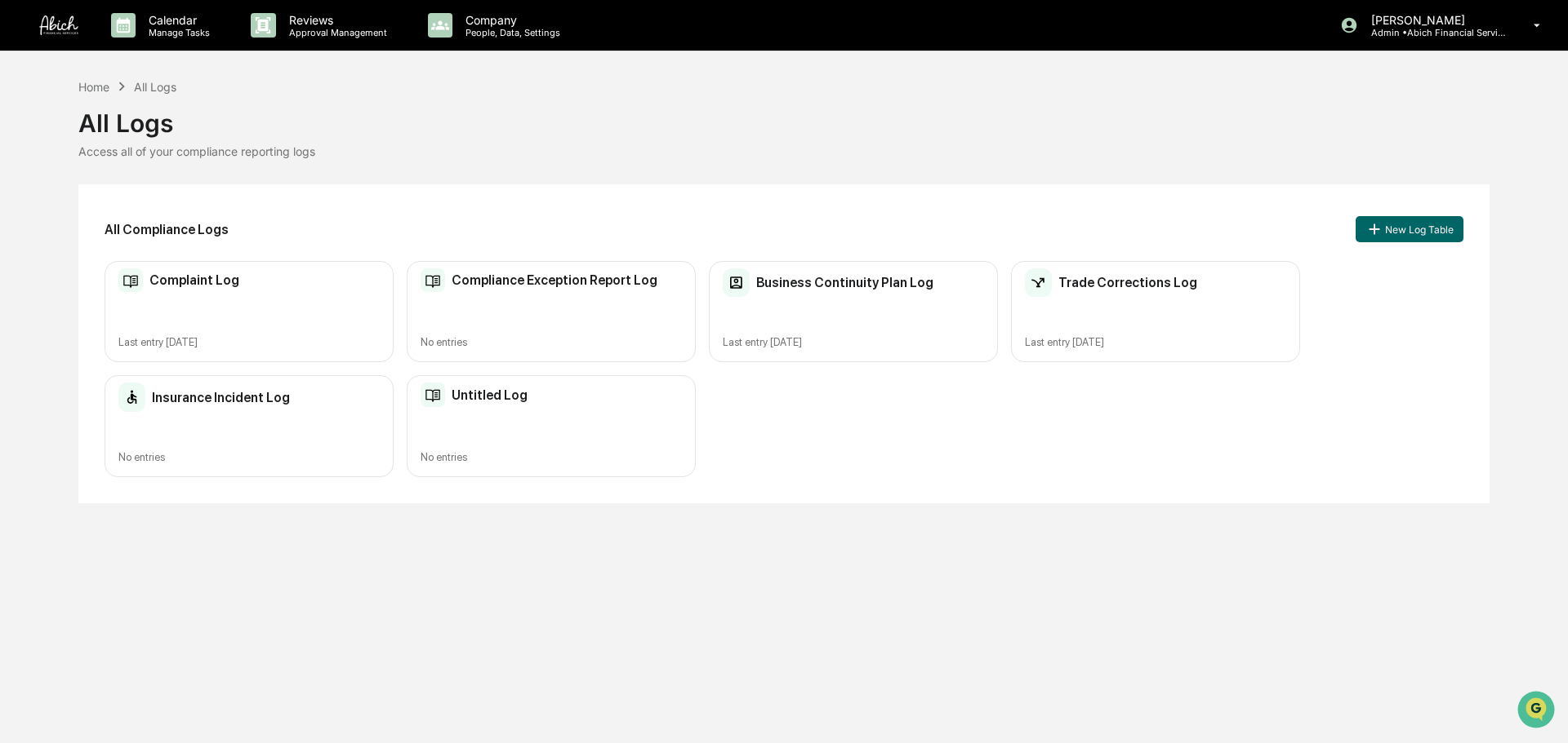
click at [660, 415] on div "Untitled Log No entries" at bounding box center [551, 426] width 289 height 102
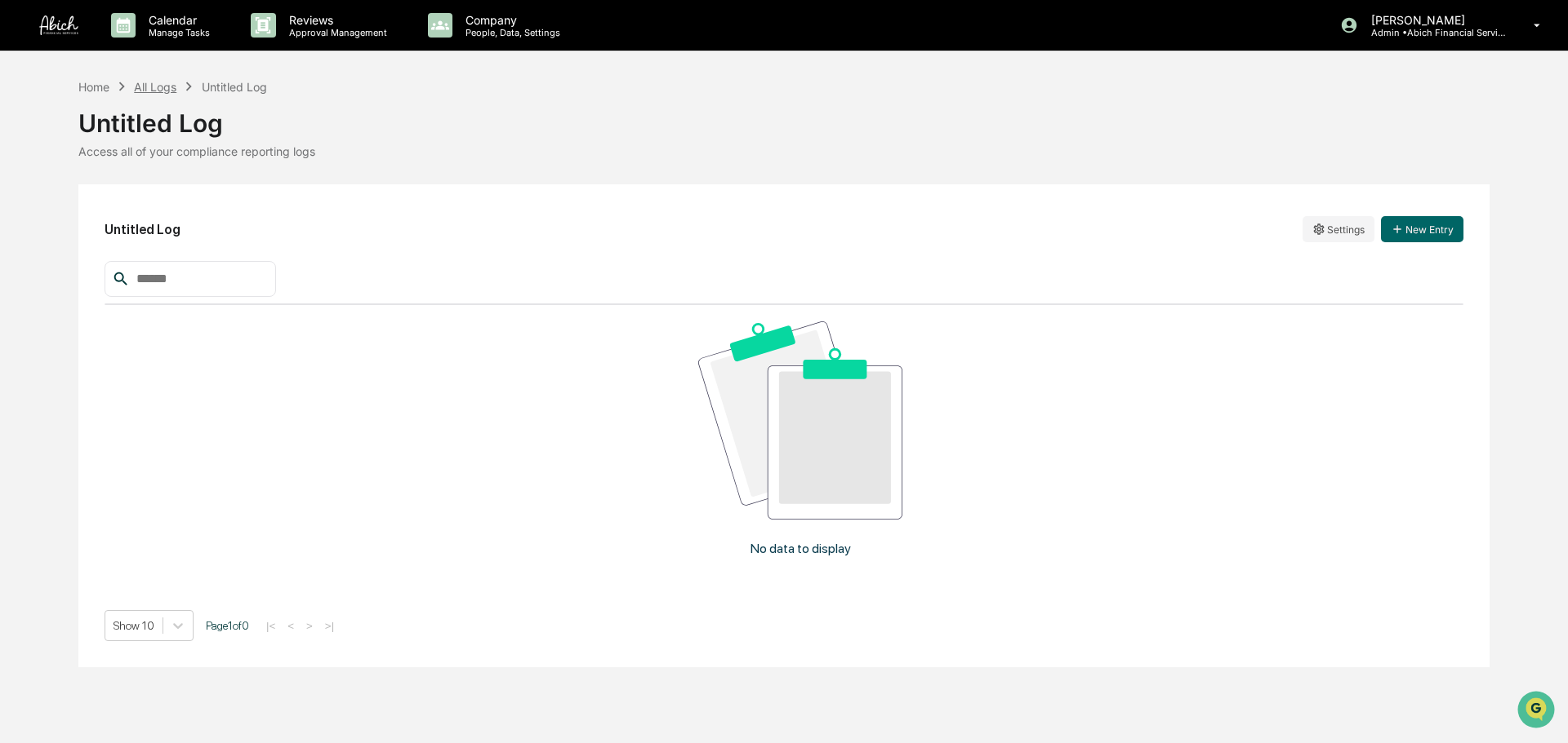
click at [151, 93] on div "Home All Logs Untitled Log" at bounding box center [172, 86] width 188 height 18
click at [176, 80] on div "All Logs" at bounding box center [155, 86] width 42 height 14
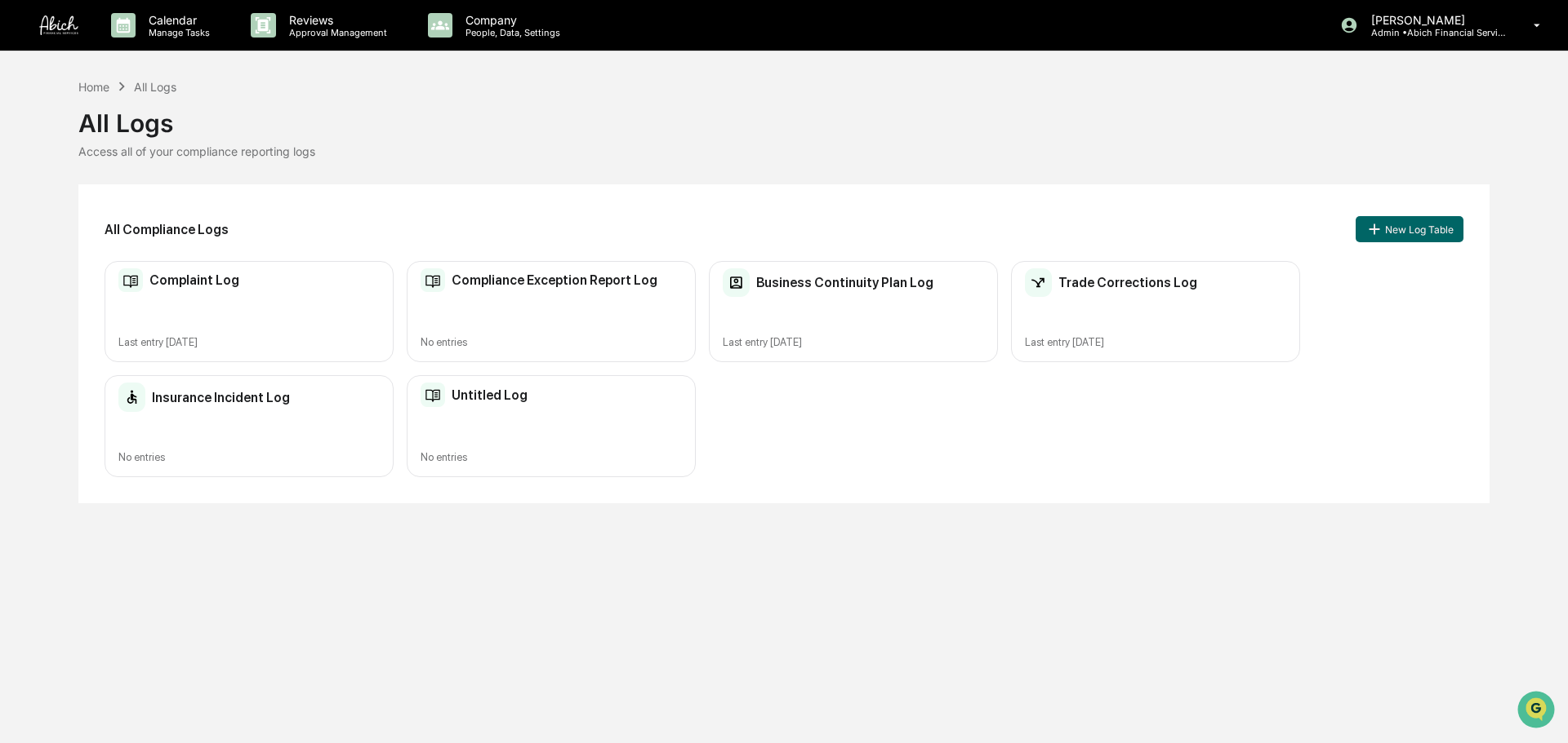
click at [585, 319] on div "Compliance Exception Report Log No entries" at bounding box center [551, 312] width 289 height 102
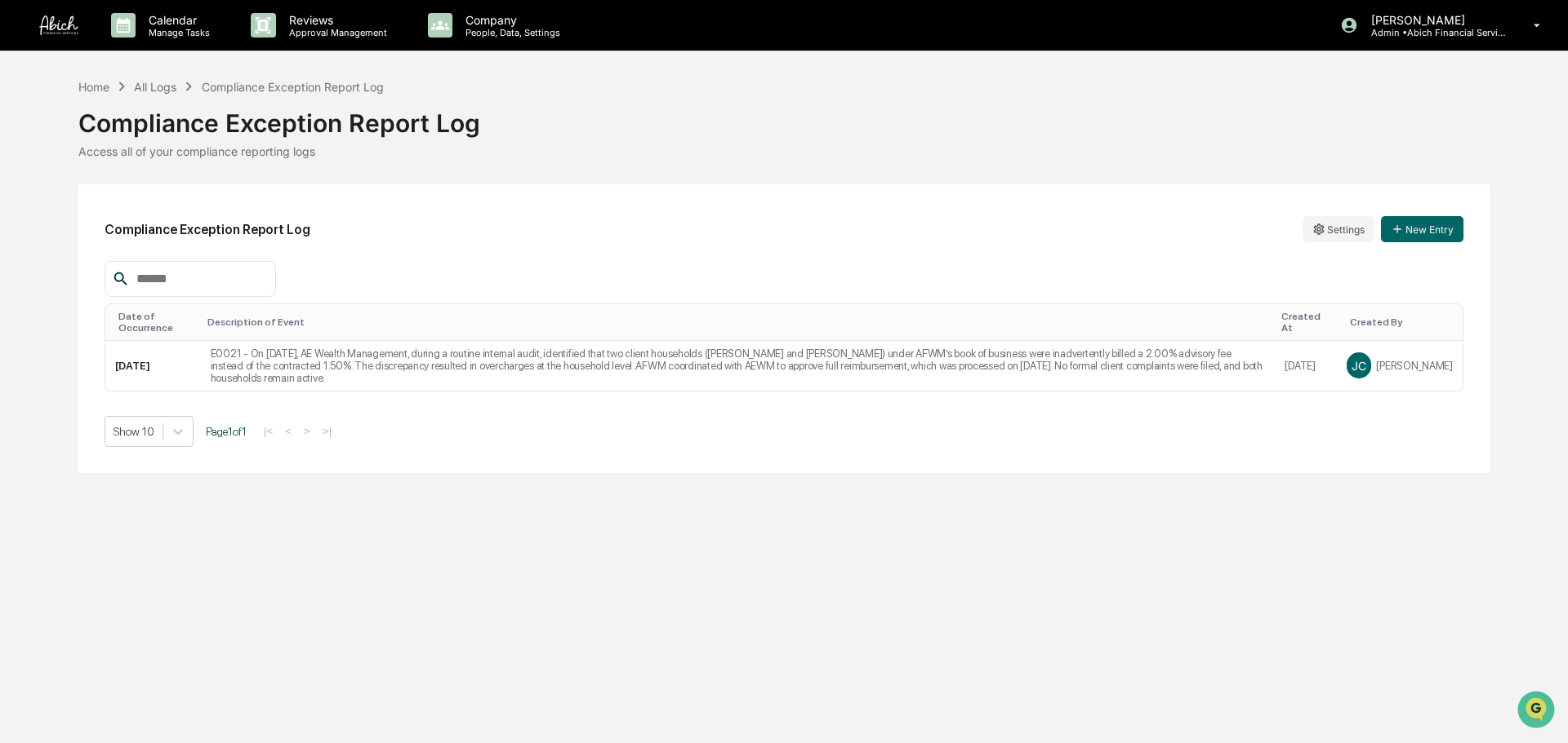
click at [180, 87] on div "Home All Logs Compliance Exception Report Log" at bounding box center [231, 86] width 305 height 18
click at [177, 83] on div "All Logs" at bounding box center [155, 86] width 42 height 14
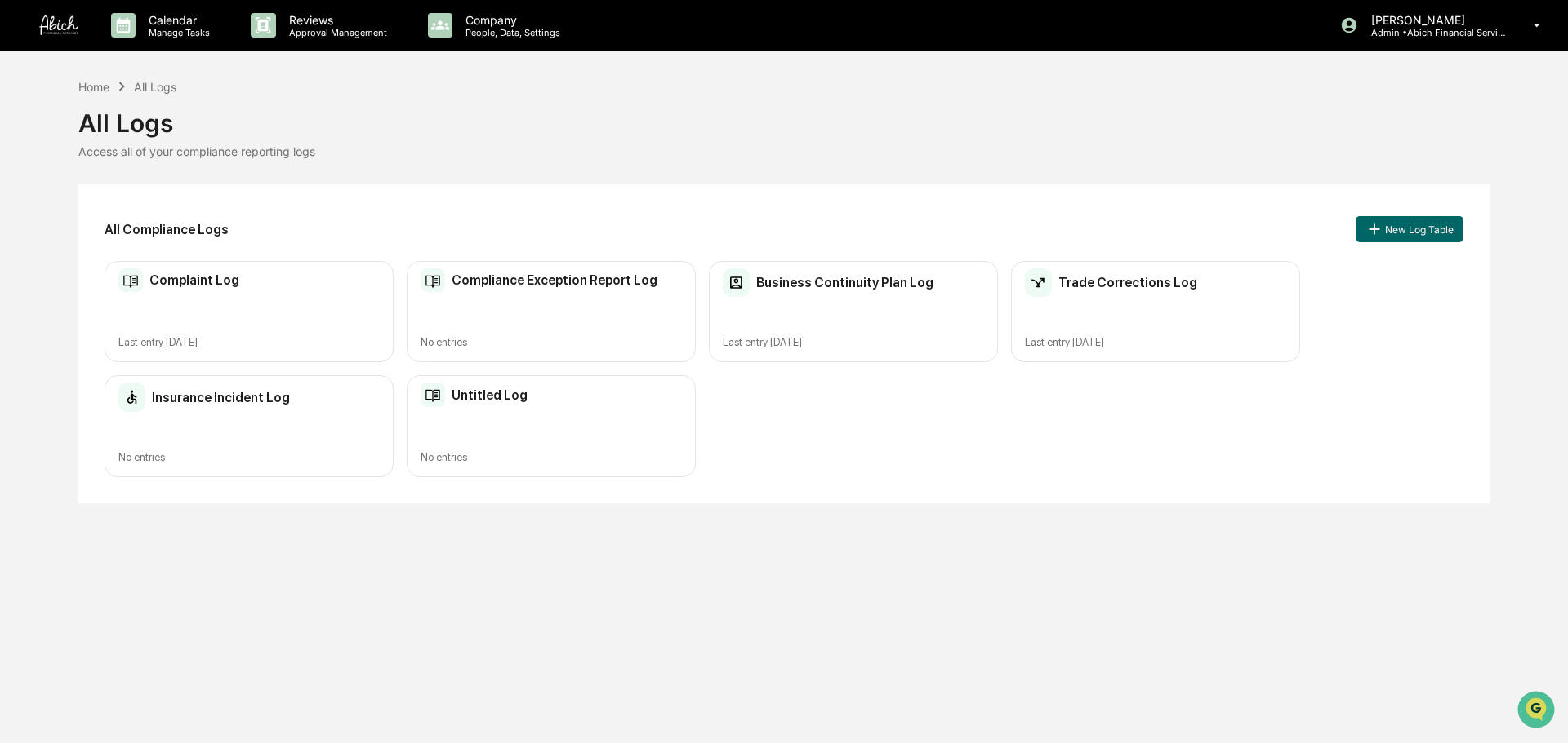
click at [906, 313] on div "Business Continuity Plan Log Last entry [DATE]" at bounding box center [852, 312] width 289 height 102
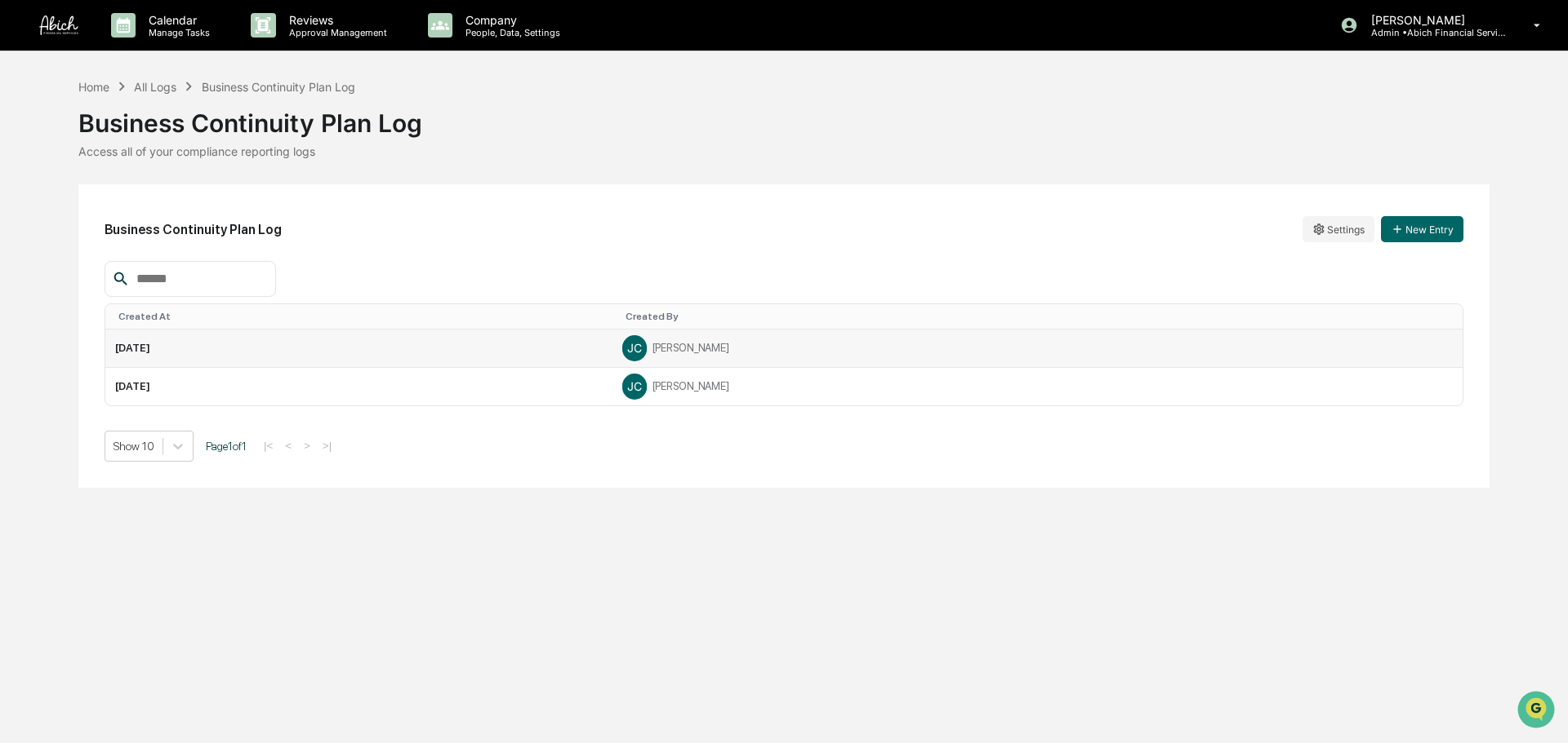
click at [612, 339] on td "[DATE]" at bounding box center [359, 349] width 507 height 39
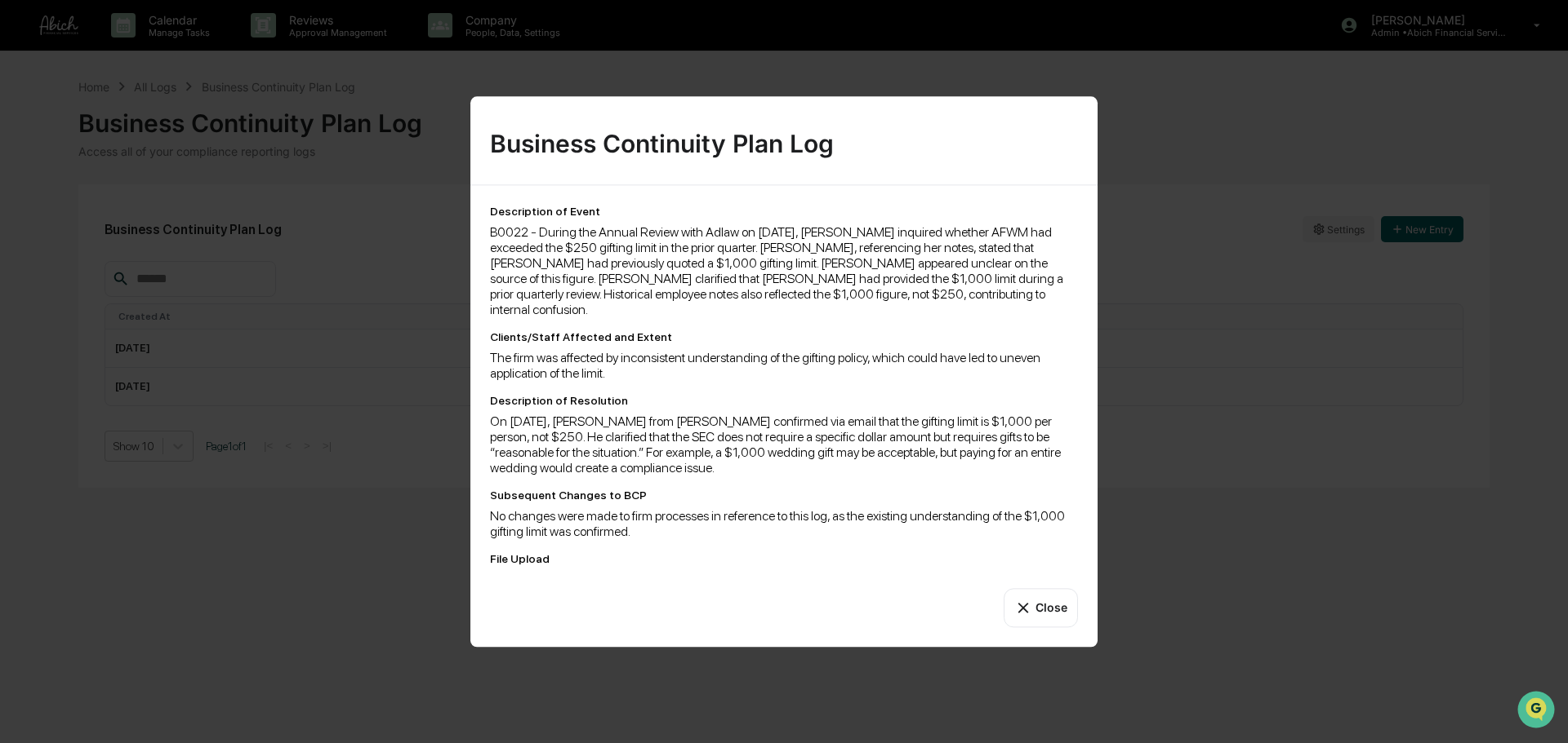
click at [1223, 482] on div "Business Continuity Plan Log Description of Event B0022 - During the Annual Rev…" at bounding box center [784, 371] width 1568 height 743
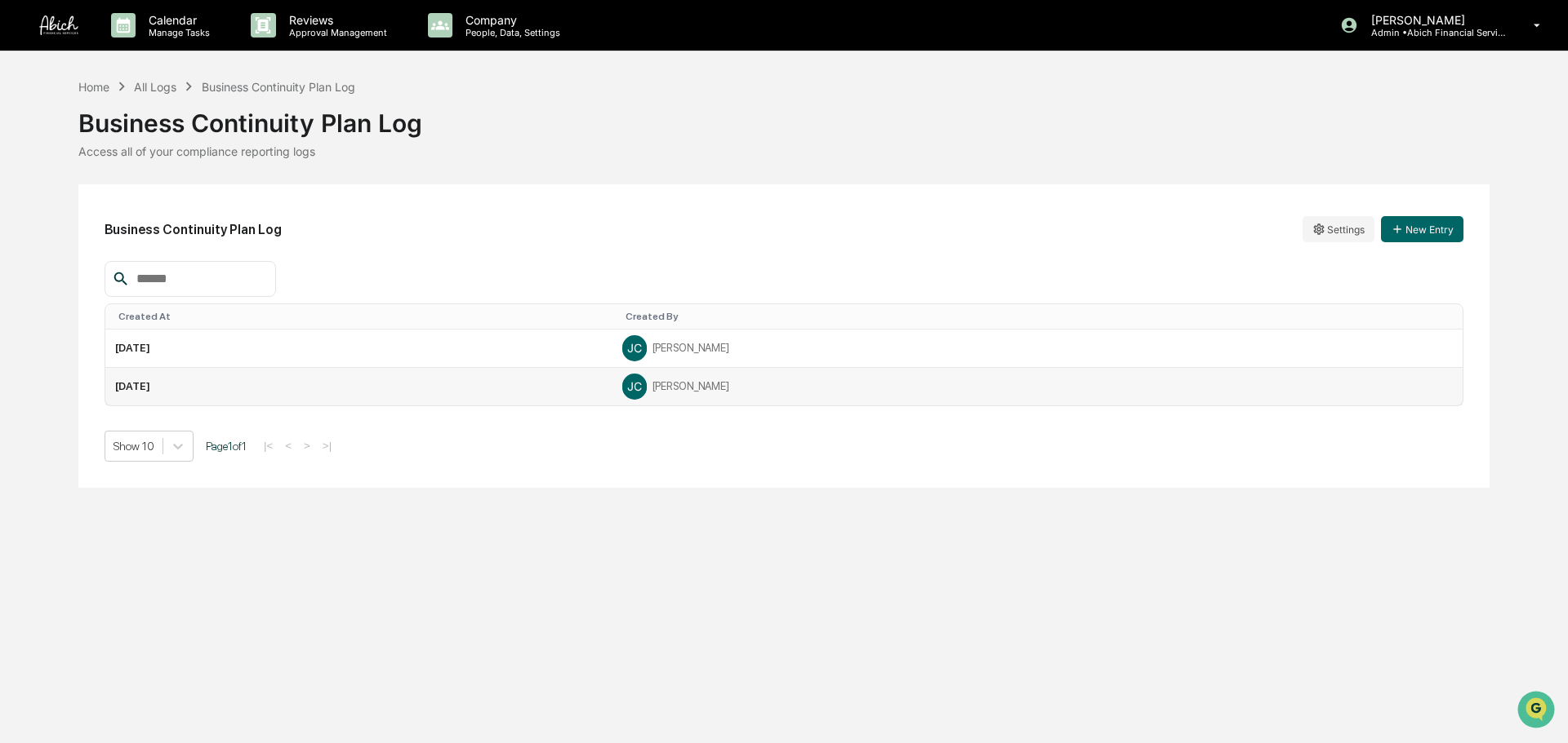
click at [901, 386] on div "[PERSON_NAME]" at bounding box center [1036, 386] width 830 height 24
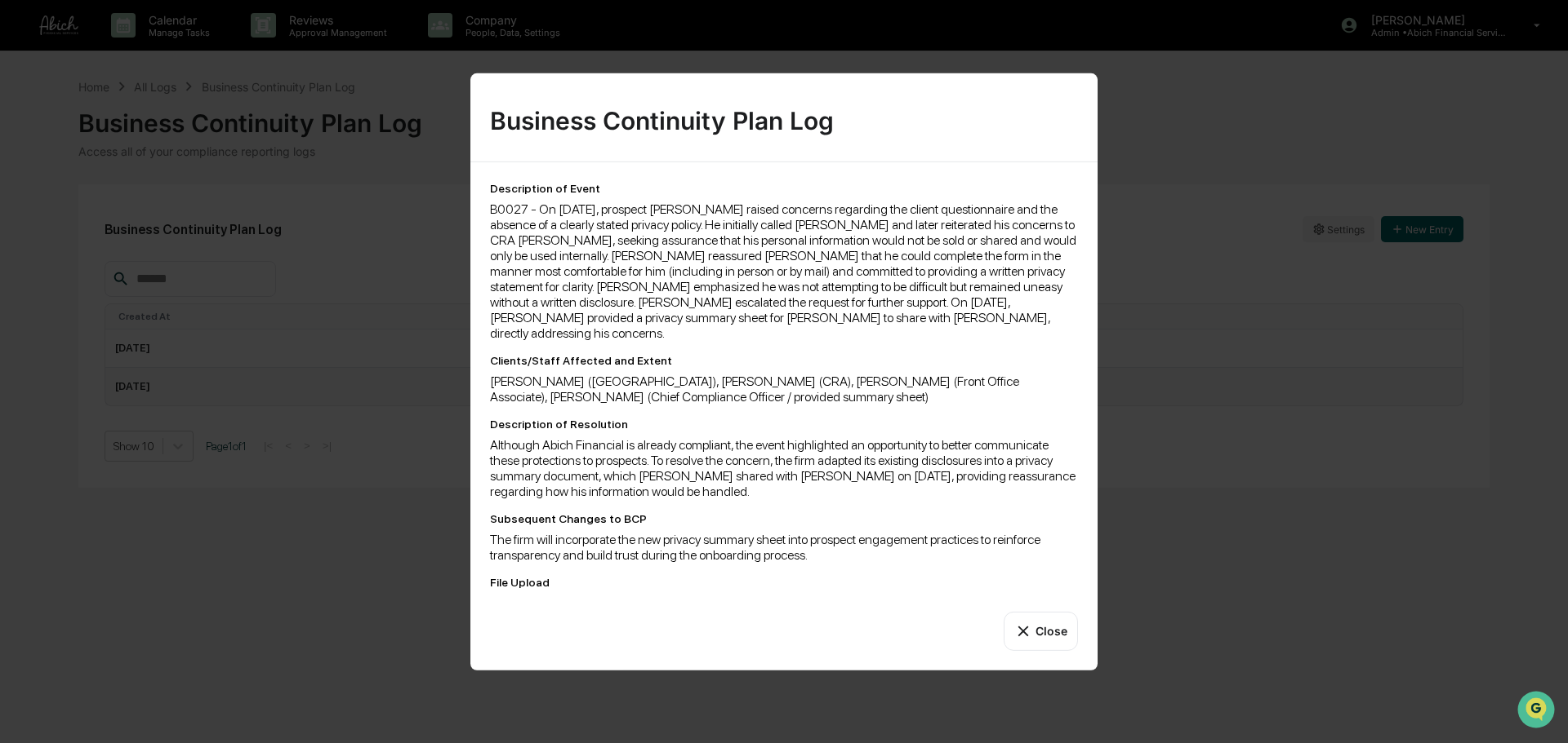
click at [1153, 510] on div "Business Continuity Plan Log Description of Event B0027 - On [DATE], prospect […" at bounding box center [784, 371] width 1568 height 743
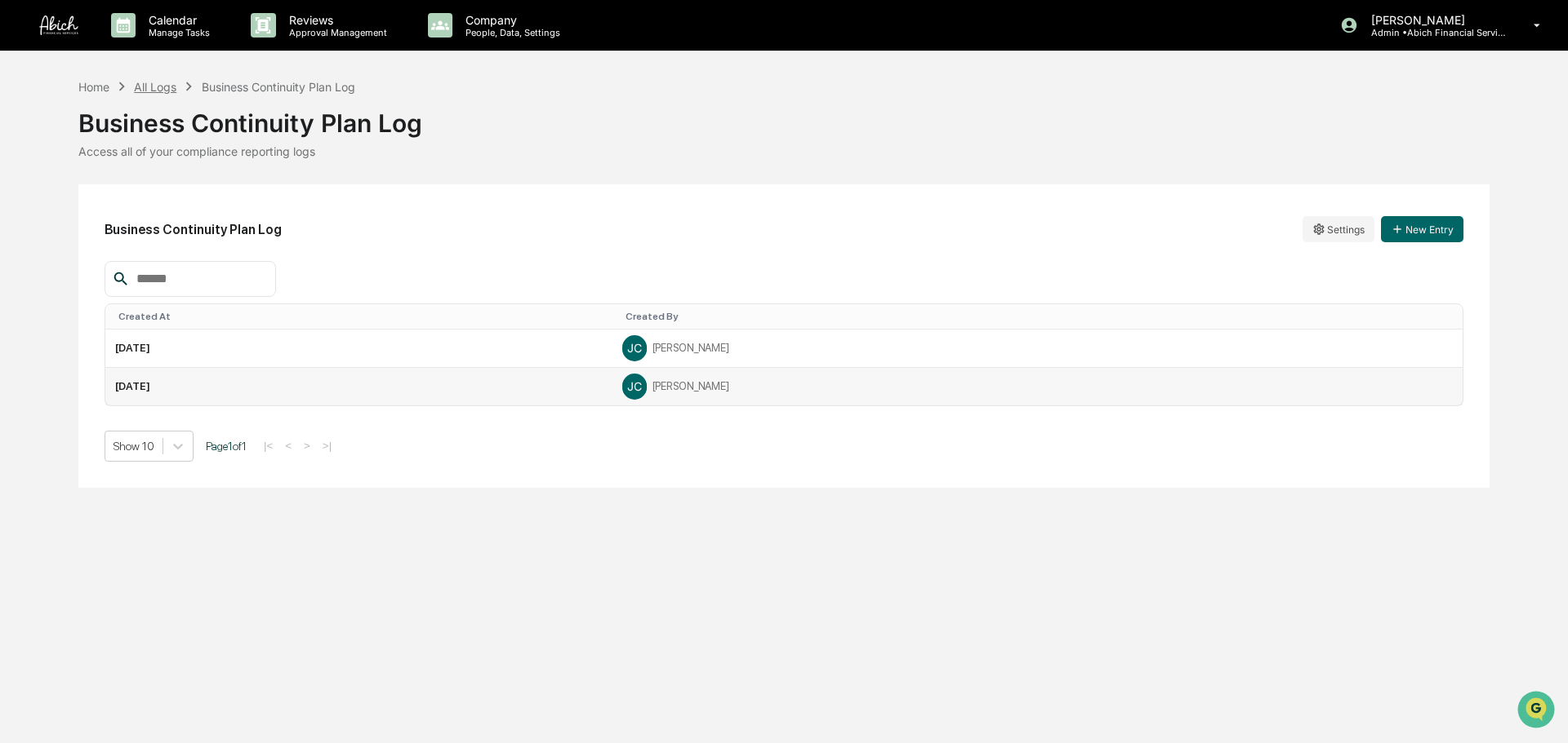
click at [165, 86] on div "All Logs" at bounding box center [155, 86] width 42 height 14
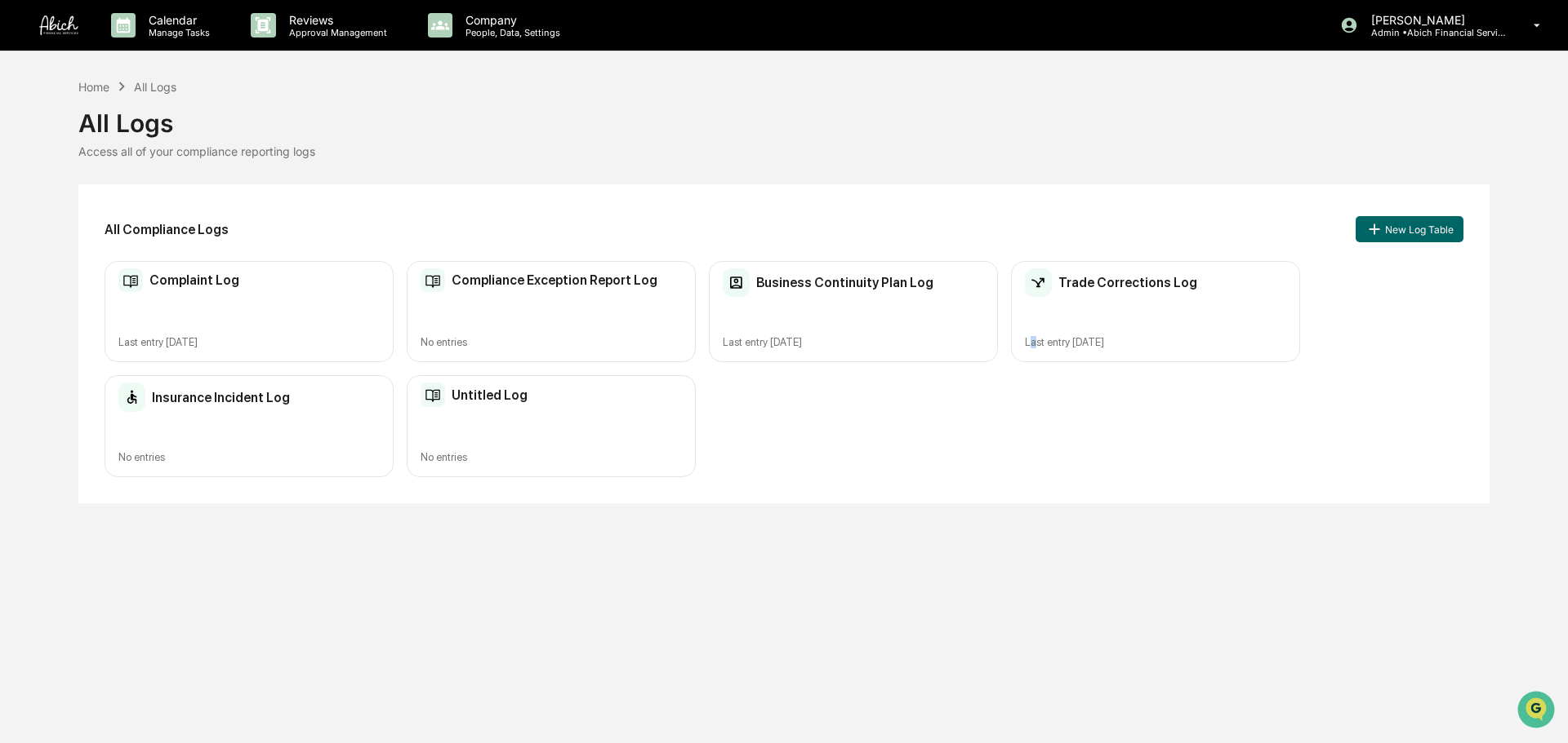
click at [1033, 319] on div "Trade Corrections Log Last entry [DATE]" at bounding box center [1155, 312] width 289 height 102
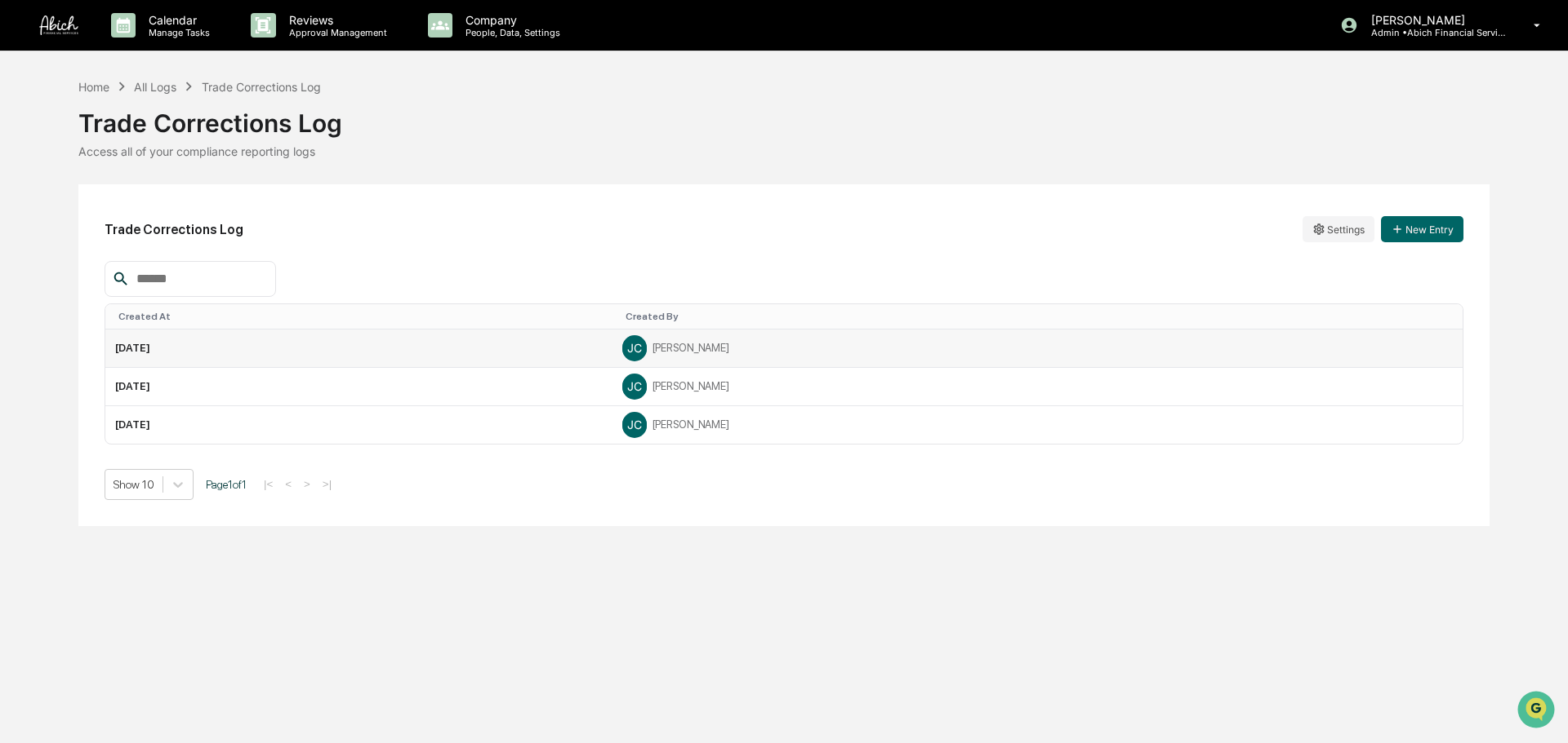
click at [612, 337] on td "[DATE]" at bounding box center [359, 349] width 507 height 39
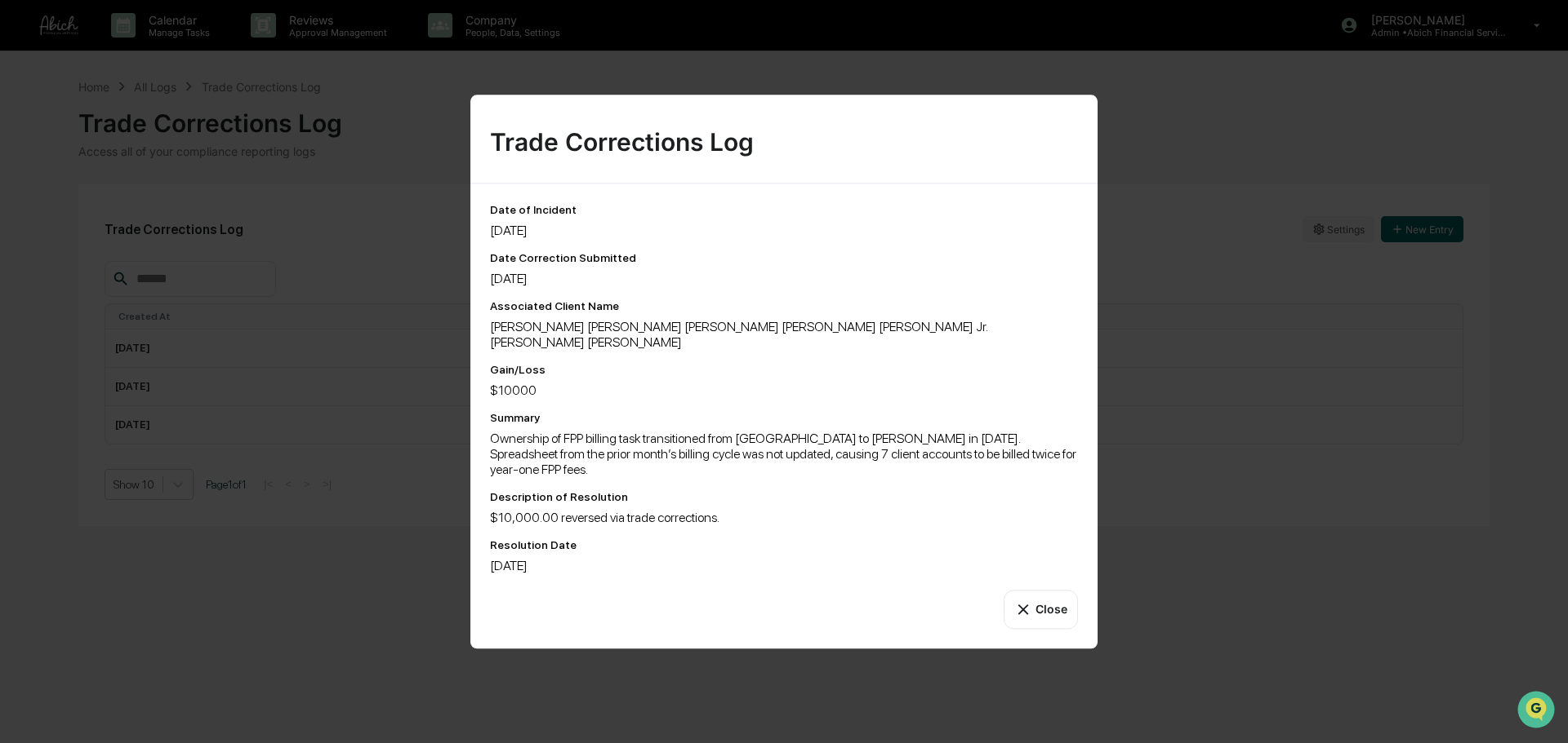
click at [1264, 491] on div "Trade Corrections Log Date of Incident [DATE] Date Correction Submitted [DATE] …" at bounding box center [784, 371] width 1568 height 743
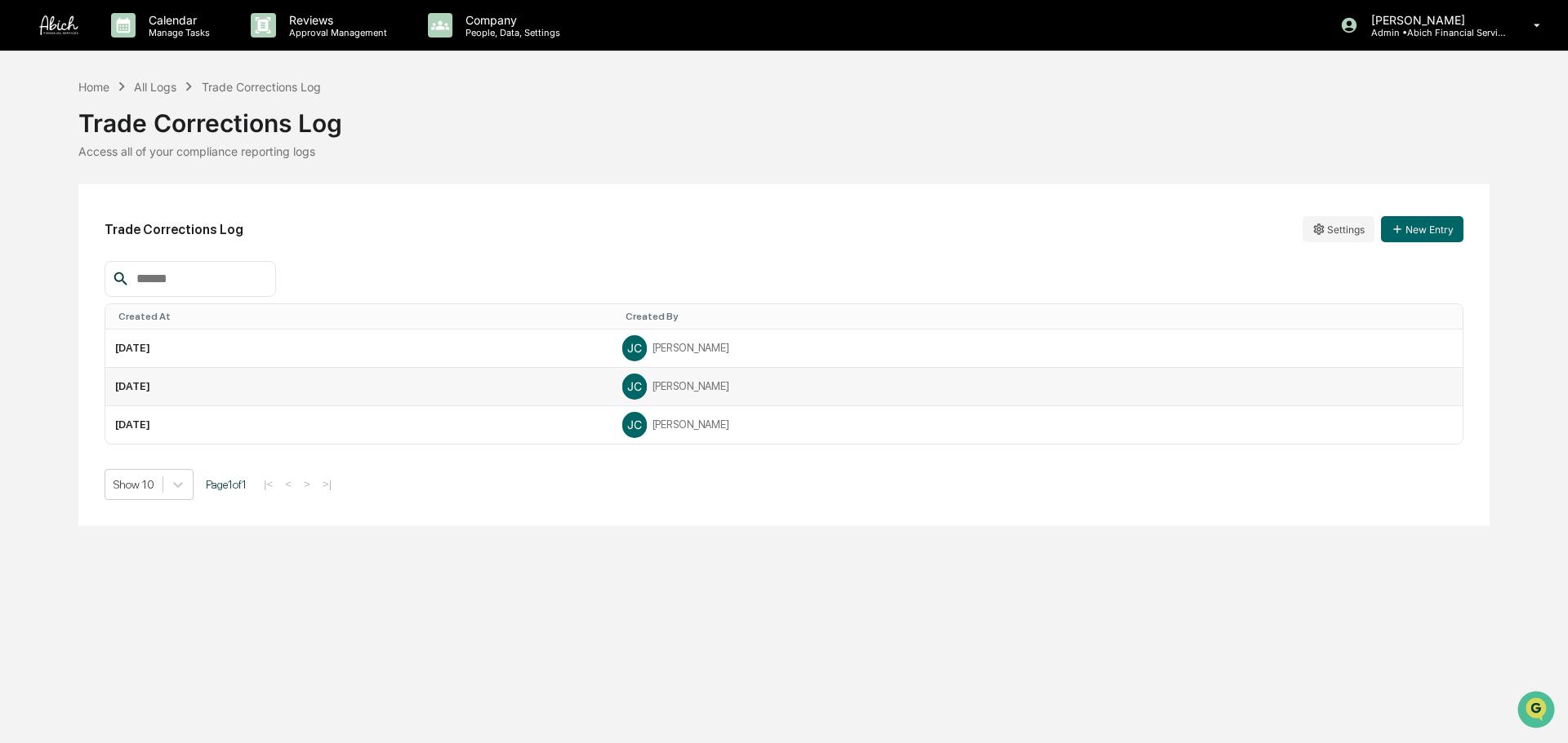
click at [899, 387] on div "[PERSON_NAME]" at bounding box center [1036, 386] width 830 height 24
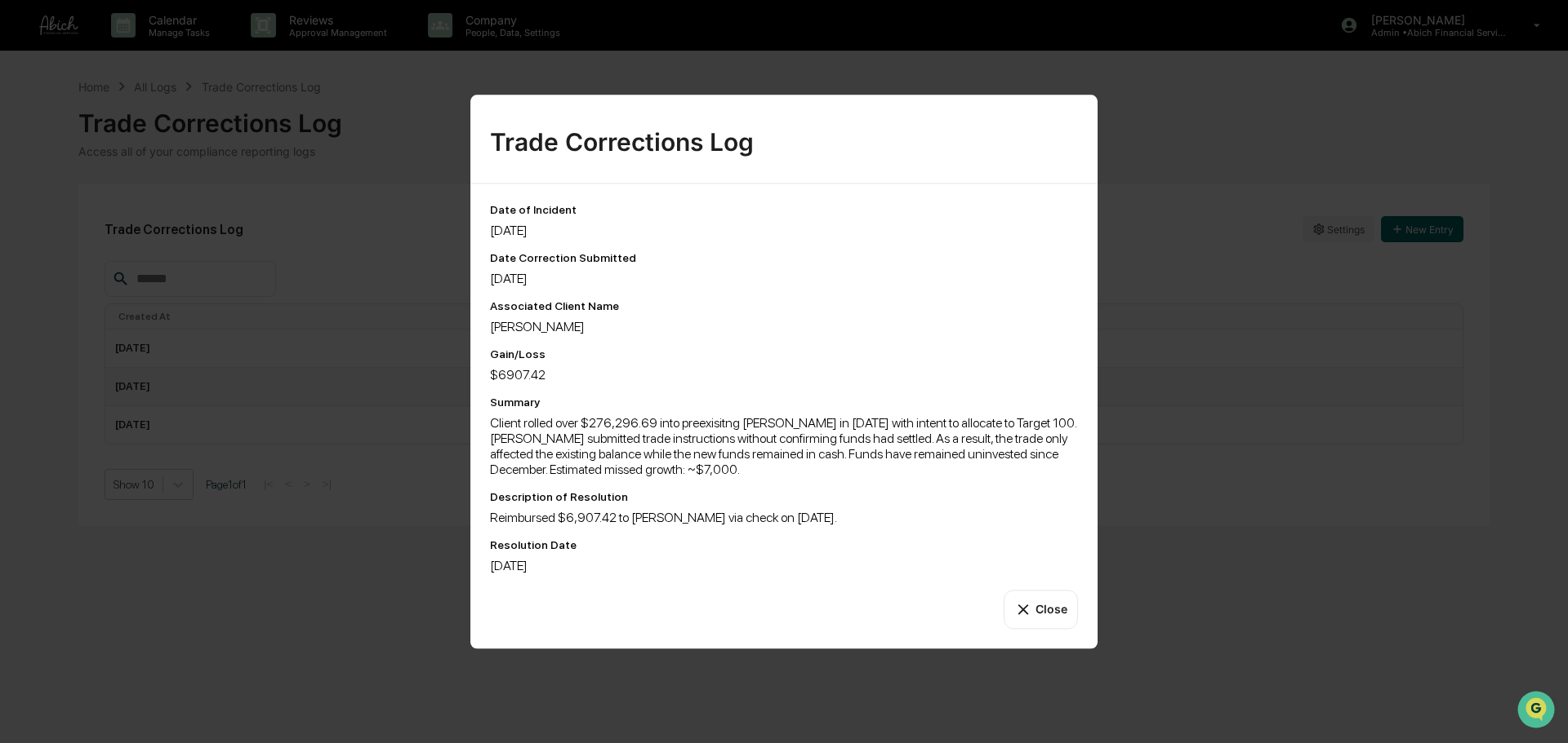
click at [1194, 487] on div "Trade Corrections Log Date of Incident [DATE] Date Correction Submitted [DATE] …" at bounding box center [784, 371] width 1568 height 743
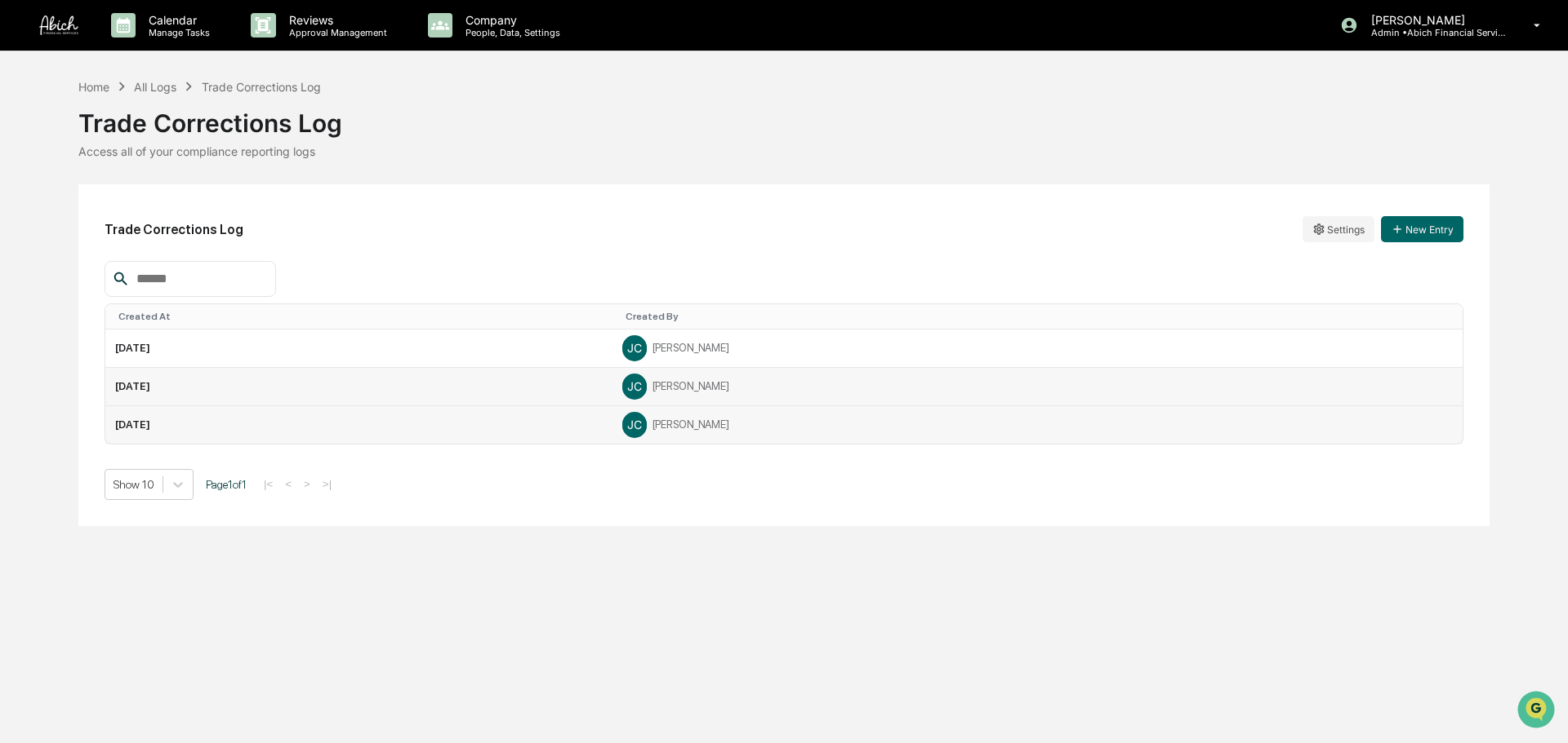
click at [877, 430] on div "[PERSON_NAME]" at bounding box center [1036, 424] width 830 height 24
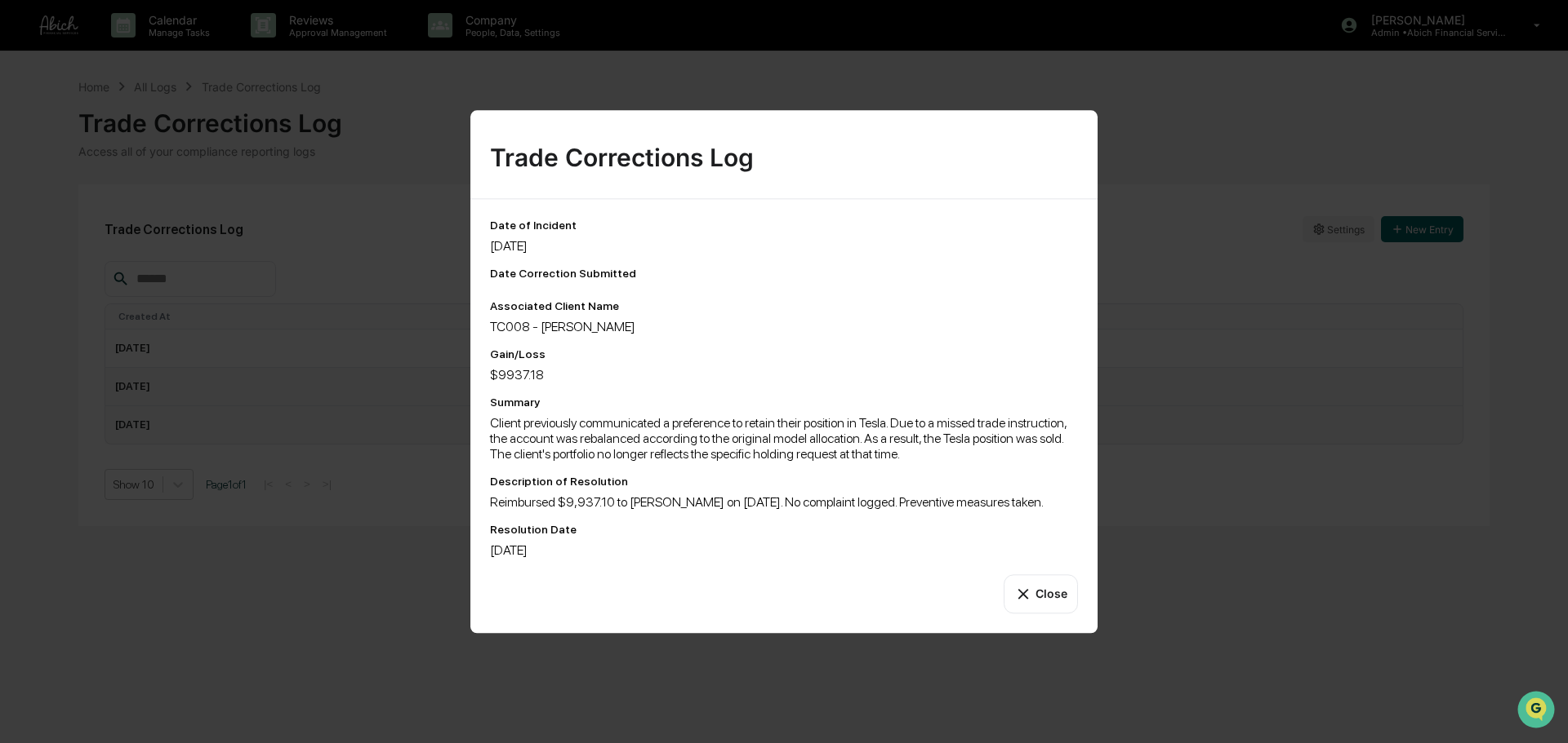
click at [1053, 594] on button "Close" at bounding box center [1040, 593] width 74 height 39
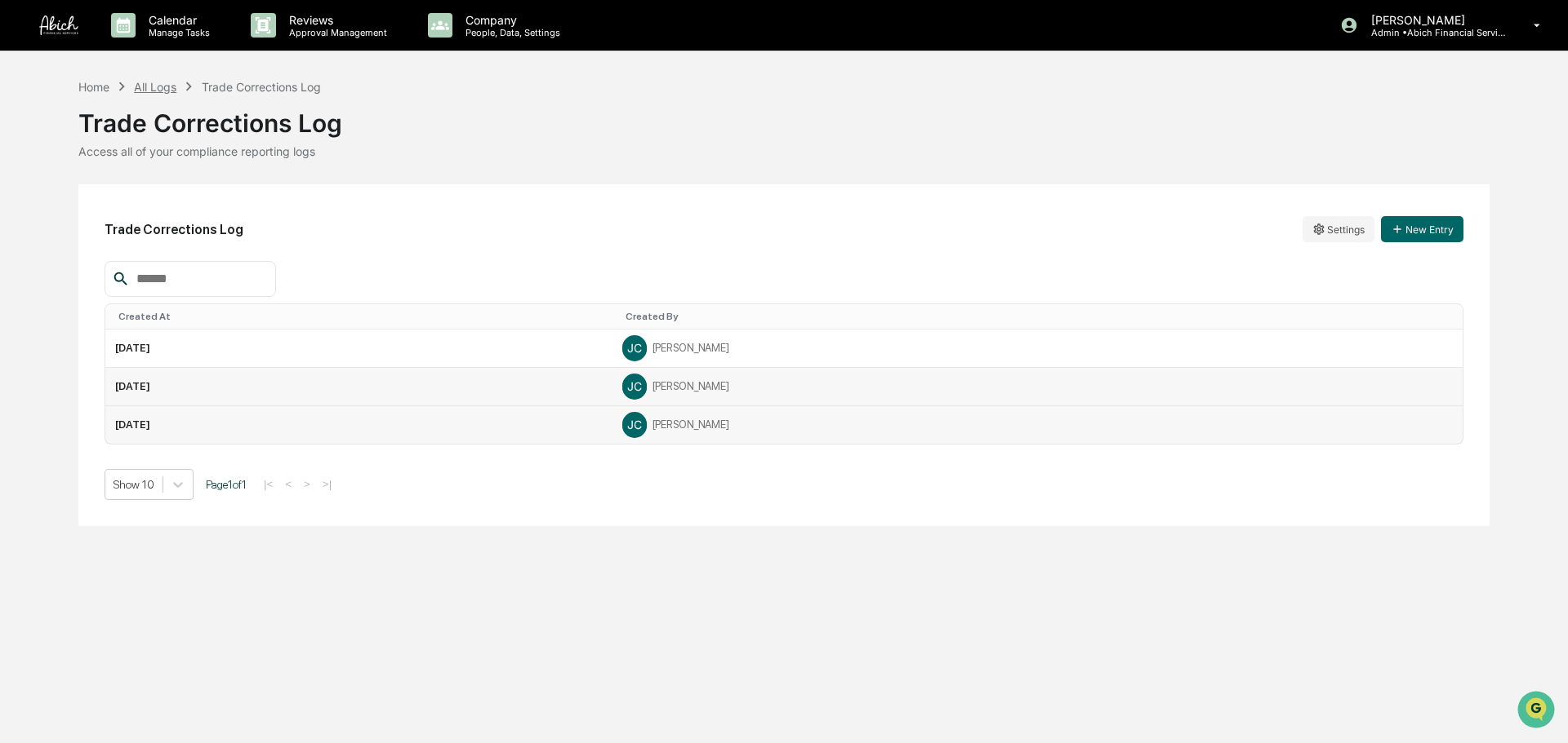
click at [172, 85] on div "All Logs" at bounding box center [155, 86] width 42 height 14
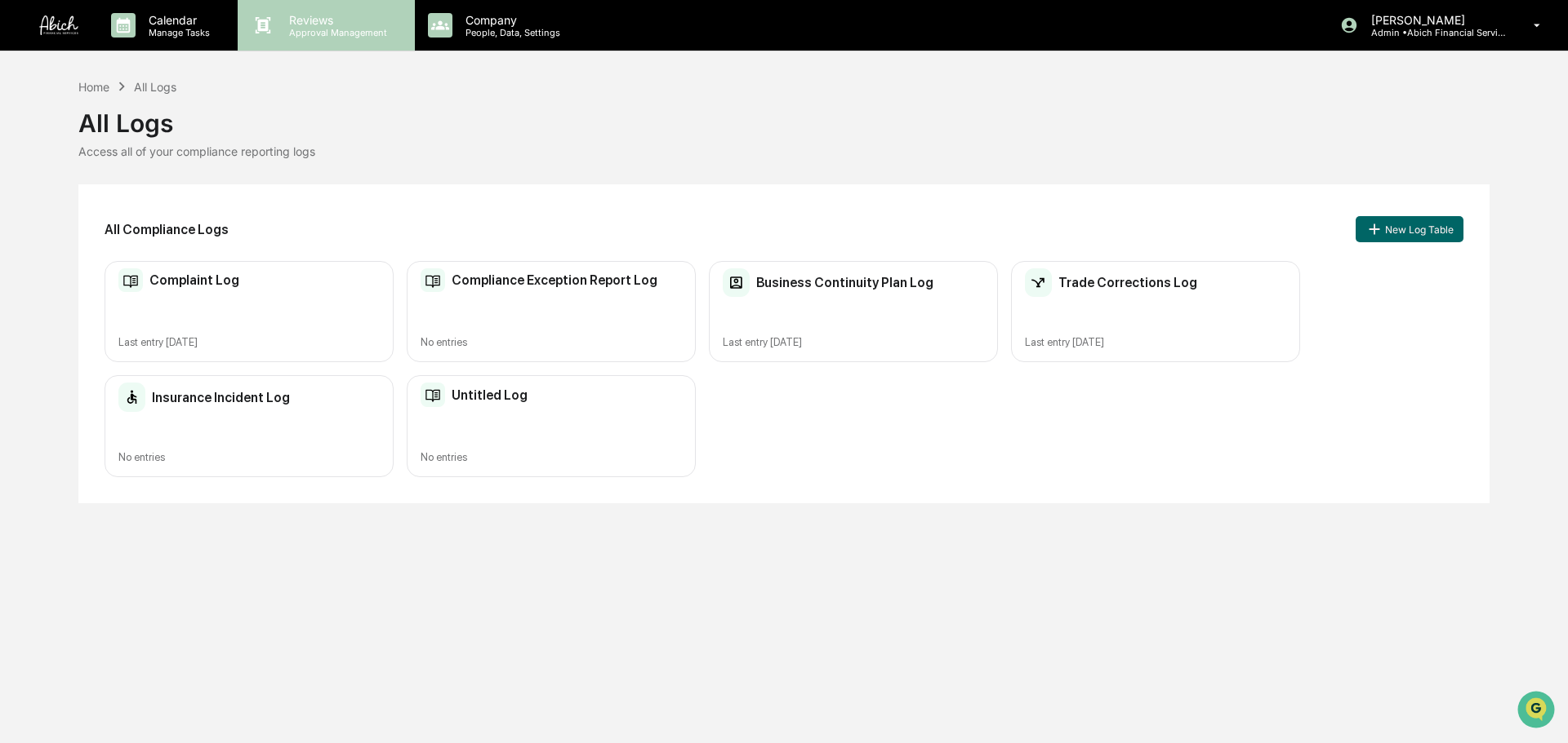
click at [292, 31] on p "Approval Management" at bounding box center [335, 32] width 119 height 12
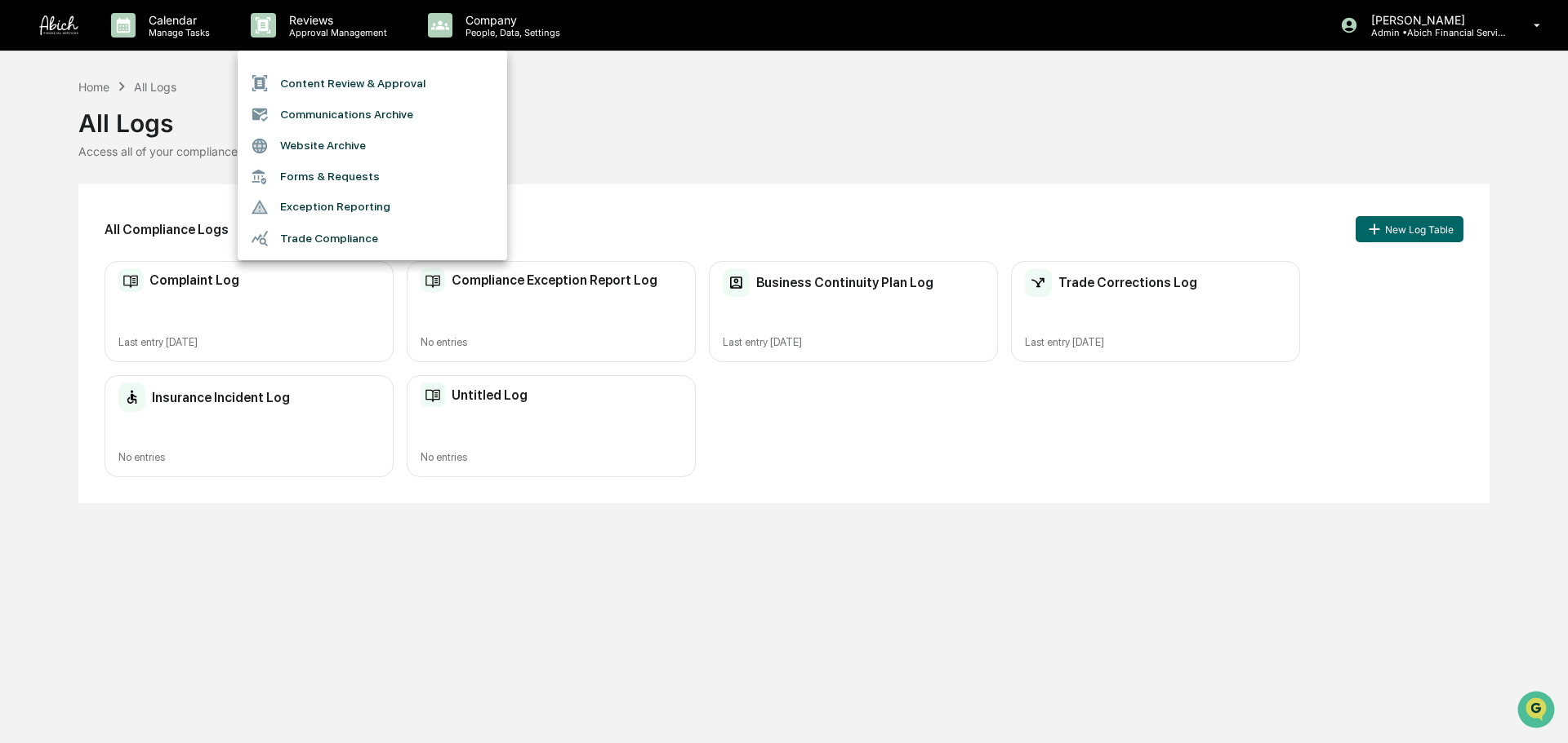
click at [491, 19] on div at bounding box center [784, 371] width 1568 height 743
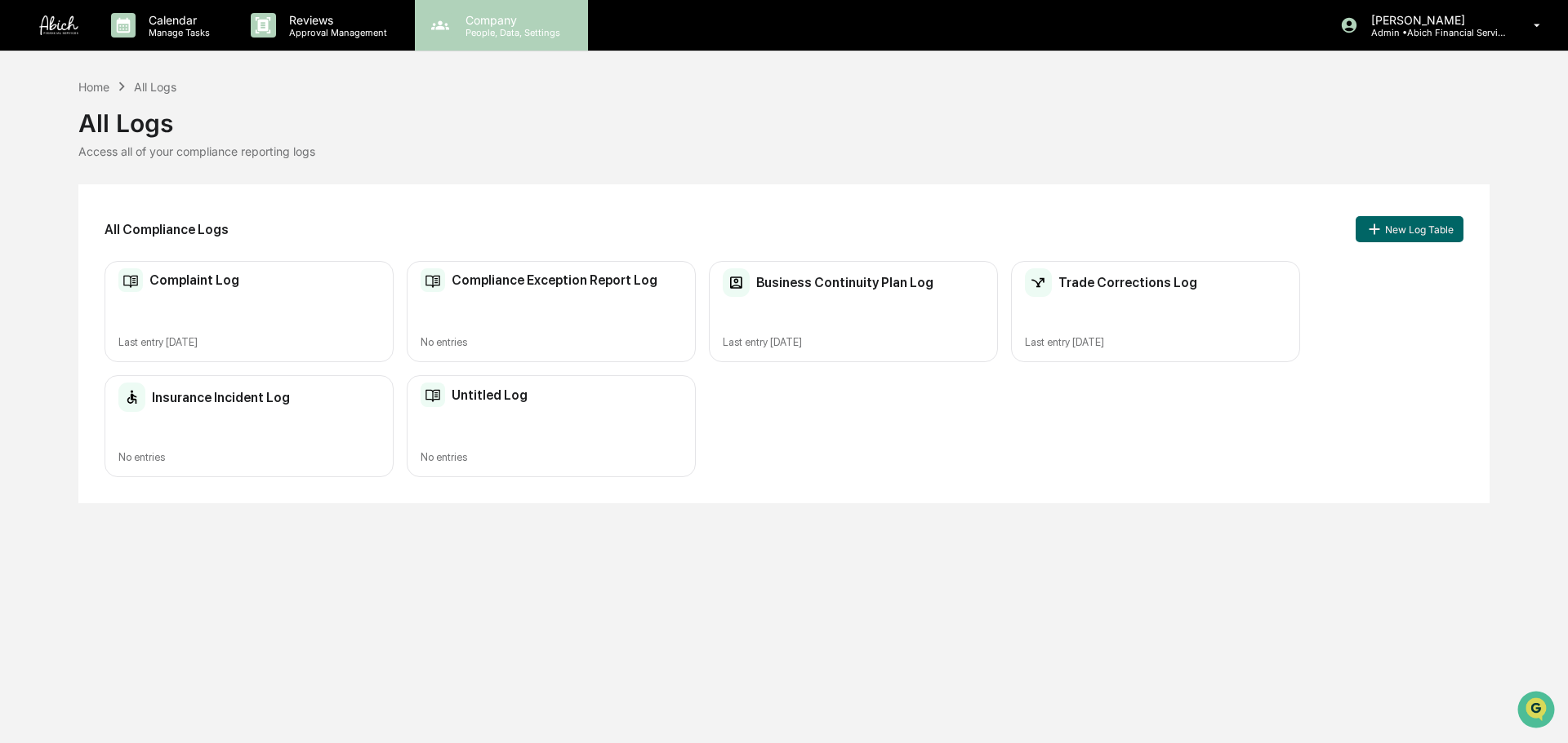
click at [486, 23] on p "Company" at bounding box center [510, 19] width 116 height 14
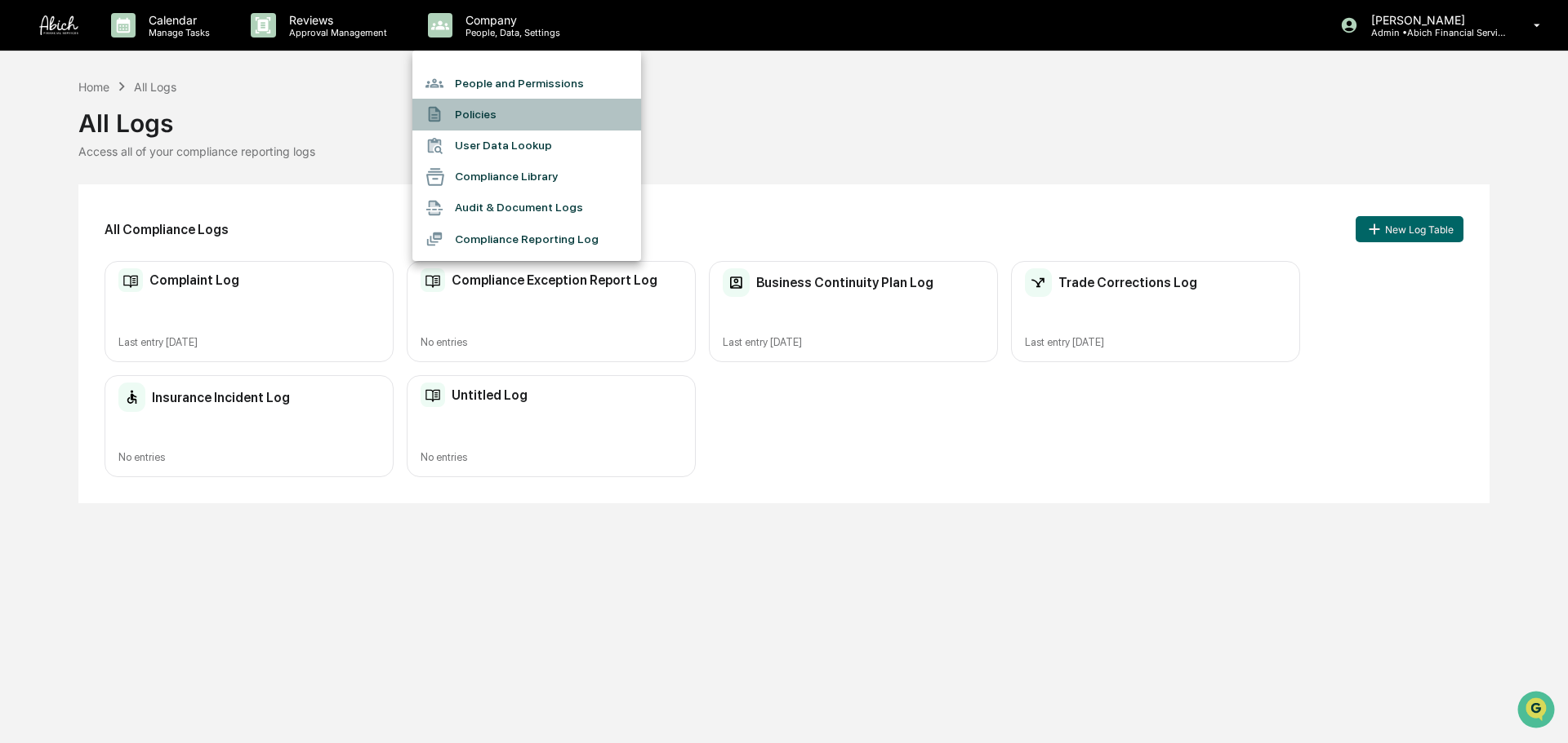
click at [518, 117] on li "Policies" at bounding box center [527, 114] width 229 height 31
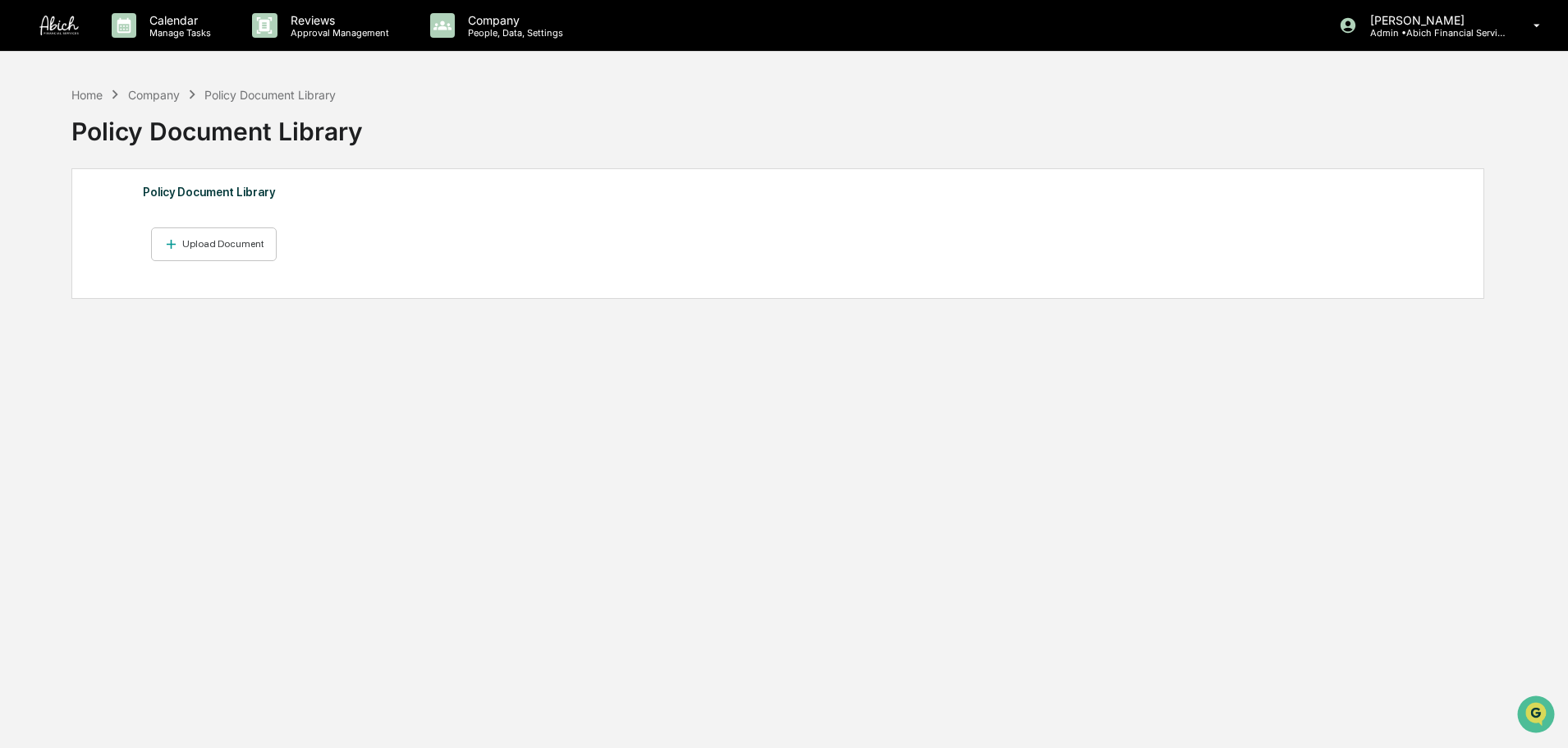
drag, startPoint x: 468, startPoint y: 663, endPoint x: 503, endPoint y: 617, distance: 57.8
click at [468, 663] on div "Home Company Policy Document Library Policy Document Library Policy Document Li…" at bounding box center [778, 452] width 1461 height 748
